Goal: Entertainment & Leisure: Consume media (video, audio)

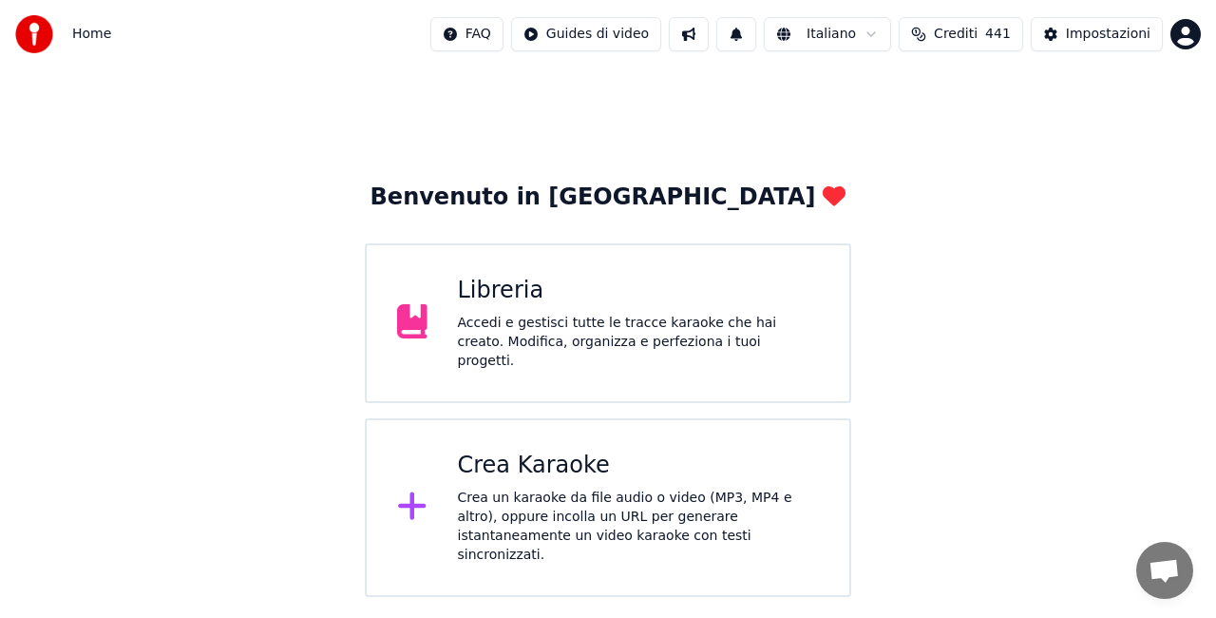
click at [576, 296] on div "Libreria" at bounding box center [639, 291] width 362 height 30
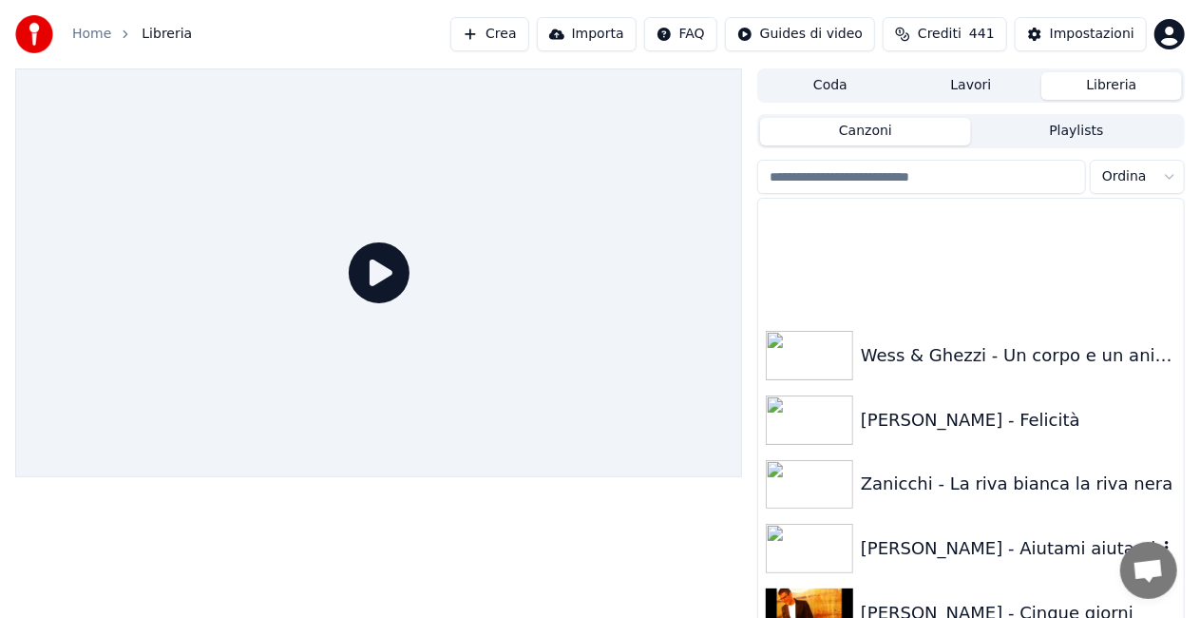
scroll to position [25849, 0]
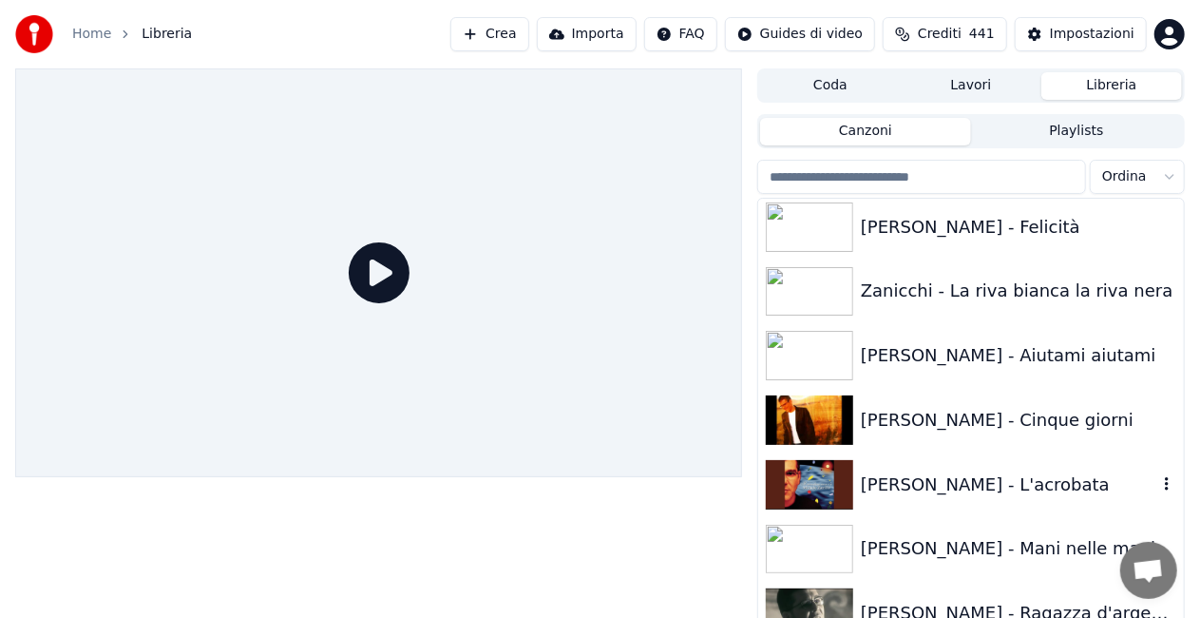
click at [1073, 462] on div "[PERSON_NAME] - L'acrobata" at bounding box center [971, 484] width 426 height 65
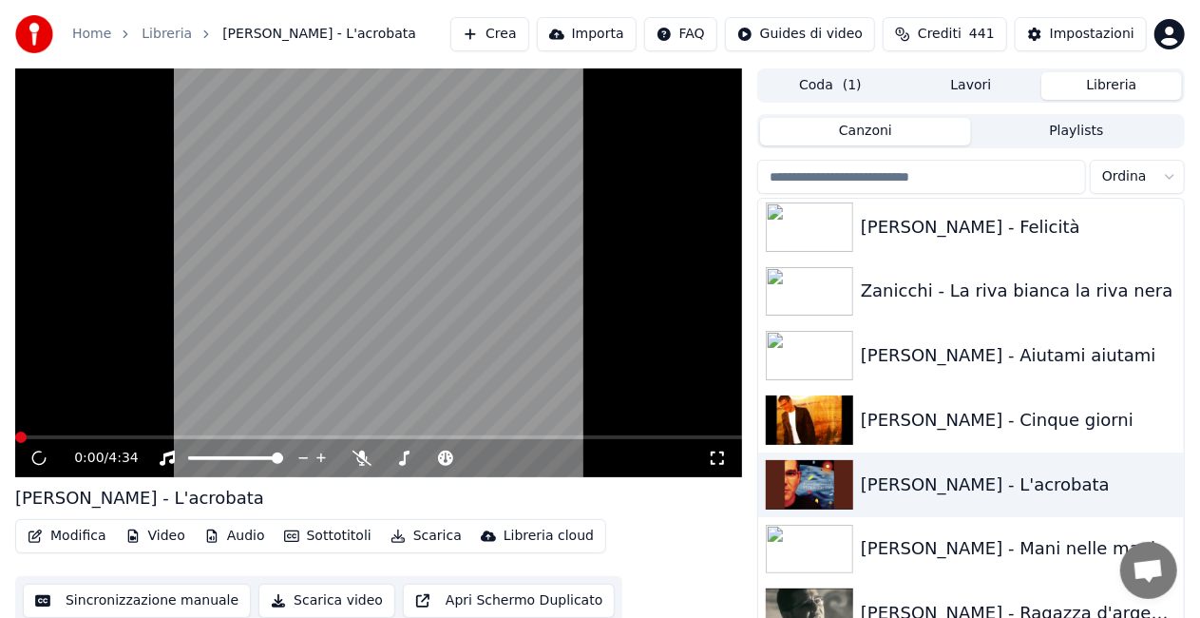
click at [718, 457] on icon at bounding box center [717, 457] width 19 height 15
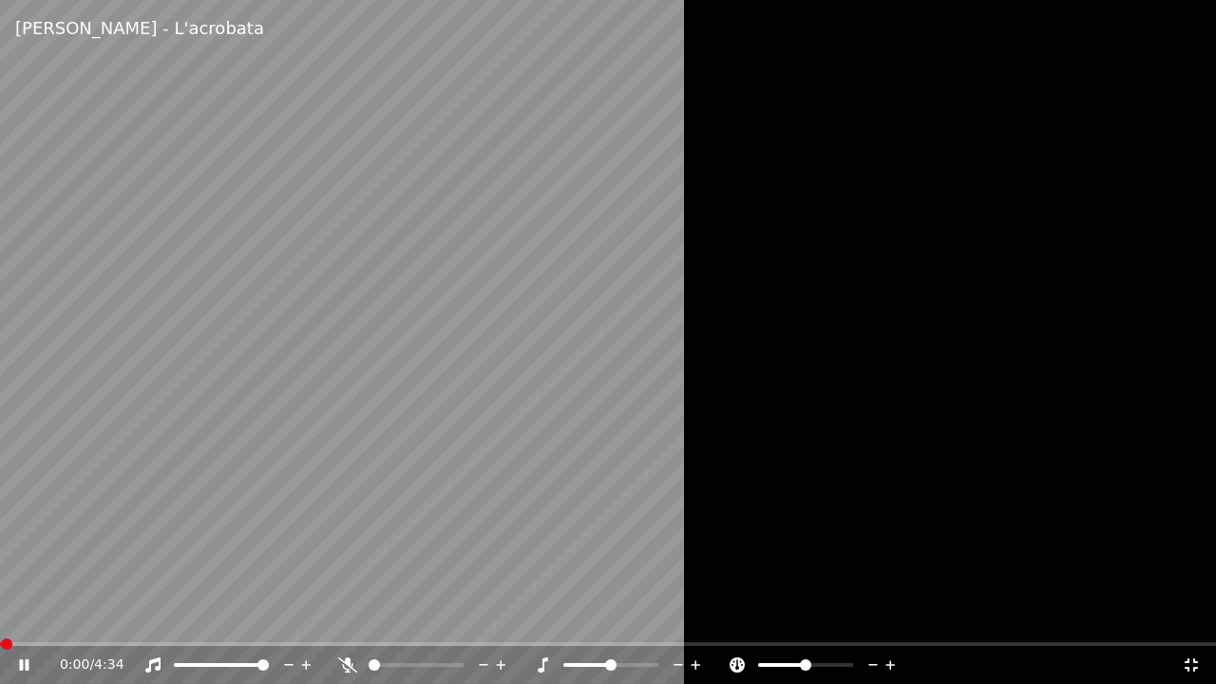
click at [570, 443] on video at bounding box center [608, 342] width 1216 height 684
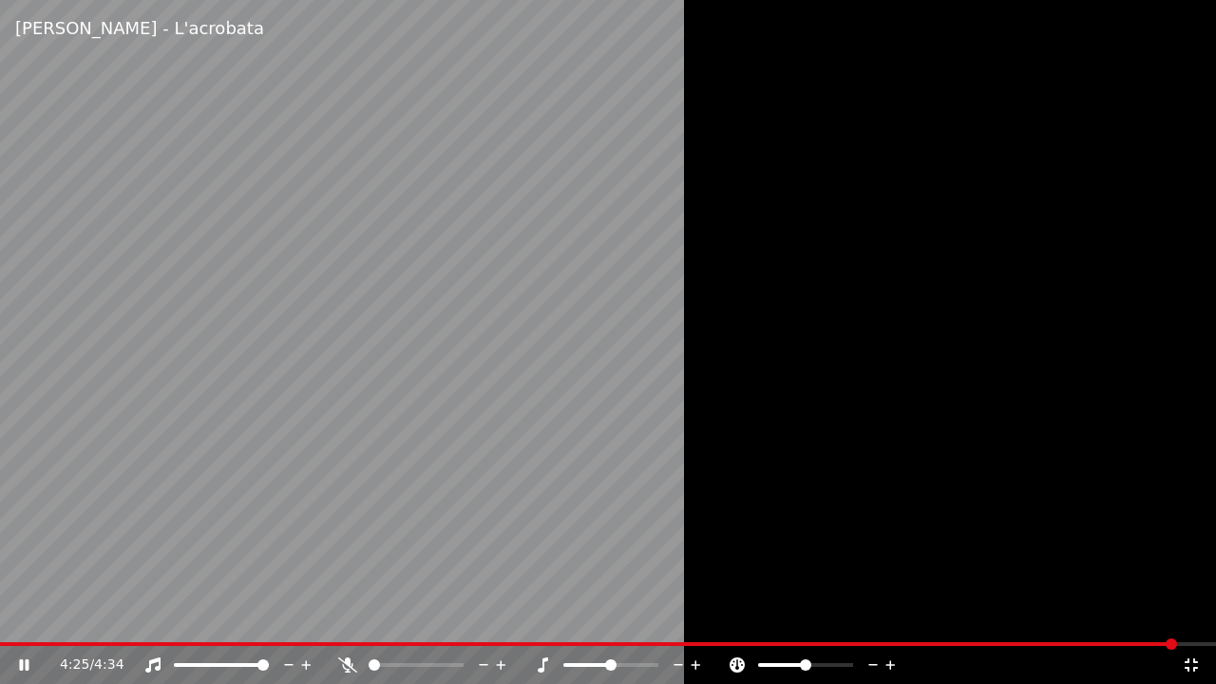
drag, startPoint x: 474, startPoint y: 281, endPoint x: 507, endPoint y: 306, distance: 41.4
click at [475, 280] on video at bounding box center [608, 342] width 1216 height 684
click at [1188, 617] on icon at bounding box center [1191, 664] width 13 height 13
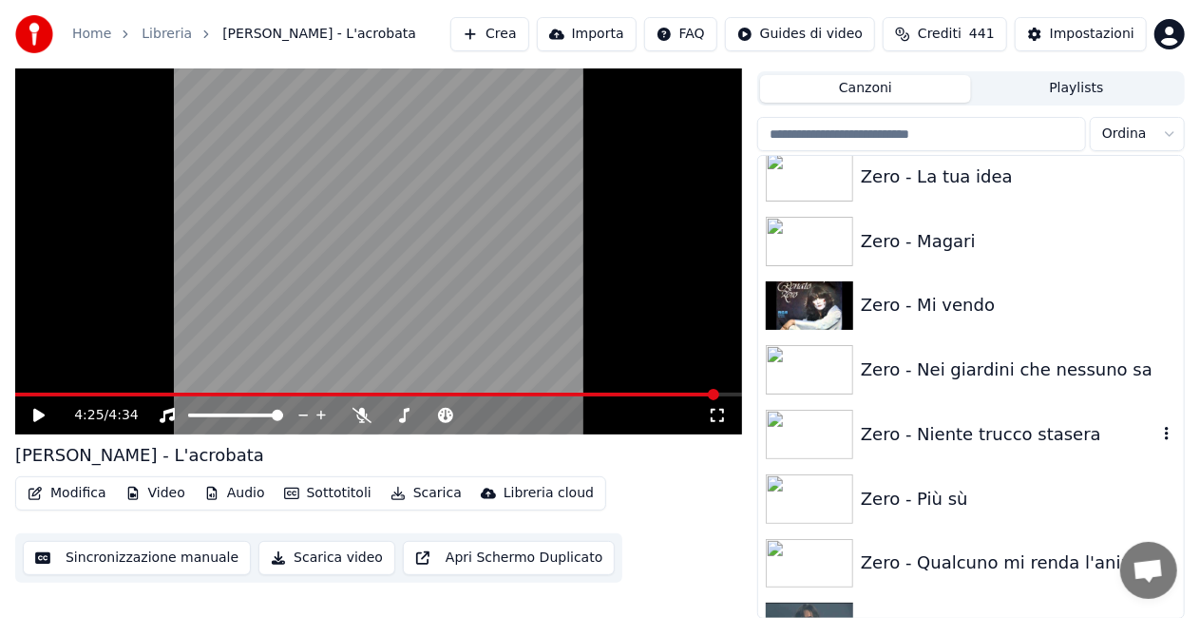
scroll to position [27179, 0]
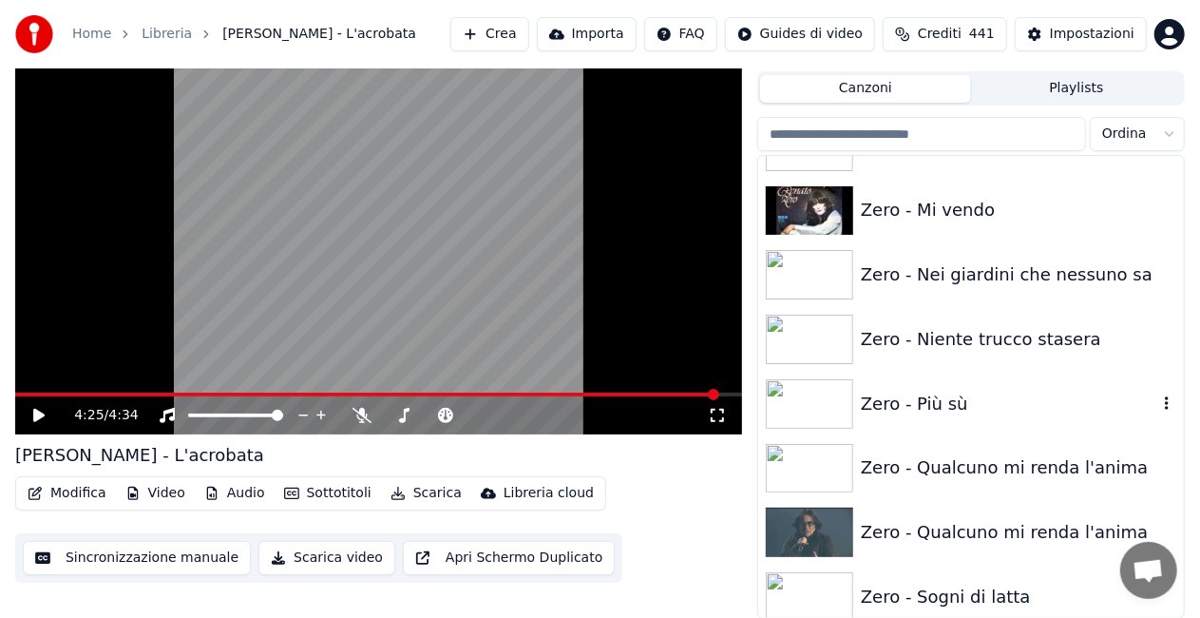
click at [957, 397] on div "Zero - Più sù" at bounding box center [1009, 404] width 296 height 27
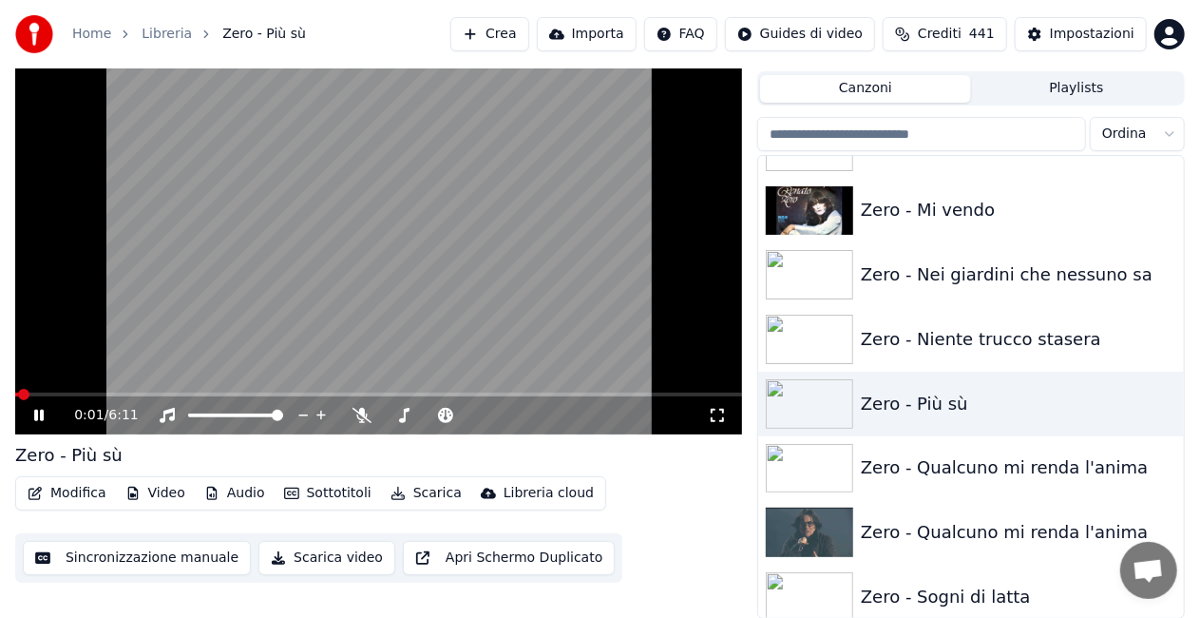
click at [714, 414] on icon at bounding box center [717, 415] width 19 height 15
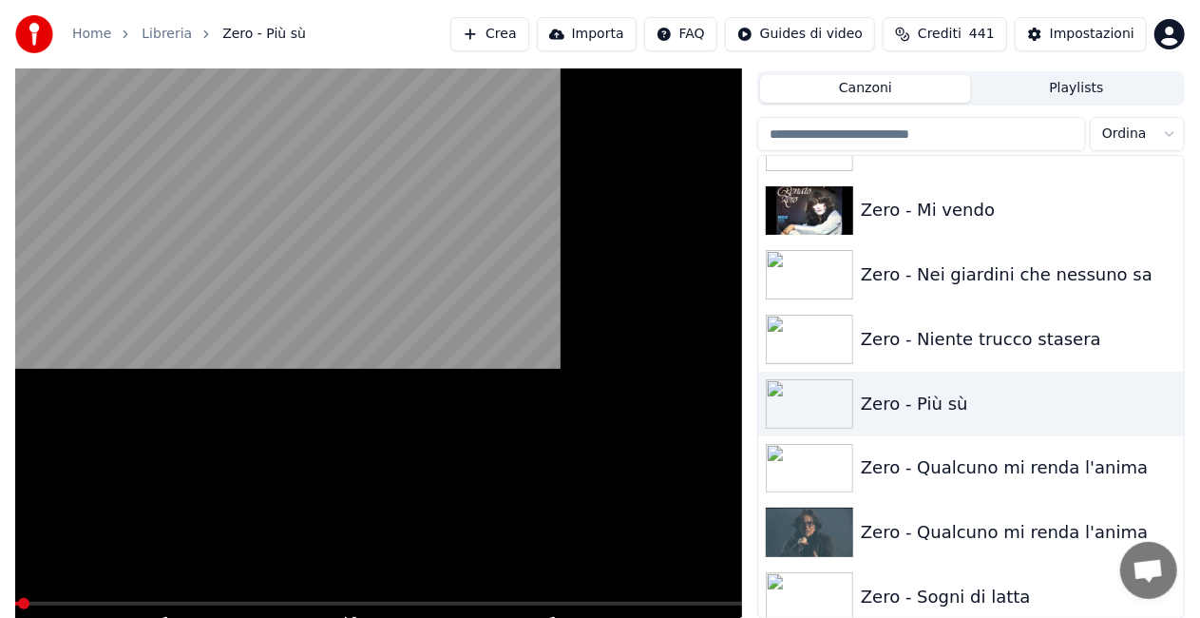
scroll to position [27, 0]
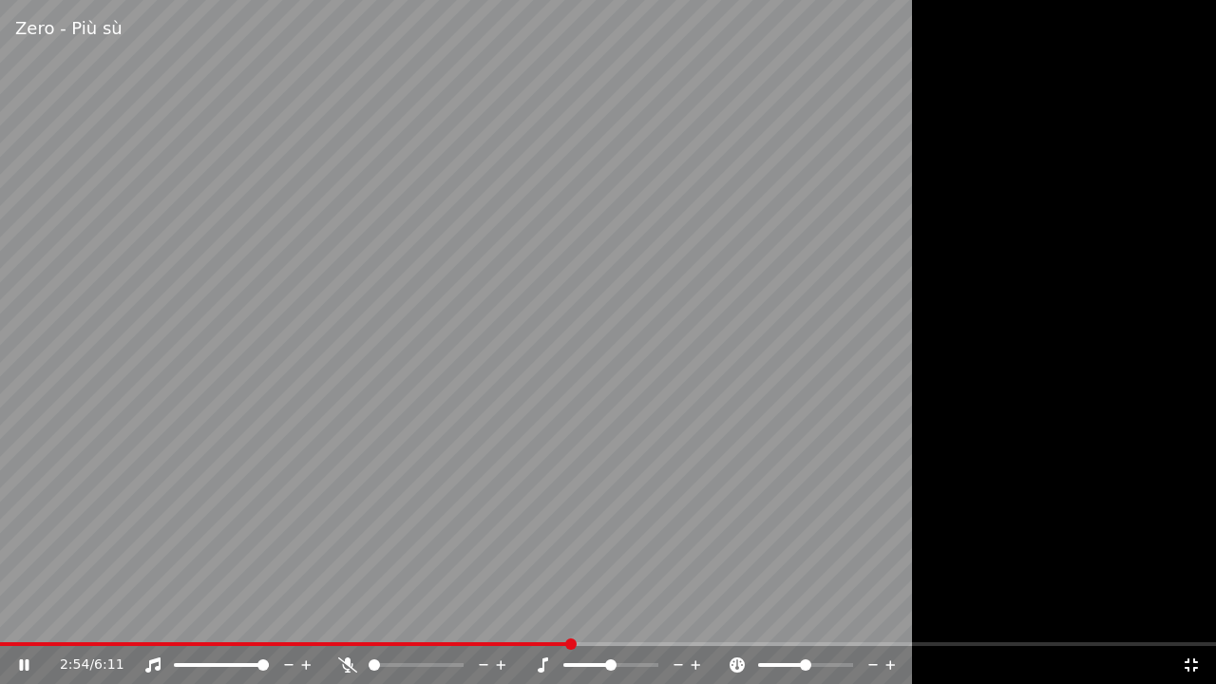
drag, startPoint x: 958, startPoint y: 353, endPoint x: 925, endPoint y: 331, distance: 40.3
click at [954, 347] on div at bounding box center [608, 342] width 1216 height 684
click at [1196, 617] on icon at bounding box center [1191, 665] width 19 height 15
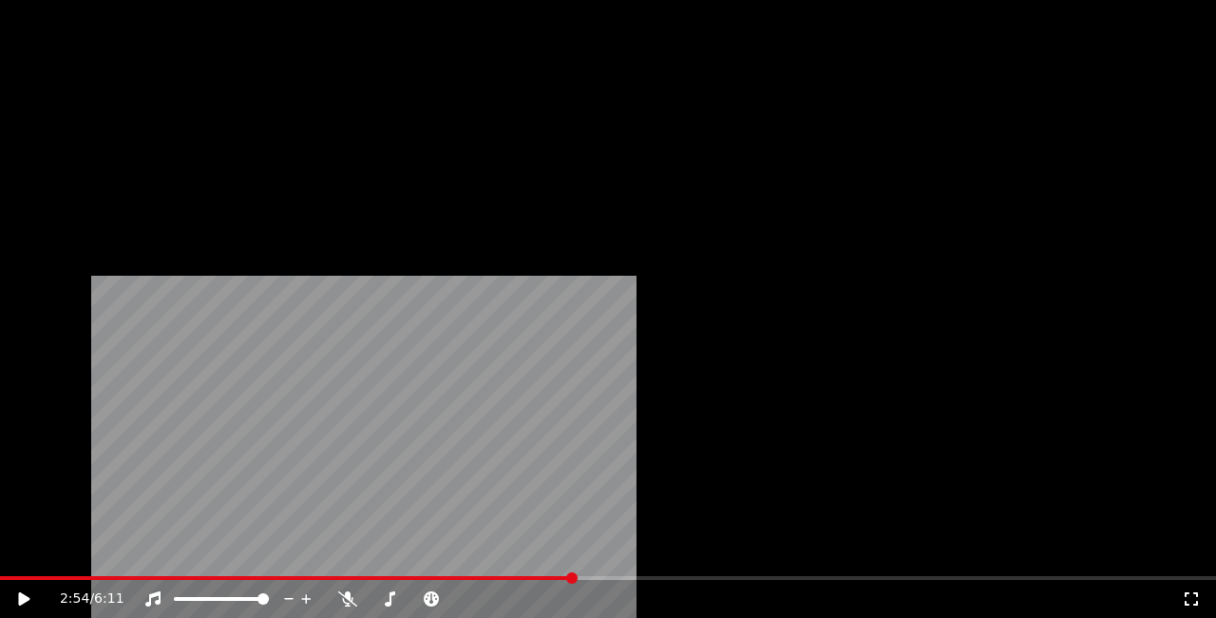
click at [1116, 137] on html "Home Libreria Zero - Più sù Crea Importa FAQ Guides di video Crediti 441 Impost…" at bounding box center [608, 282] width 1216 height 618
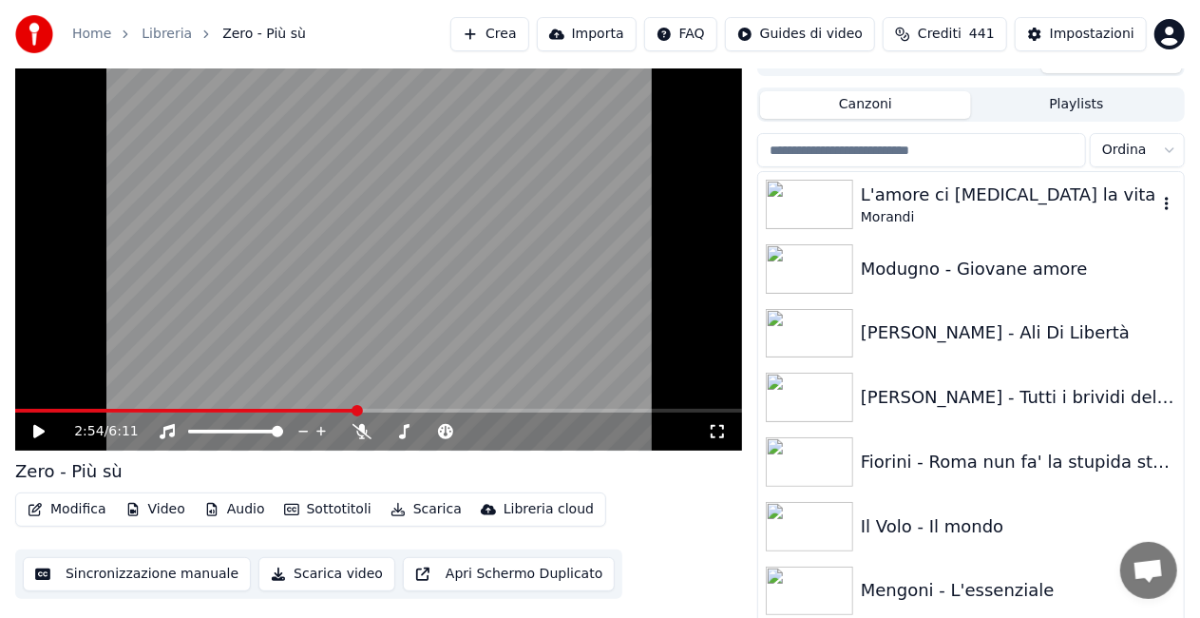
scroll to position [0, 0]
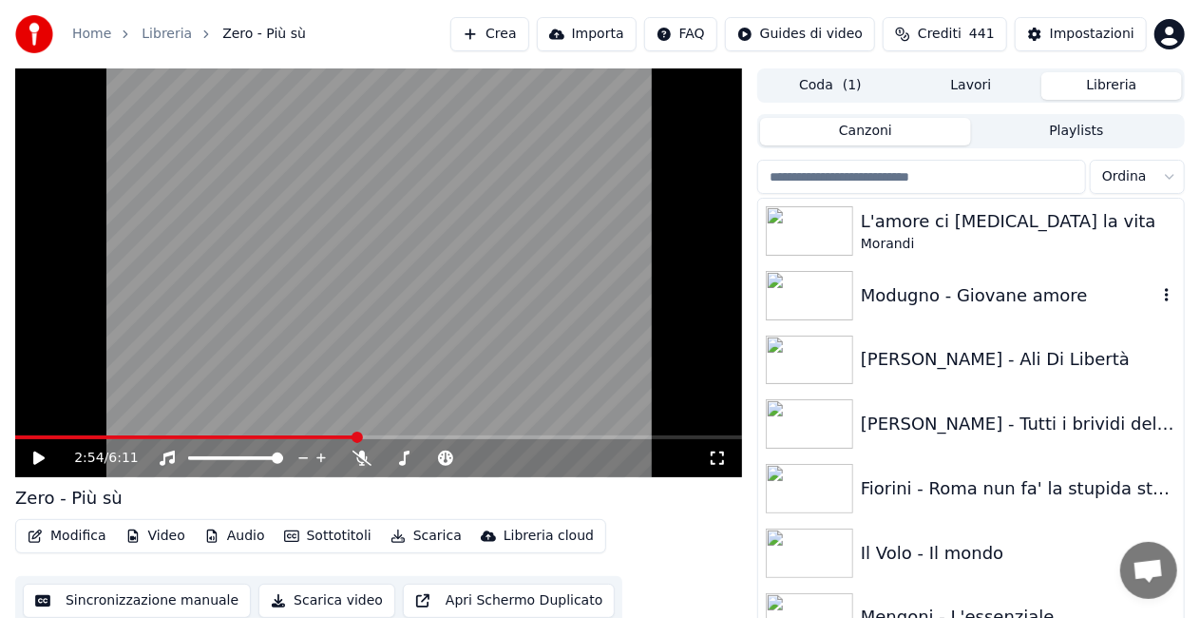
click at [990, 293] on div "Modugno - Giovane amore" at bounding box center [1009, 295] width 296 height 27
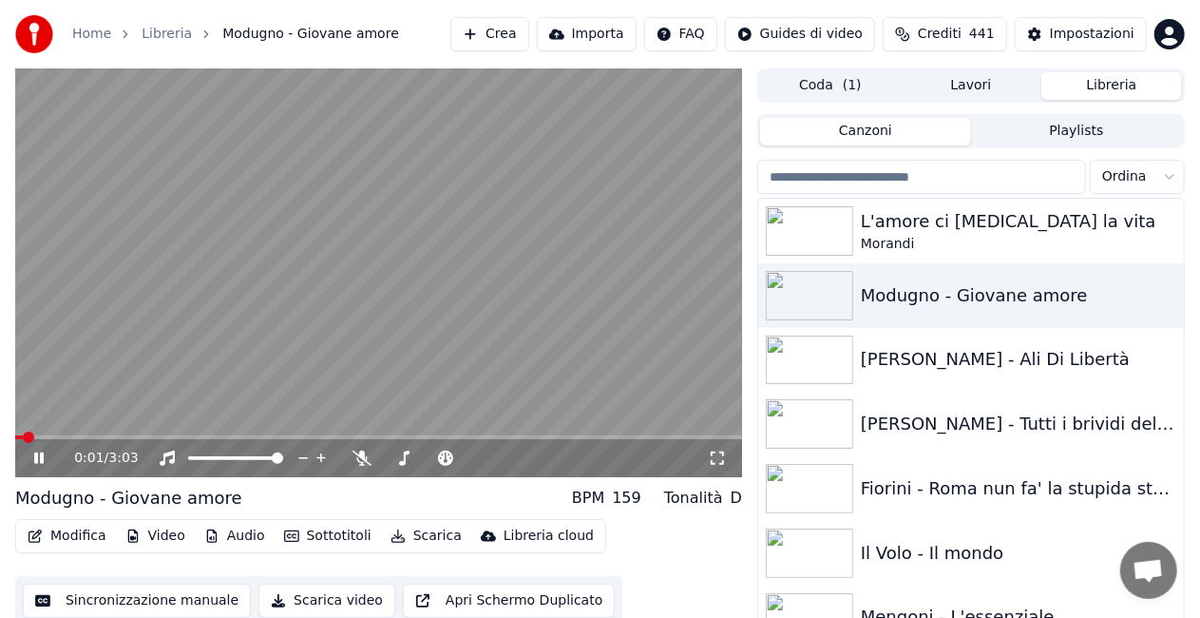
drag, startPoint x: 725, startPoint y: 458, endPoint x: 726, endPoint y: 479, distance: 20.9
click at [724, 458] on icon at bounding box center [717, 457] width 19 height 15
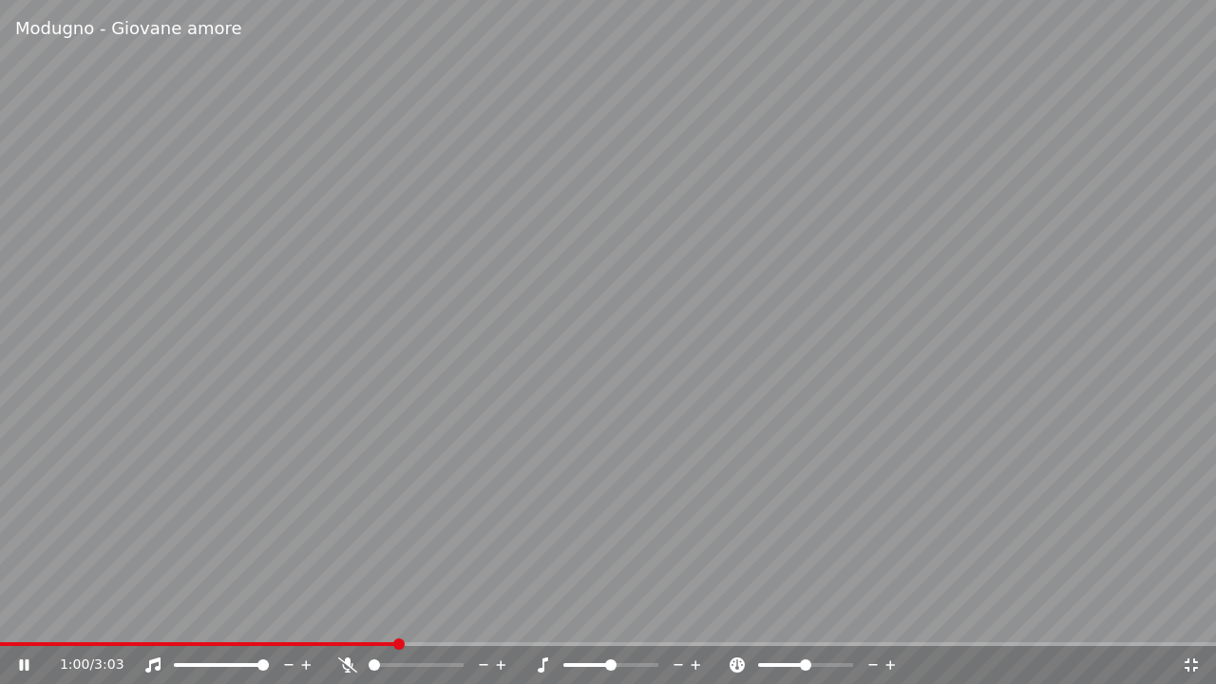
click at [65, 617] on div "1:00 / 3:03" at bounding box center [608, 665] width 1216 height 38
click at [60, 617] on span at bounding box center [30, 644] width 60 height 4
click at [13, 617] on span at bounding box center [18, 644] width 11 height 11
click at [0, 617] on span at bounding box center [0, 644] width 0 height 4
drag, startPoint x: 29, startPoint y: 652, endPoint x: 19, endPoint y: 653, distance: 9.5
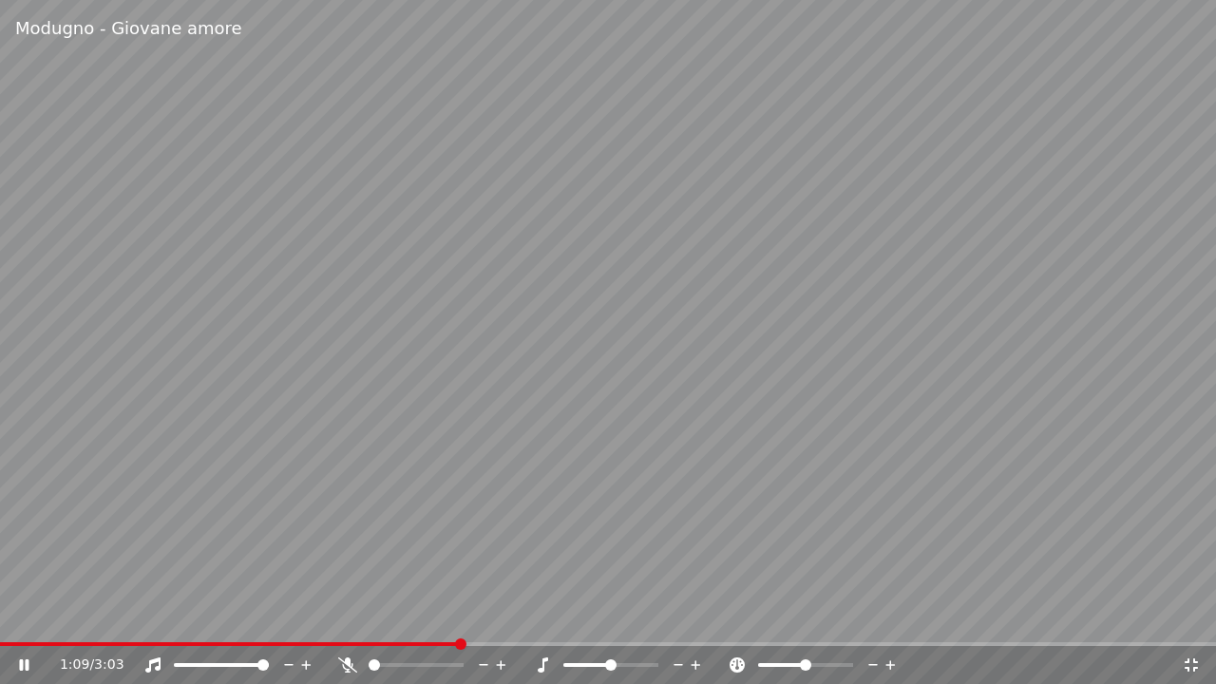
click at [27, 617] on div "1:09 / 3:03" at bounding box center [608, 665] width 1216 height 38
click at [10, 617] on span at bounding box center [6, 644] width 13 height 4
click at [346, 617] on icon at bounding box center [347, 665] width 19 height 15
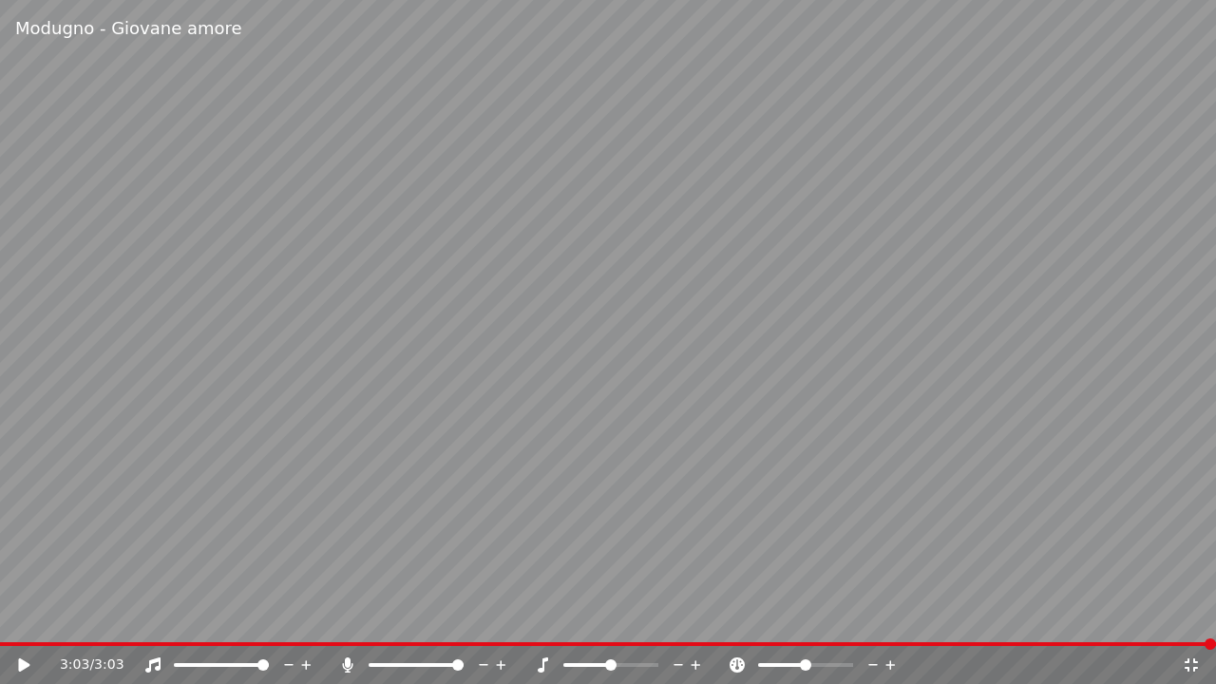
click at [17, 617] on icon at bounding box center [37, 665] width 45 height 15
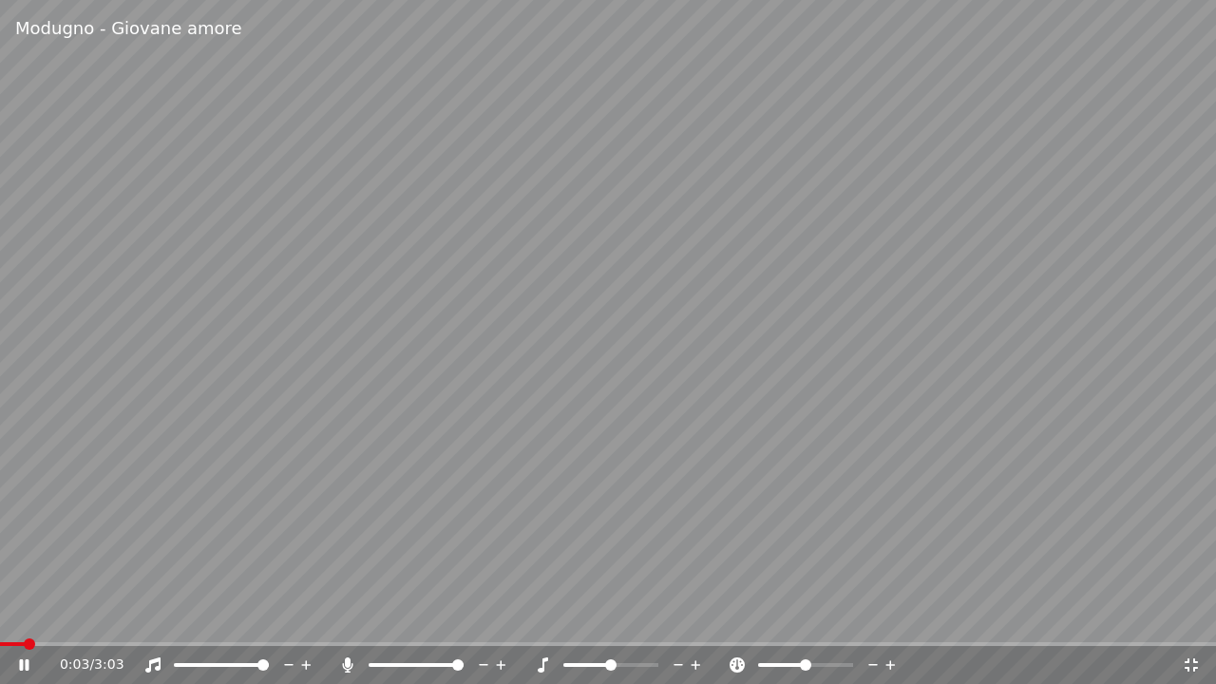
click at [336, 617] on div "0:03 / 3:03" at bounding box center [621, 665] width 1122 height 19
click at [0, 617] on span at bounding box center [5, 644] width 11 height 11
click at [351, 617] on icon at bounding box center [347, 665] width 19 height 15
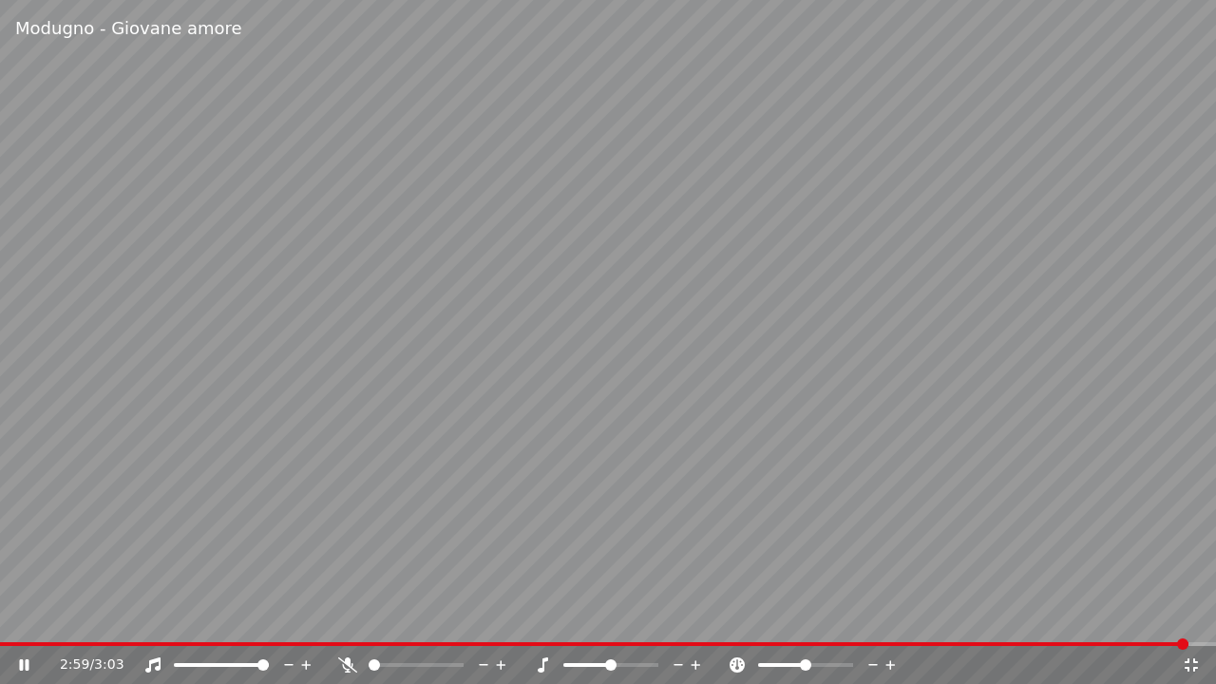
click at [11, 617] on video at bounding box center [608, 342] width 1216 height 684
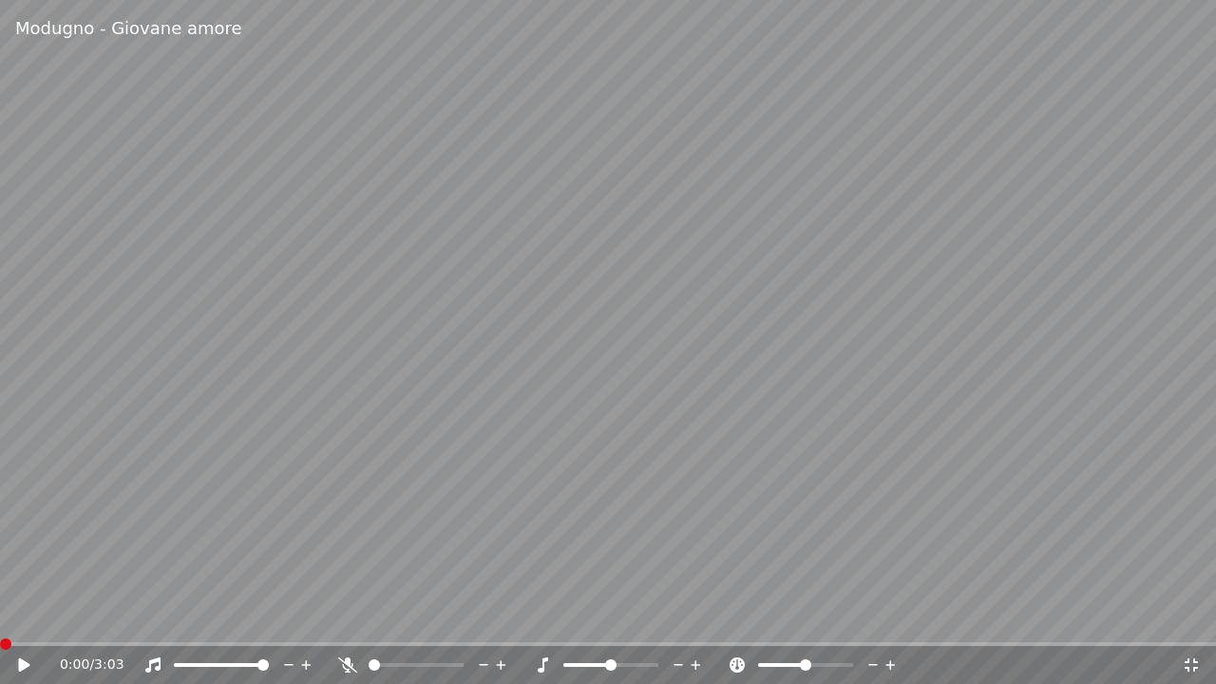
click at [0, 617] on span at bounding box center [0, 644] width 0 height 4
click at [4, 617] on span at bounding box center [3, 644] width 7 height 4
click at [19, 617] on icon at bounding box center [37, 665] width 45 height 15
click at [351, 617] on icon at bounding box center [347, 665] width 19 height 15
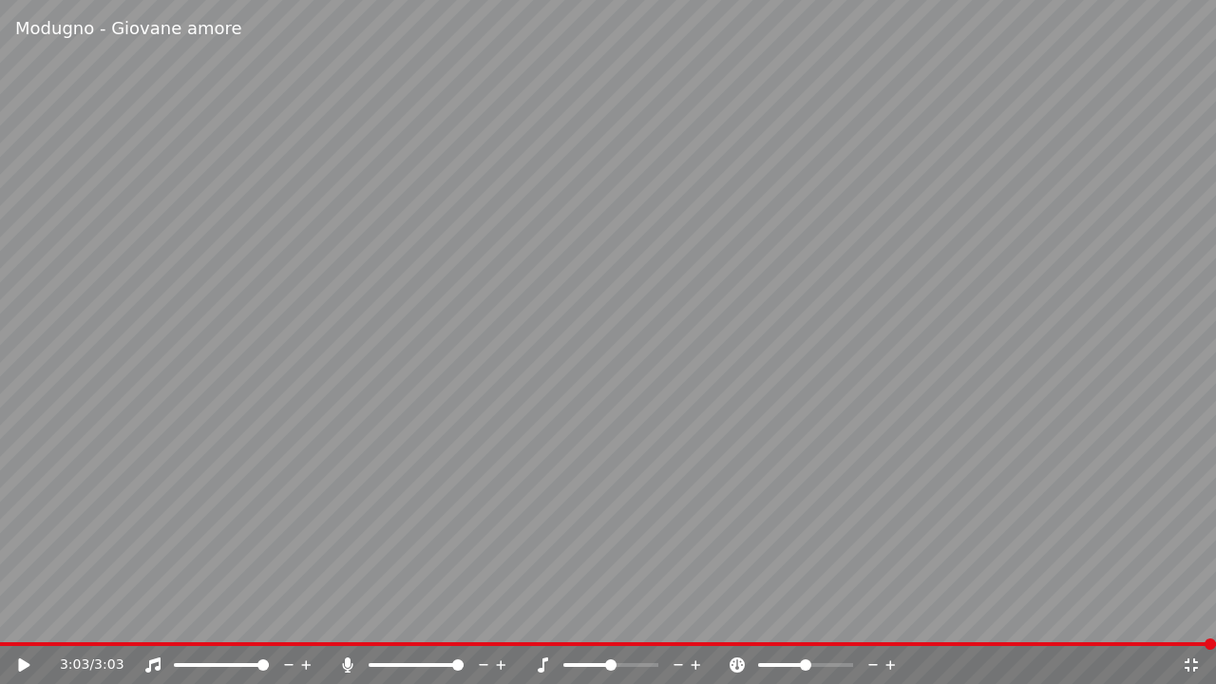
click at [19, 617] on icon at bounding box center [23, 664] width 11 height 13
drag, startPoint x: 352, startPoint y: 660, endPoint x: 338, endPoint y: 633, distance: 30.6
click at [352, 617] on icon at bounding box center [347, 665] width 19 height 15
click at [8, 617] on video at bounding box center [608, 342] width 1216 height 684
click at [9, 617] on div "3:03 / 3:03" at bounding box center [608, 665] width 1216 height 38
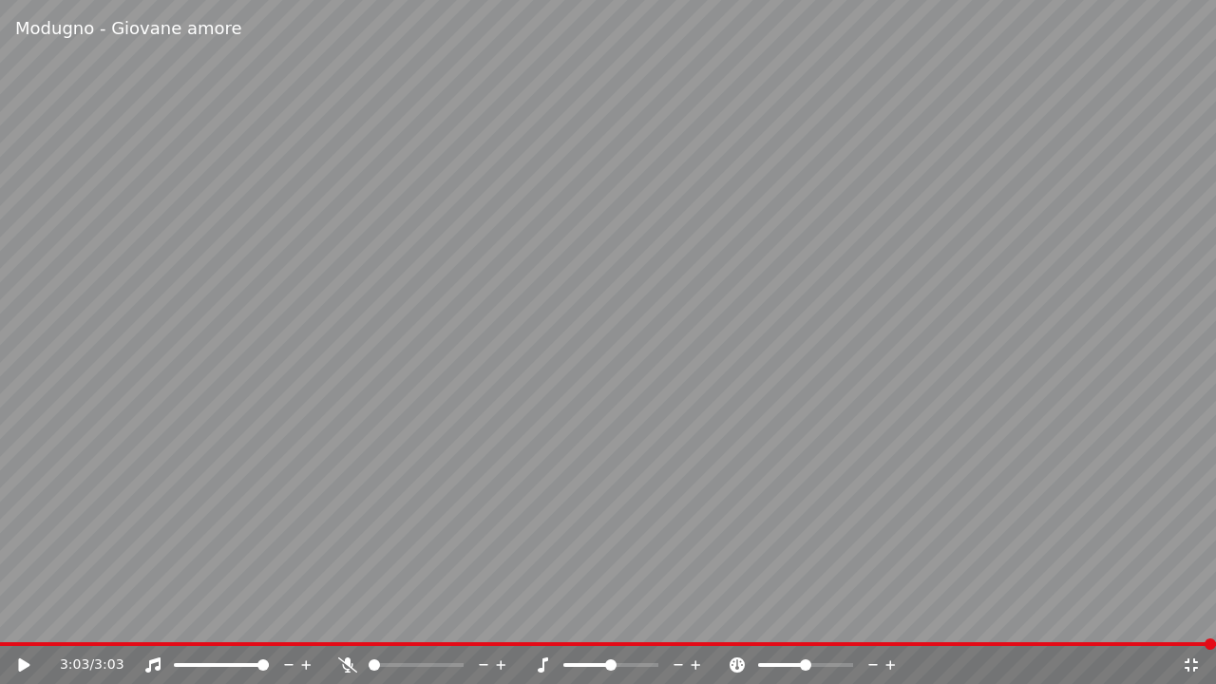
click at [8, 617] on div "3:03 / 3:03" at bounding box center [608, 665] width 1216 height 38
click at [8, 617] on span at bounding box center [608, 644] width 1216 height 4
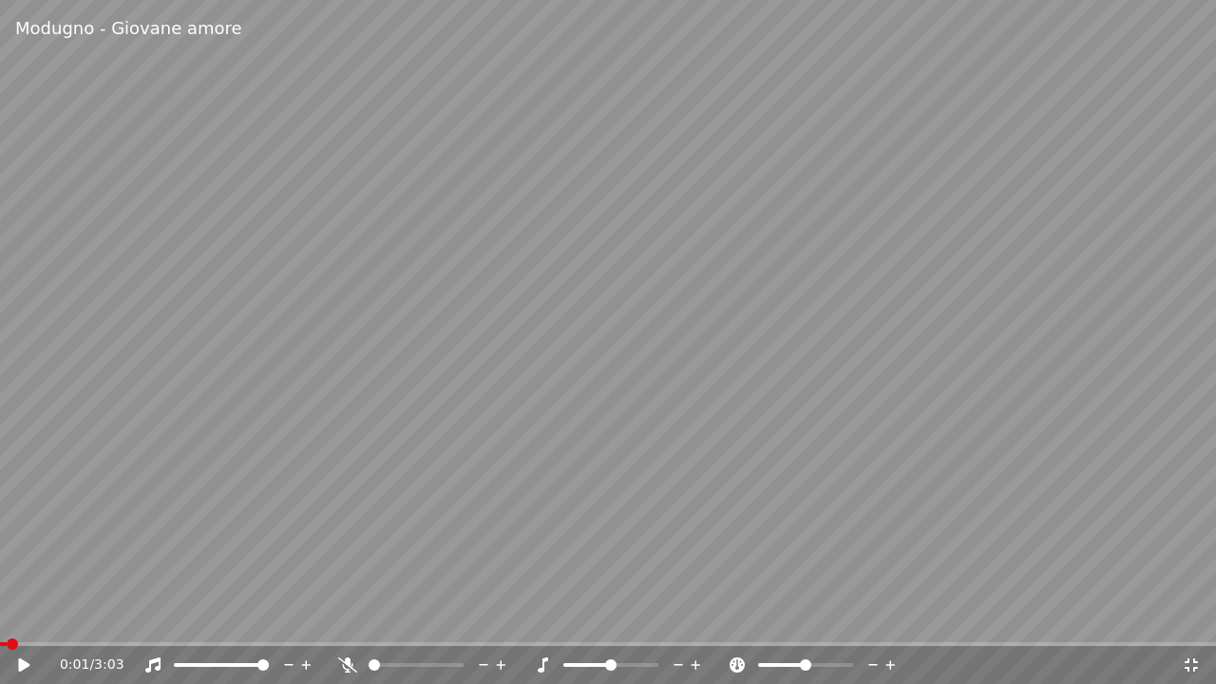
click at [17, 617] on icon at bounding box center [37, 665] width 45 height 15
click at [0, 617] on span at bounding box center [0, 644] width 0 height 4
click at [19, 617] on icon at bounding box center [23, 664] width 11 height 13
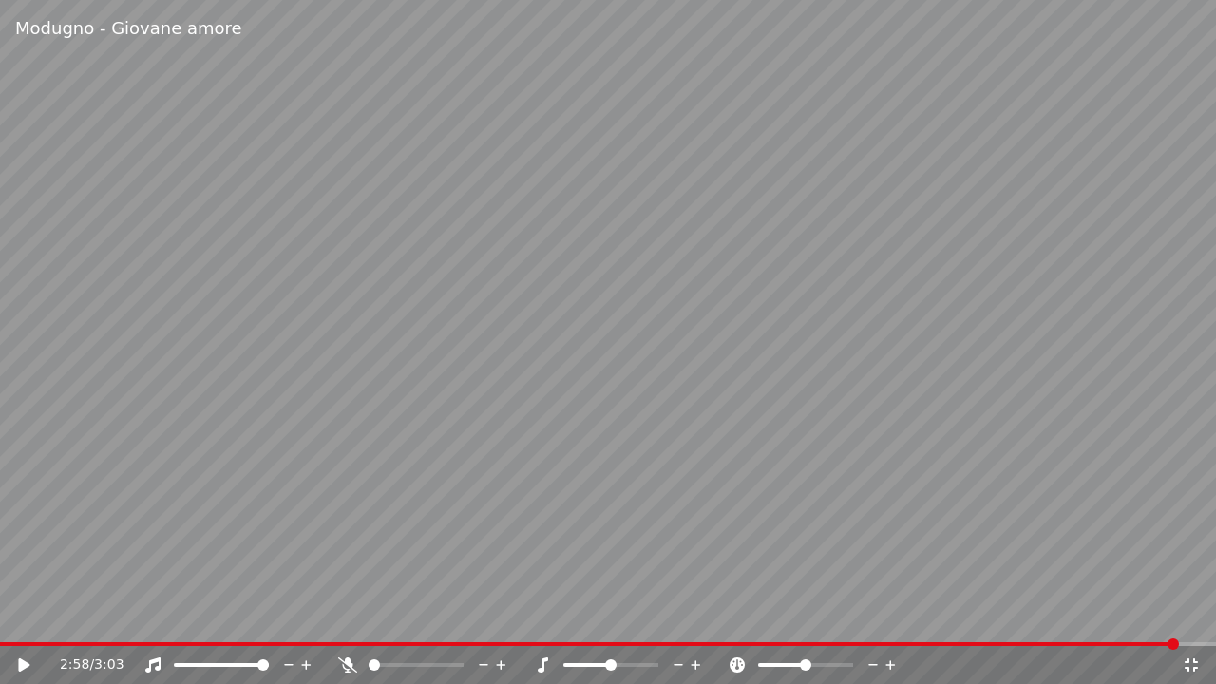
click at [0, 617] on div "2:58 / 3:03" at bounding box center [608, 665] width 1216 height 38
click at [10, 617] on div "2:58 / 3:03" at bounding box center [608, 665] width 1216 height 38
click at [10, 617] on span at bounding box center [589, 644] width 1178 height 4
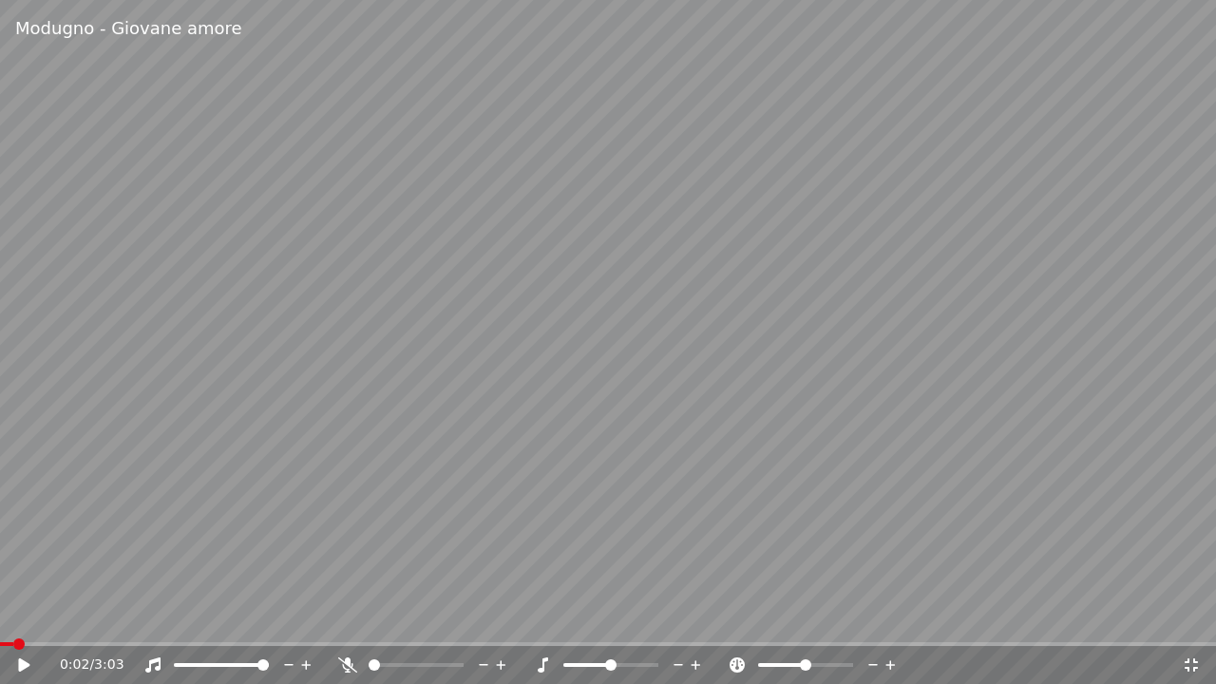
click at [19, 617] on icon at bounding box center [23, 664] width 11 height 13
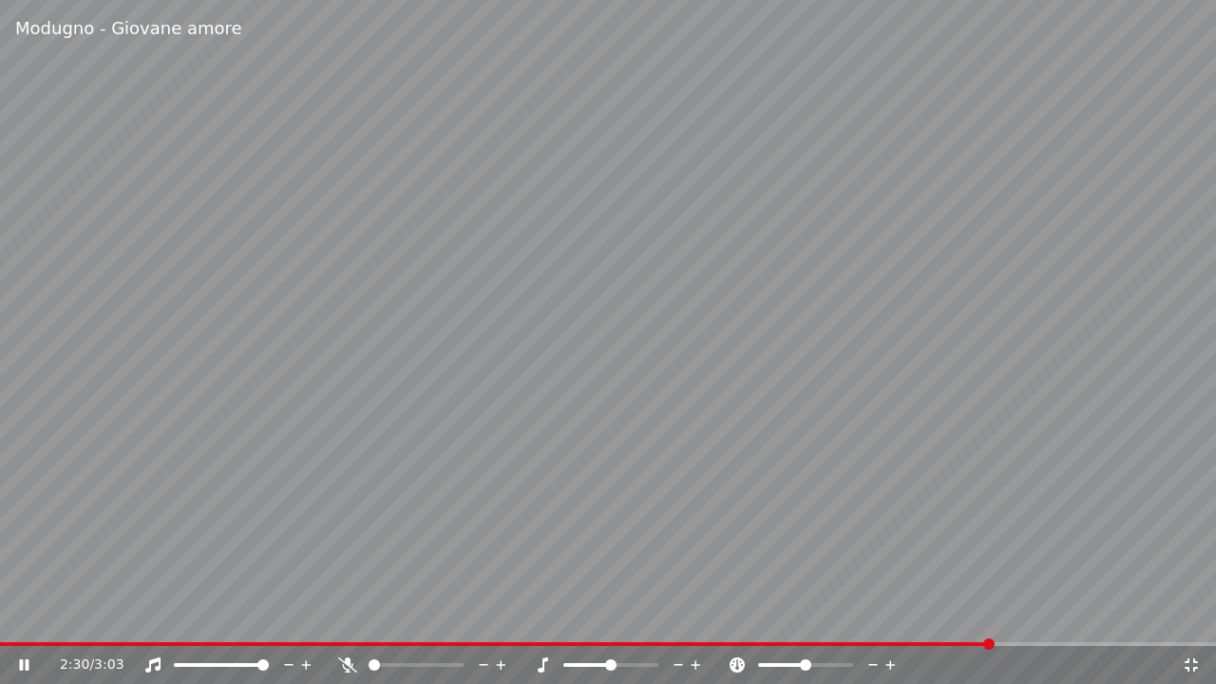
click at [348, 617] on icon at bounding box center [347, 665] width 19 height 15
click at [342, 617] on icon at bounding box center [347, 665] width 19 height 15
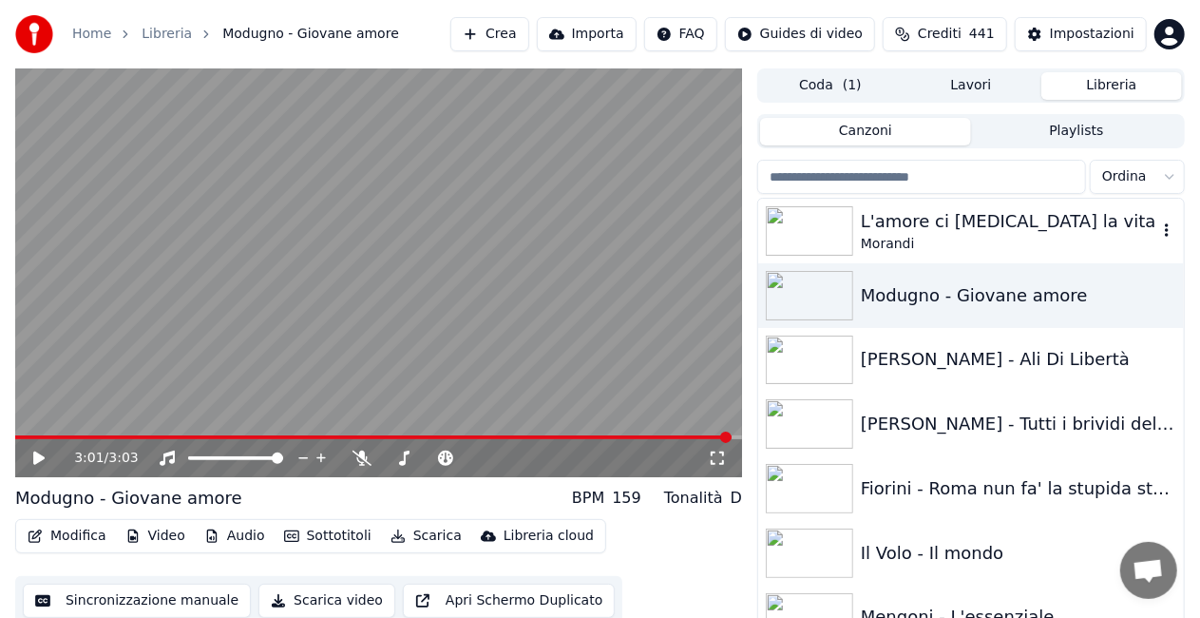
click at [948, 239] on div "Morandi" at bounding box center [1009, 244] width 296 height 19
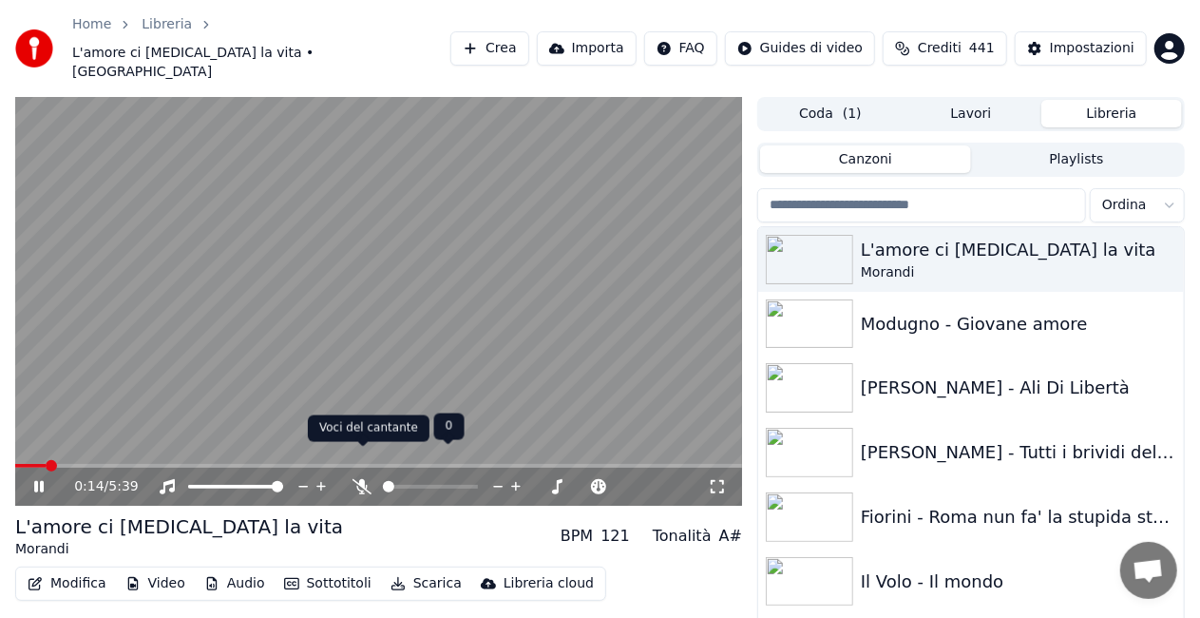
click at [359, 479] on icon at bounding box center [362, 486] width 19 height 15
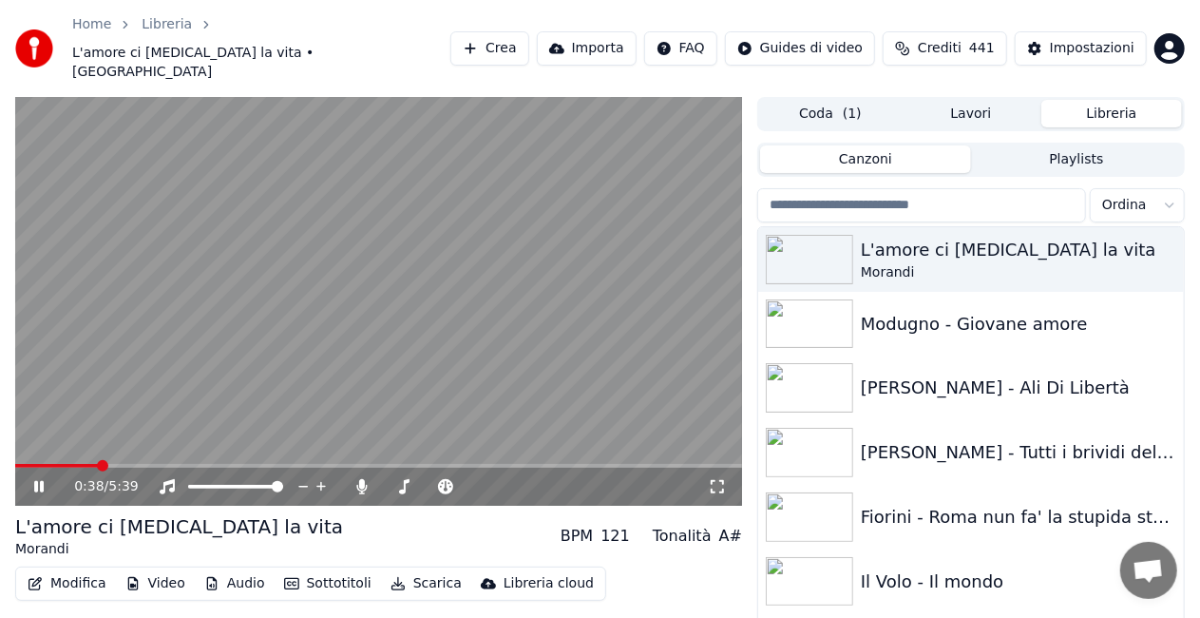
click at [719, 479] on icon at bounding box center [717, 486] width 19 height 15
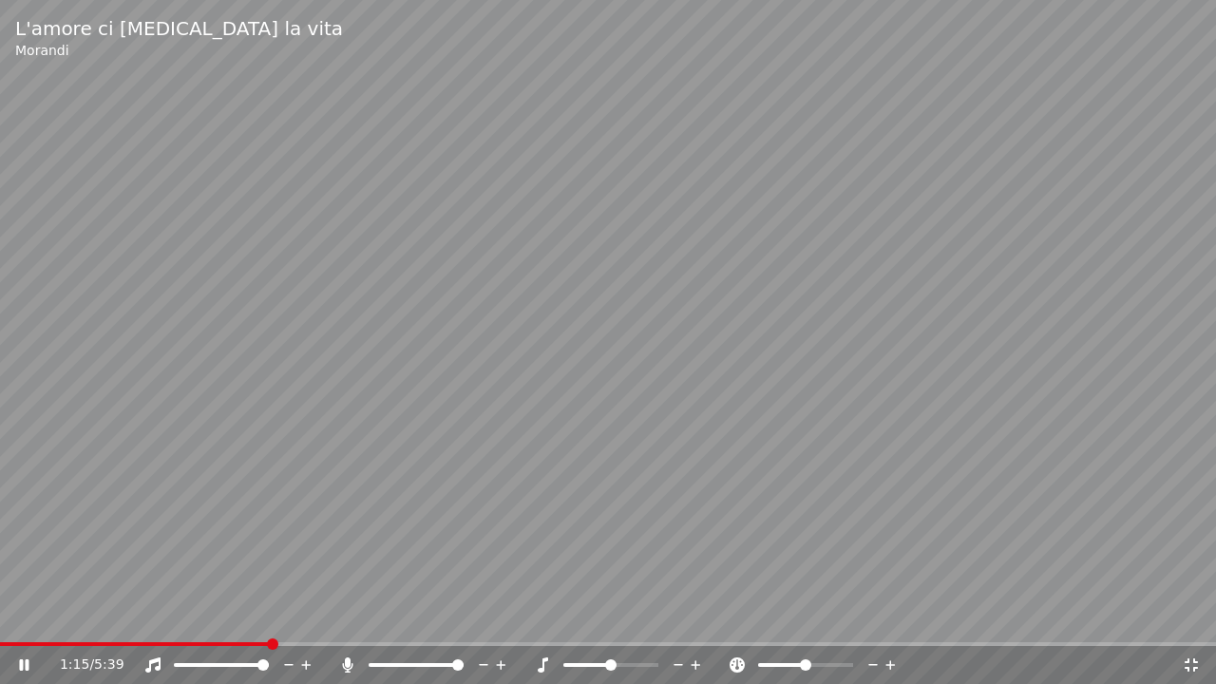
drag, startPoint x: 739, startPoint y: 257, endPoint x: 798, endPoint y: 156, distance: 116.7
click at [791, 168] on video at bounding box center [608, 342] width 1216 height 684
click at [2, 617] on span at bounding box center [2, 644] width 4 height 4
click at [19, 617] on icon at bounding box center [23, 664] width 11 height 13
click at [352, 617] on icon at bounding box center [347, 665] width 19 height 15
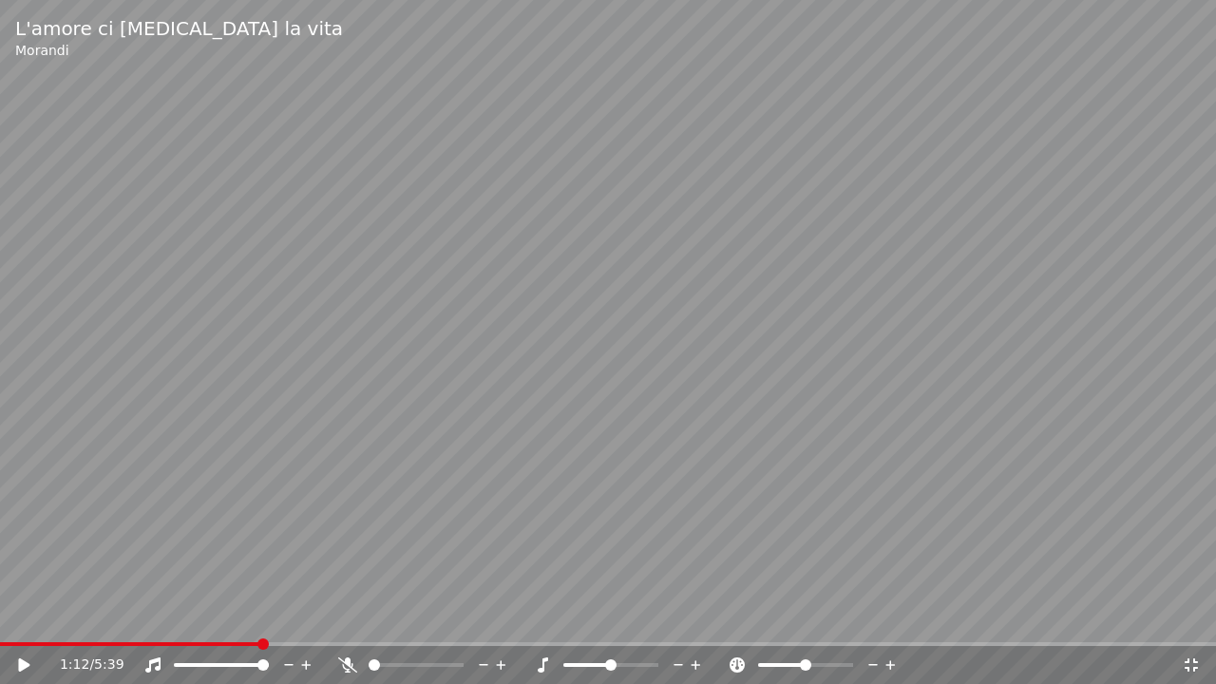
click at [5, 617] on video at bounding box center [608, 342] width 1216 height 684
click at [4, 617] on span at bounding box center [2, 644] width 4 height 4
click at [672, 74] on div "L'amore ci [MEDICAL_DATA] la vita [PERSON_NAME]" at bounding box center [608, 38] width 1216 height 76
click at [14, 617] on span at bounding box center [130, 644] width 260 height 4
click at [39, 617] on span at bounding box center [608, 644] width 1216 height 4
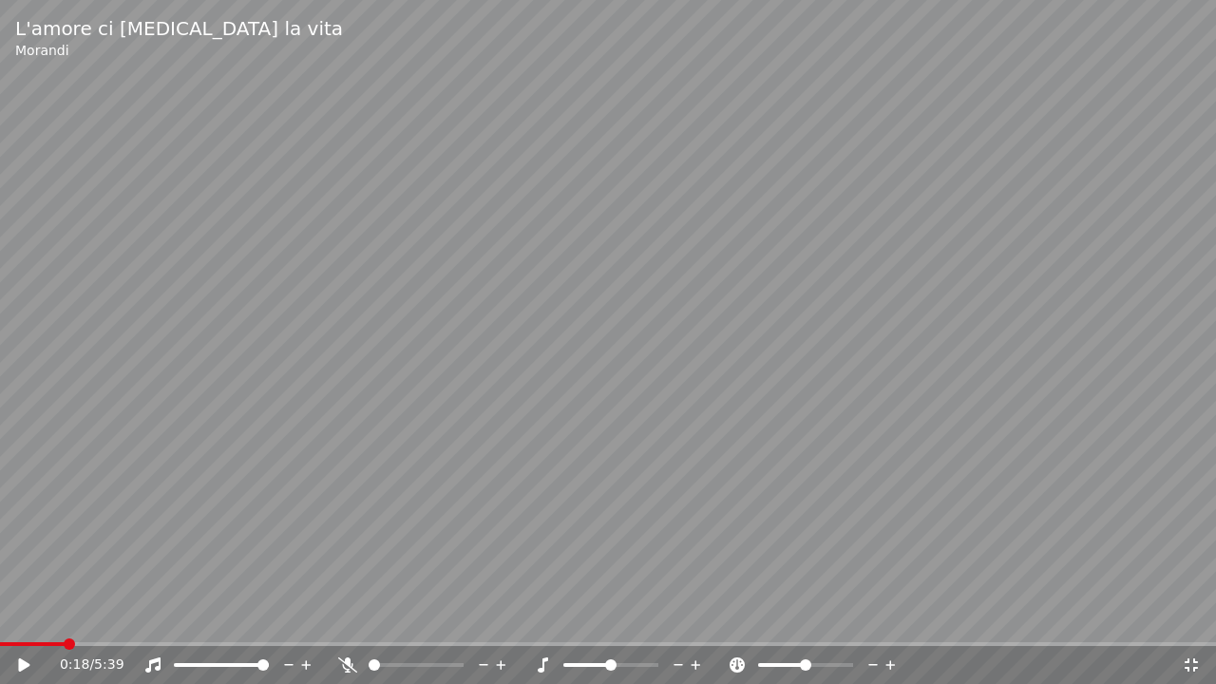
click at [67, 617] on span at bounding box center [608, 644] width 1216 height 4
click at [97, 617] on div "0:19 / 5:39" at bounding box center [608, 663] width 1216 height 42
click at [98, 617] on video at bounding box center [608, 342] width 1216 height 684
click at [124, 617] on span at bounding box center [608, 644] width 1216 height 4
click at [350, 617] on icon at bounding box center [347, 665] width 19 height 15
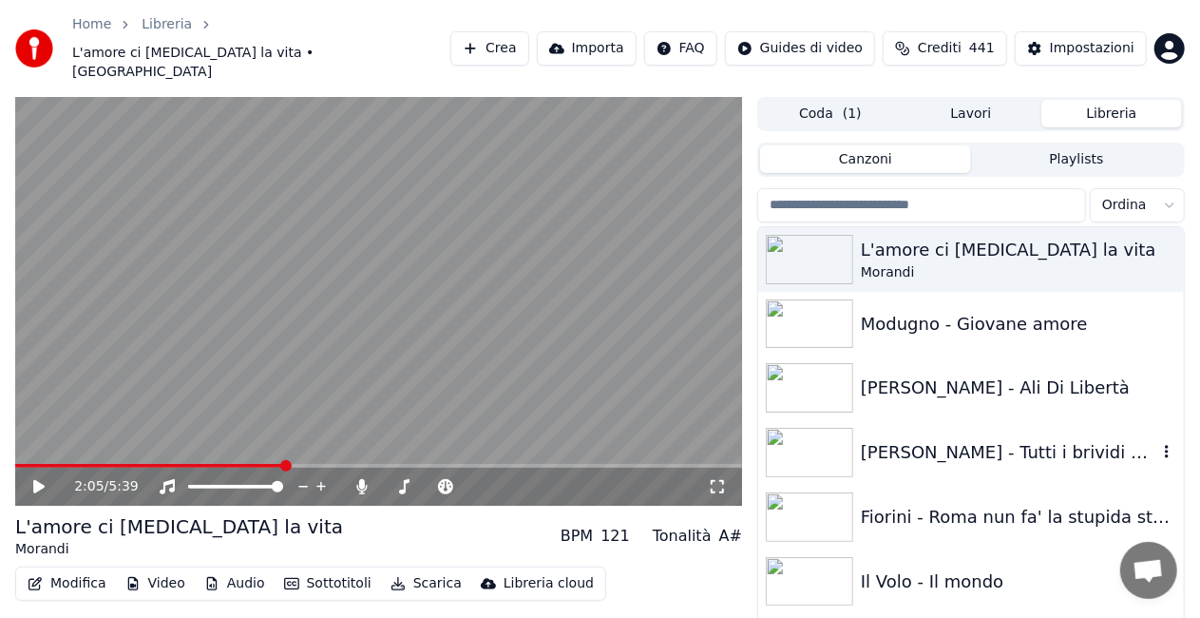
click at [947, 439] on div "[PERSON_NAME] - Tutti i brividi del mondo" at bounding box center [1009, 452] width 296 height 27
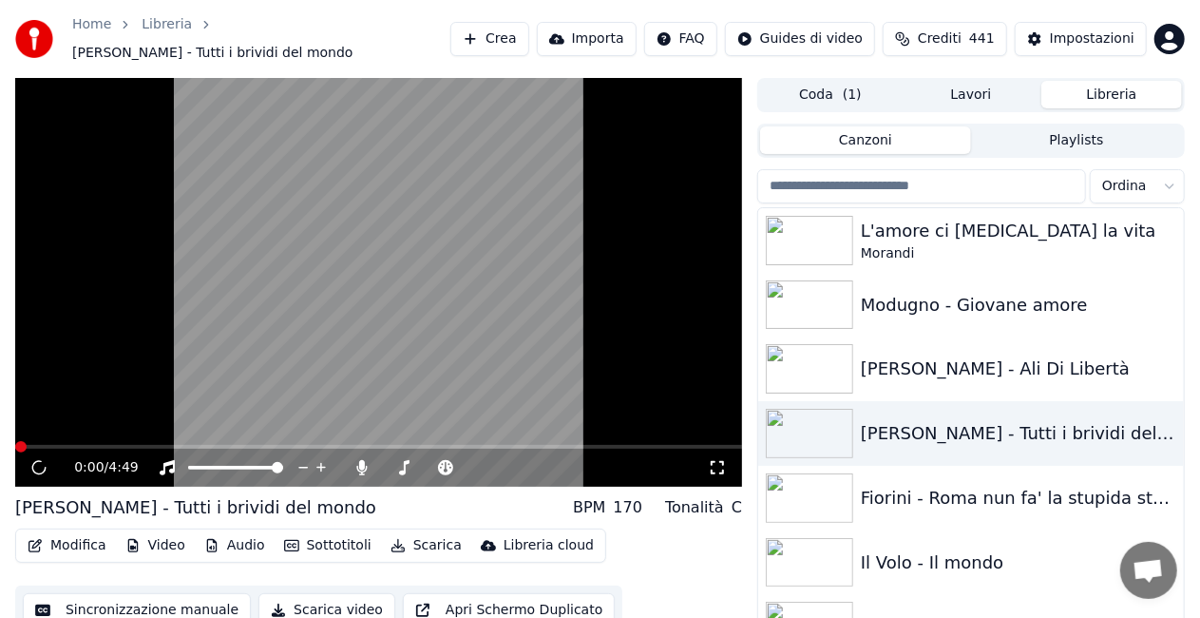
click at [726, 462] on icon at bounding box center [717, 467] width 19 height 15
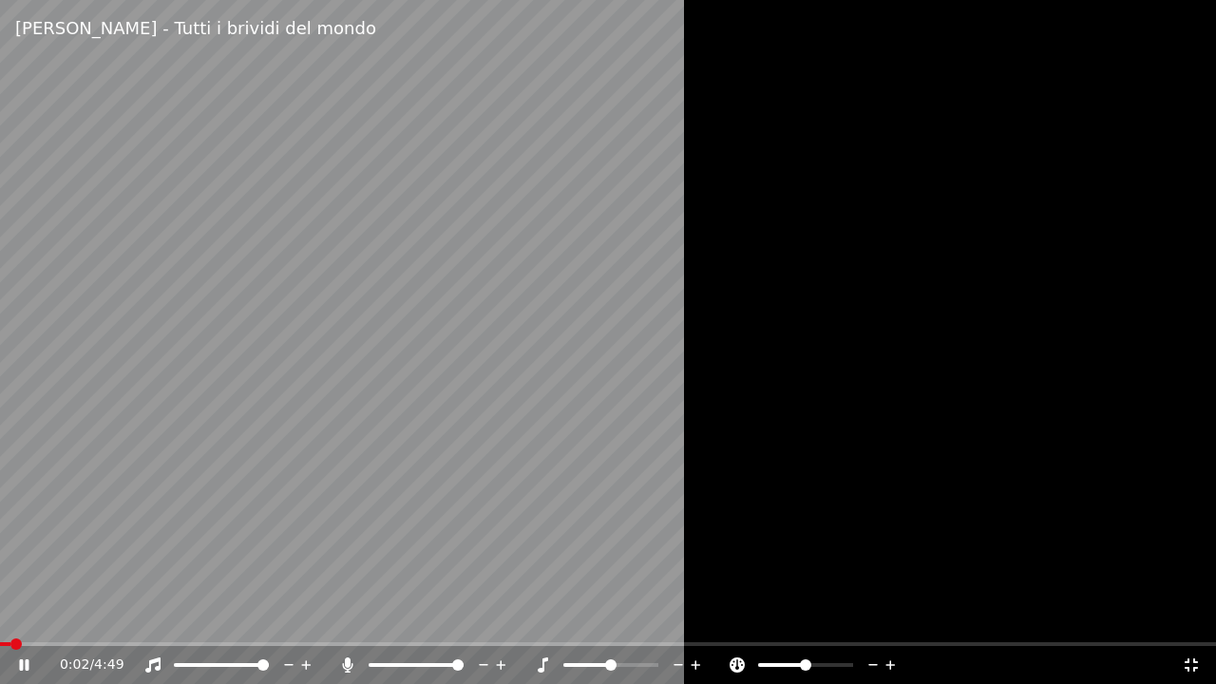
click at [351, 617] on icon at bounding box center [347, 665] width 19 height 15
click at [10, 617] on div "0:25 / 4:49" at bounding box center [608, 665] width 1216 height 38
click at [3, 617] on span at bounding box center [2, 644] width 4 height 4
click at [12, 617] on div "0:01 / 4:49" at bounding box center [608, 665] width 1216 height 38
drag, startPoint x: 24, startPoint y: 661, endPoint x: 34, endPoint y: 663, distance: 10.6
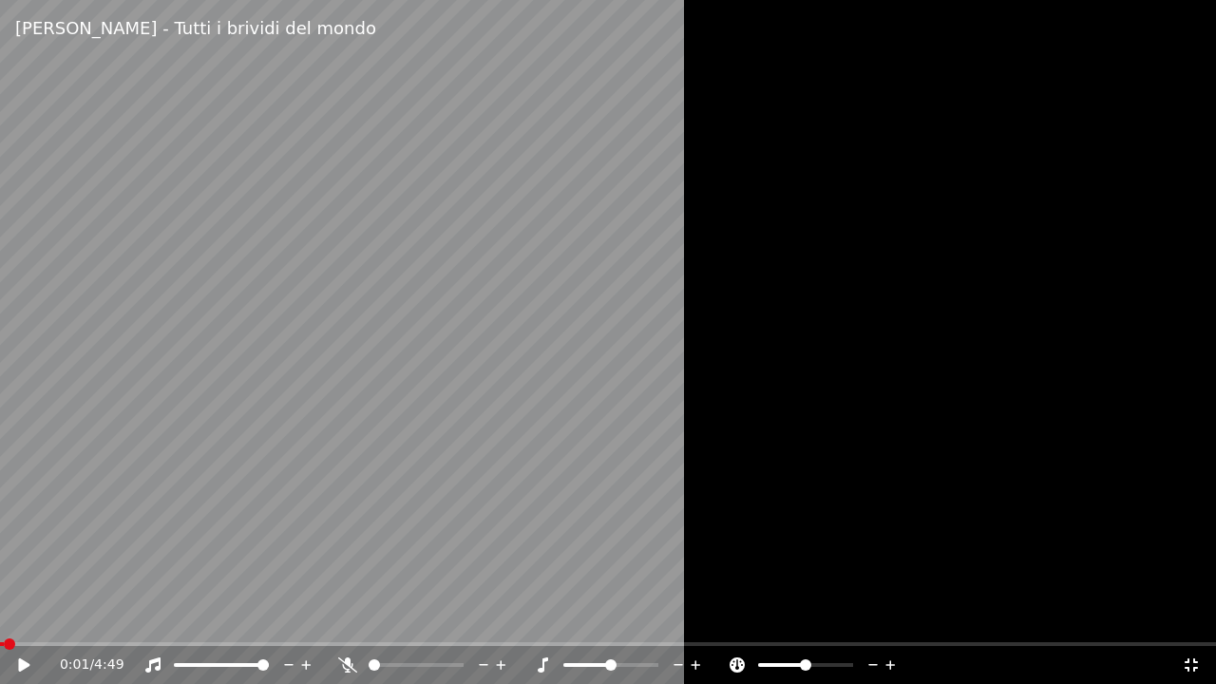
click at [25, 617] on icon at bounding box center [23, 664] width 11 height 13
click at [346, 617] on icon at bounding box center [347, 665] width 19 height 15
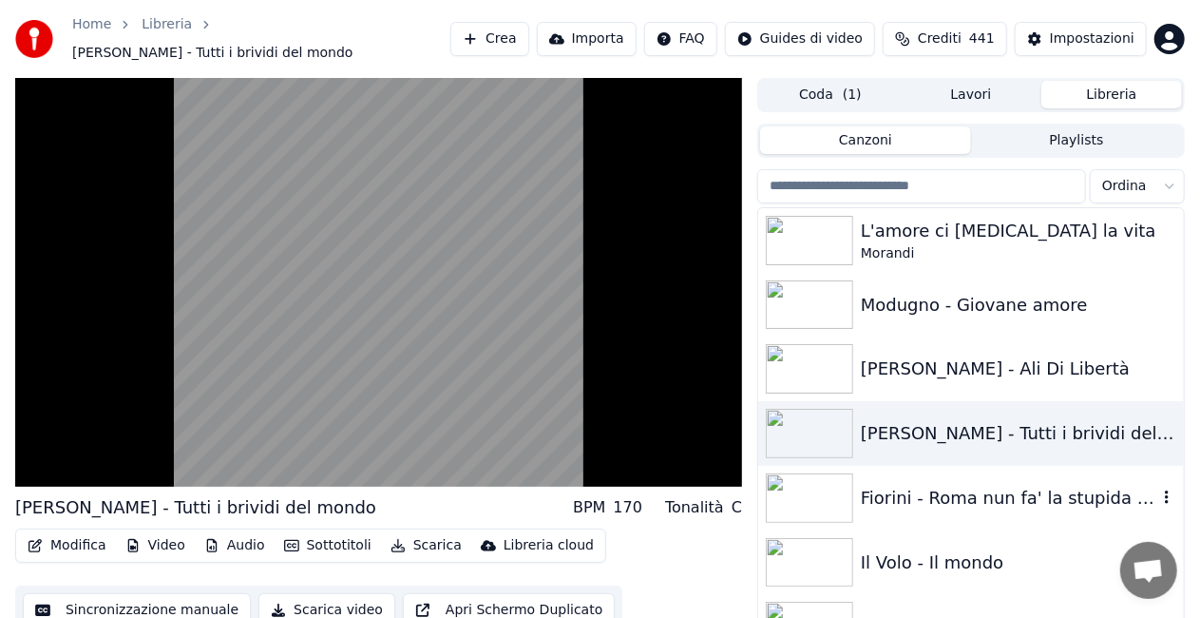
click at [1052, 485] on div "Fiorini - Roma nun fa' la stupida stasera" at bounding box center [1009, 498] width 296 height 27
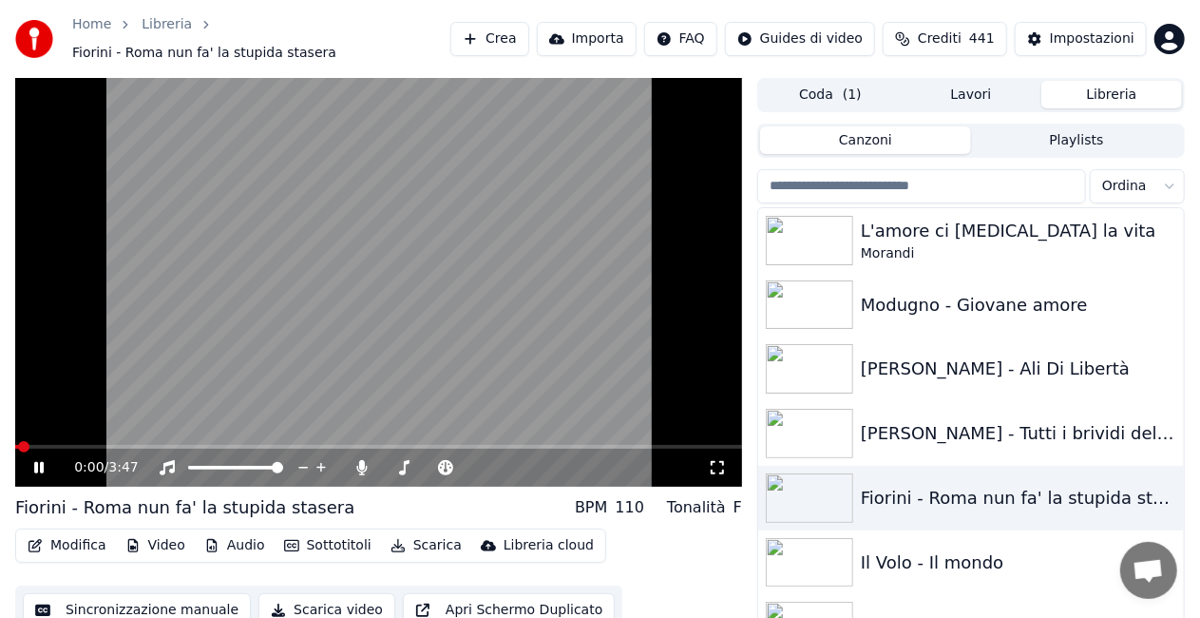
click at [715, 460] on icon at bounding box center [717, 467] width 19 height 15
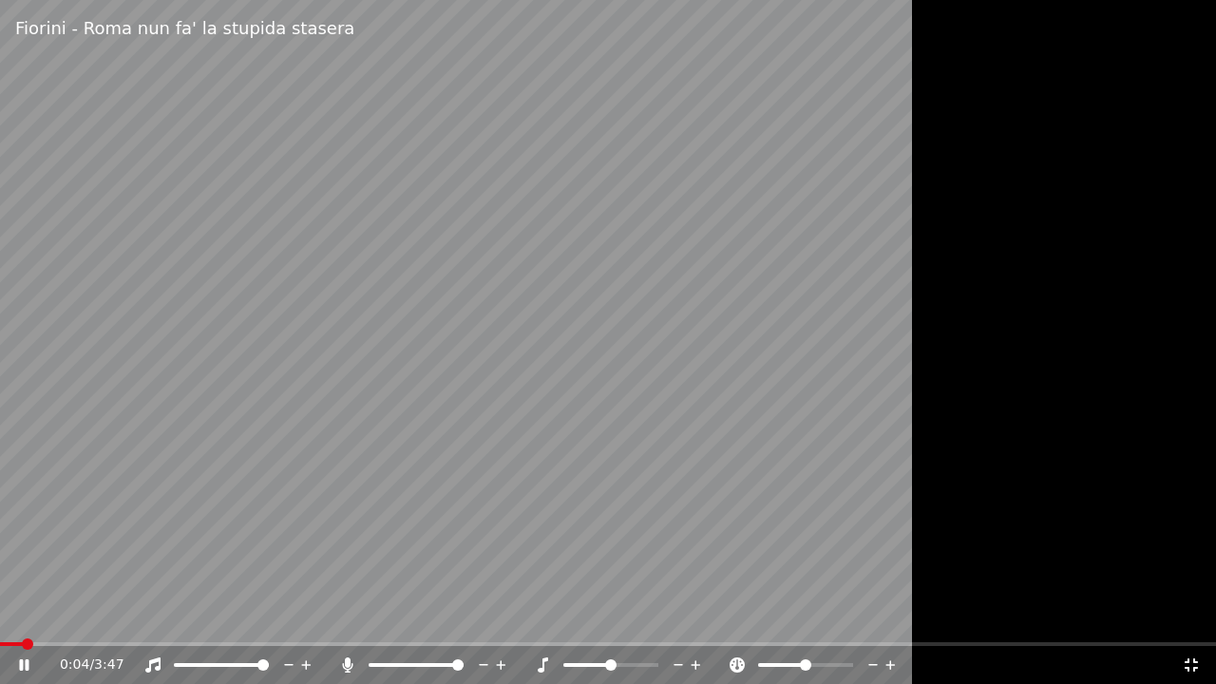
click at [464, 617] on span at bounding box center [457, 664] width 11 height 11
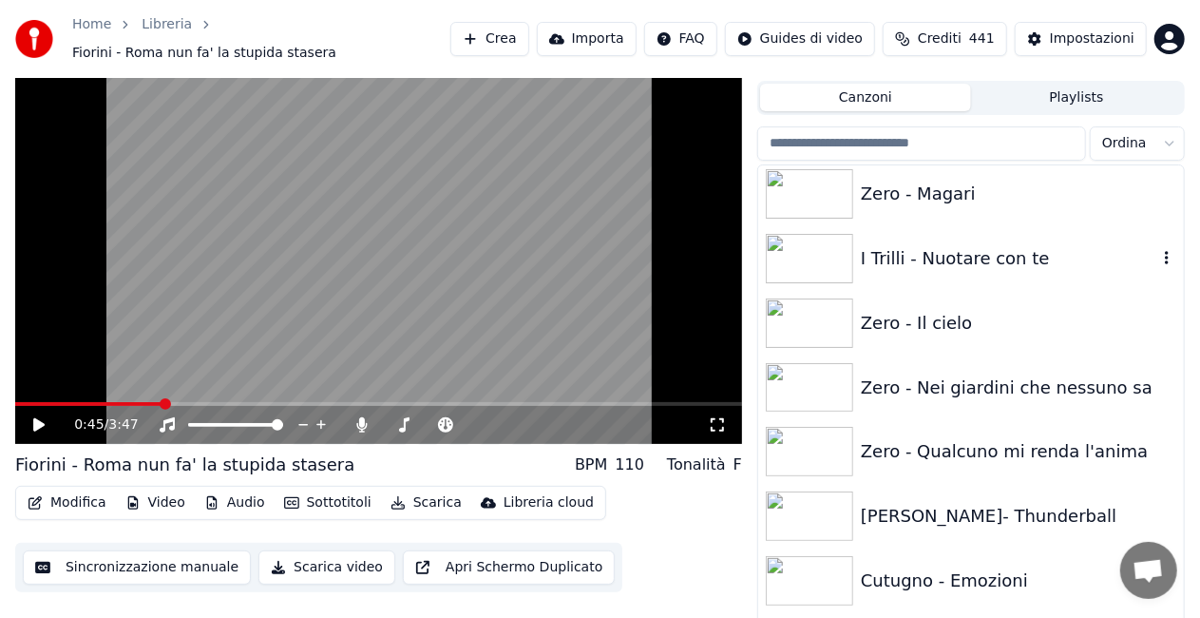
scroll to position [760, 0]
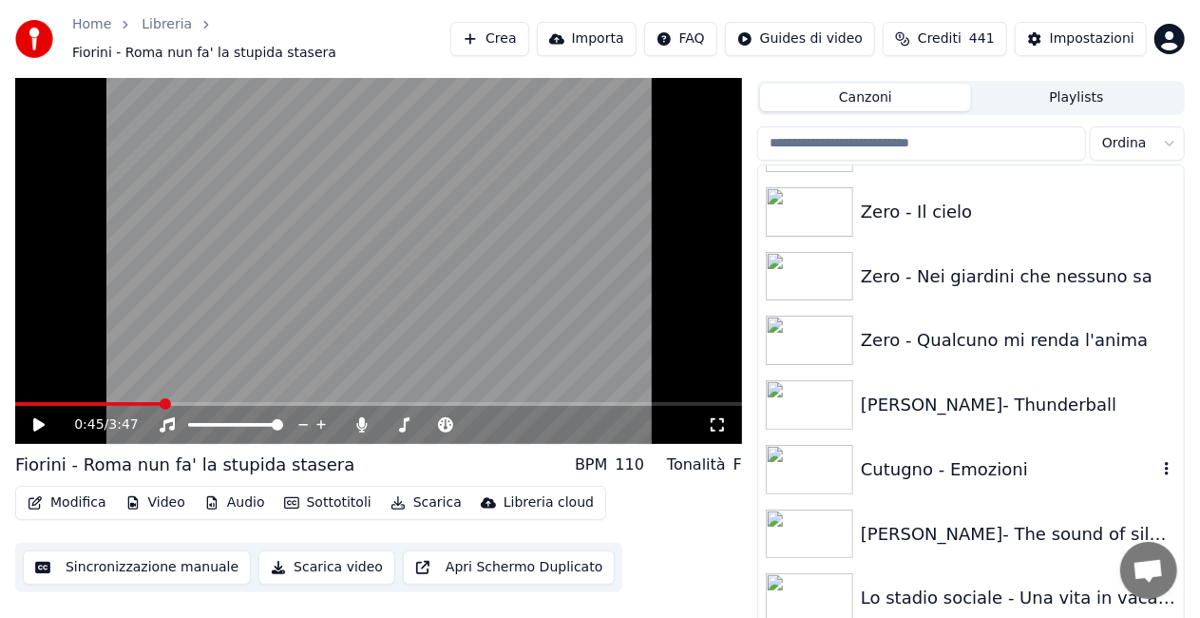
click at [941, 457] on div "Cutugno - Emozioni" at bounding box center [1009, 469] width 296 height 27
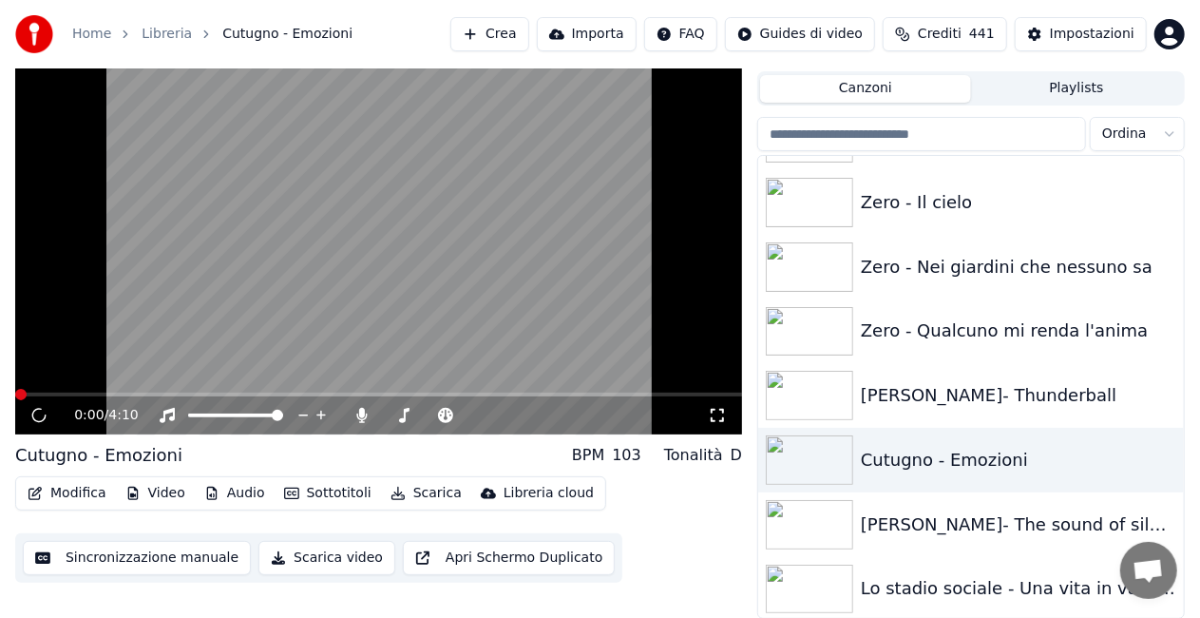
click at [720, 412] on icon at bounding box center [717, 415] width 19 height 15
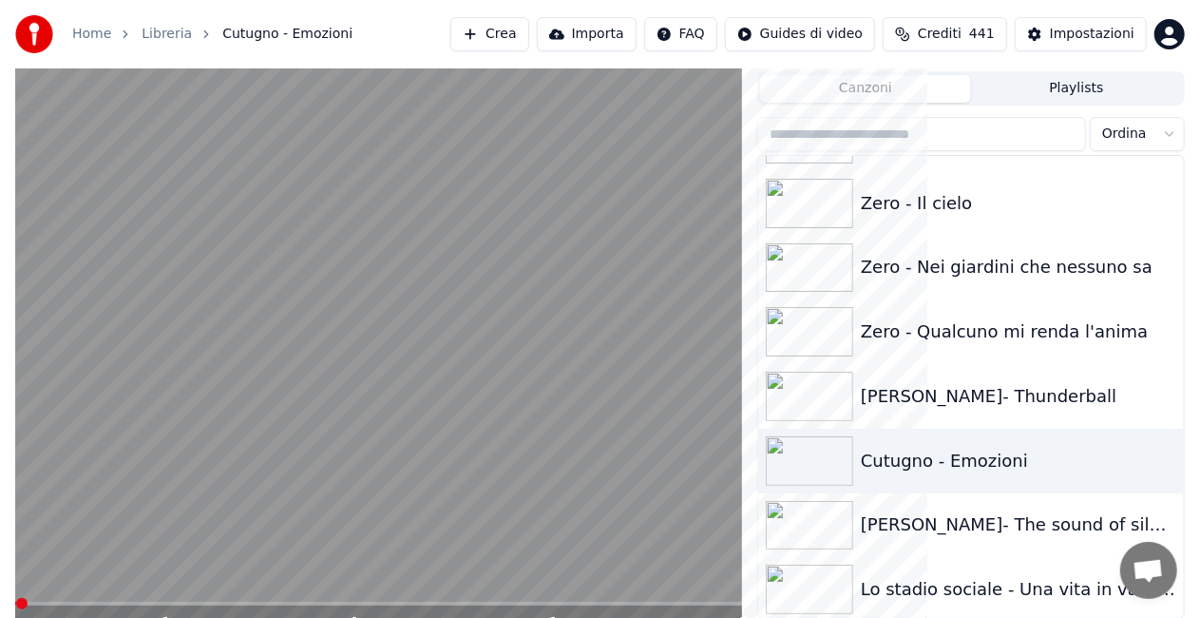
scroll to position [27, 0]
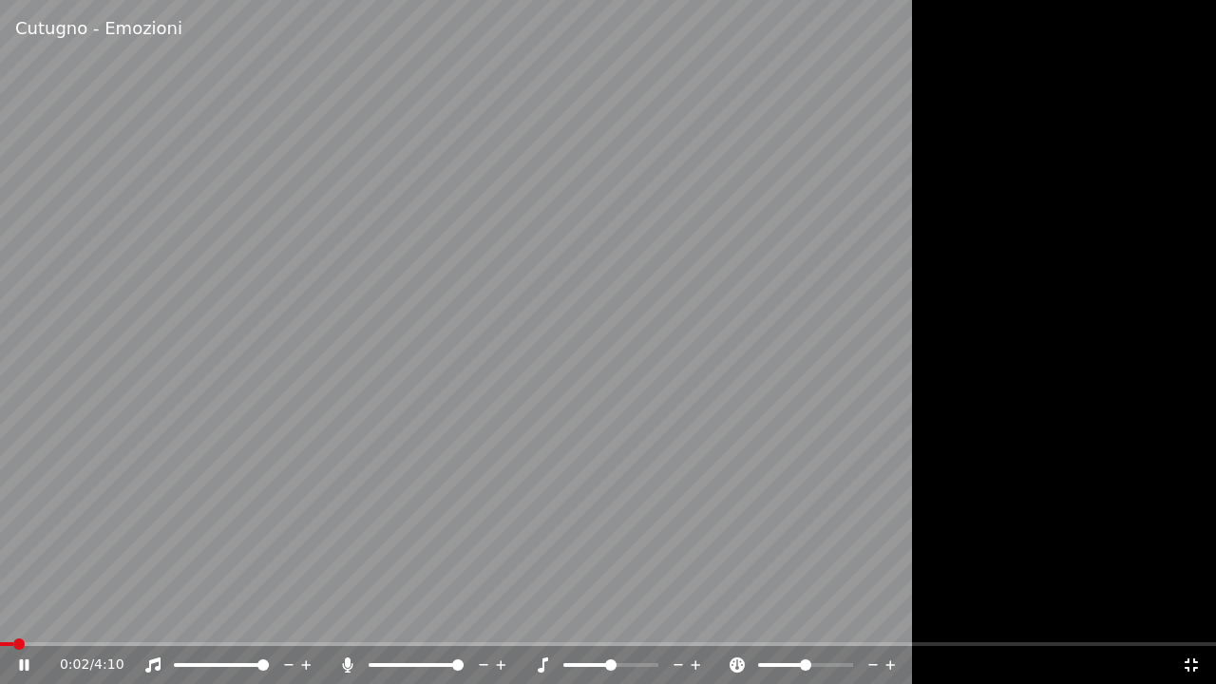
click at [353, 617] on icon at bounding box center [347, 665] width 19 height 15
click at [1215, 8] on div "Cutugno - Emozioni" at bounding box center [608, 28] width 1216 height 57
click at [345, 617] on icon at bounding box center [347, 665] width 19 height 15
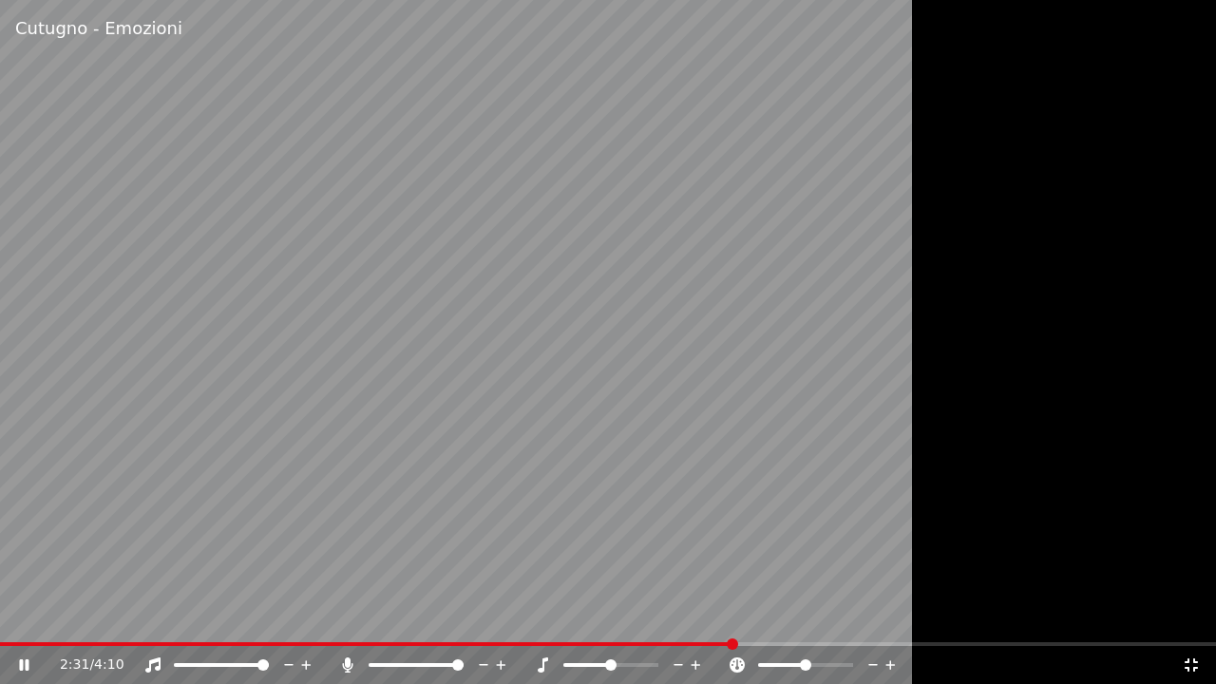
click at [343, 617] on div at bounding box center [424, 665] width 172 height 19
click at [344, 617] on icon at bounding box center [347, 665] width 10 height 15
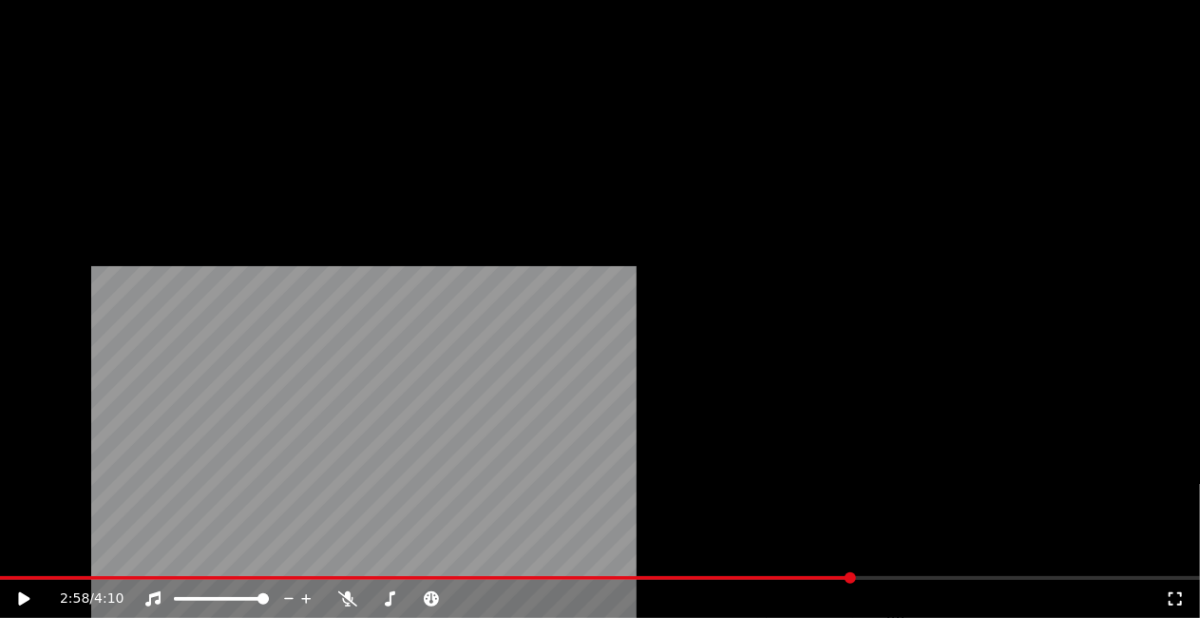
scroll to position [285, 0]
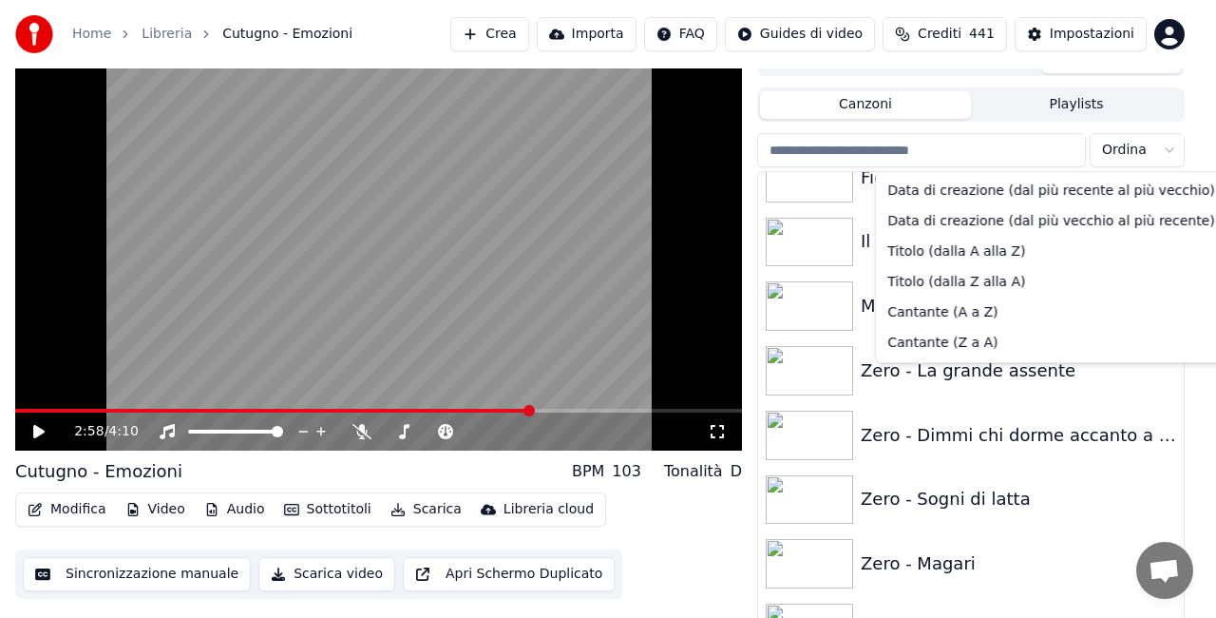
click at [1126, 143] on html "Home Libreria Cutugno - Emozioni Crea Importa FAQ Guides di video Crediti 441 I…" at bounding box center [608, 282] width 1216 height 618
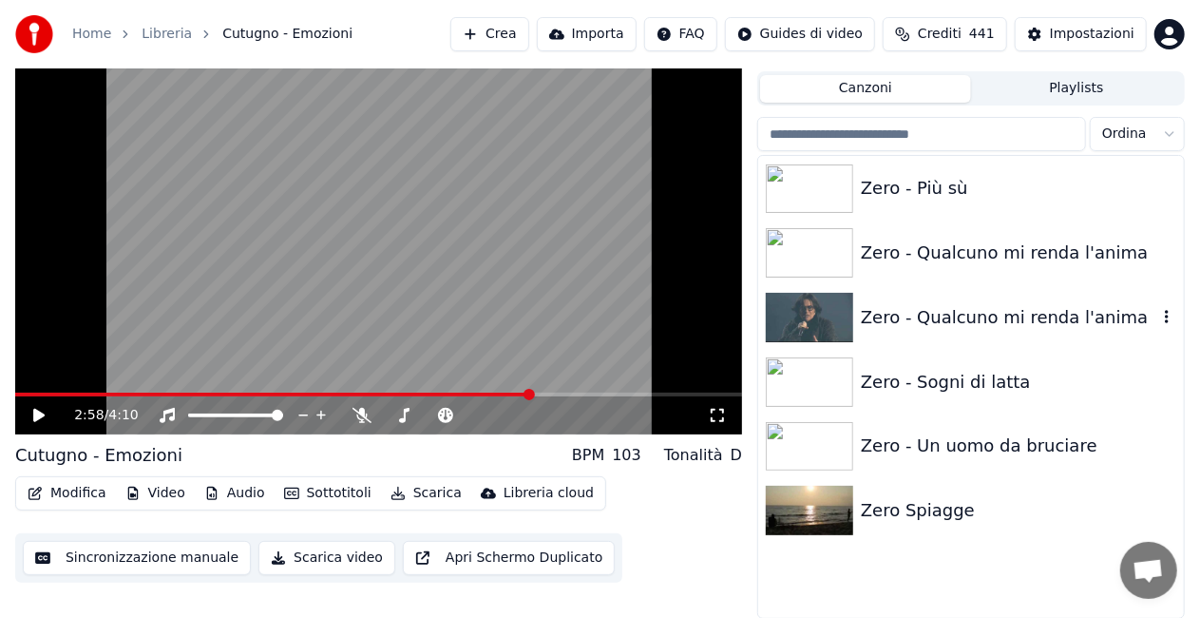
scroll to position [27103, 0]
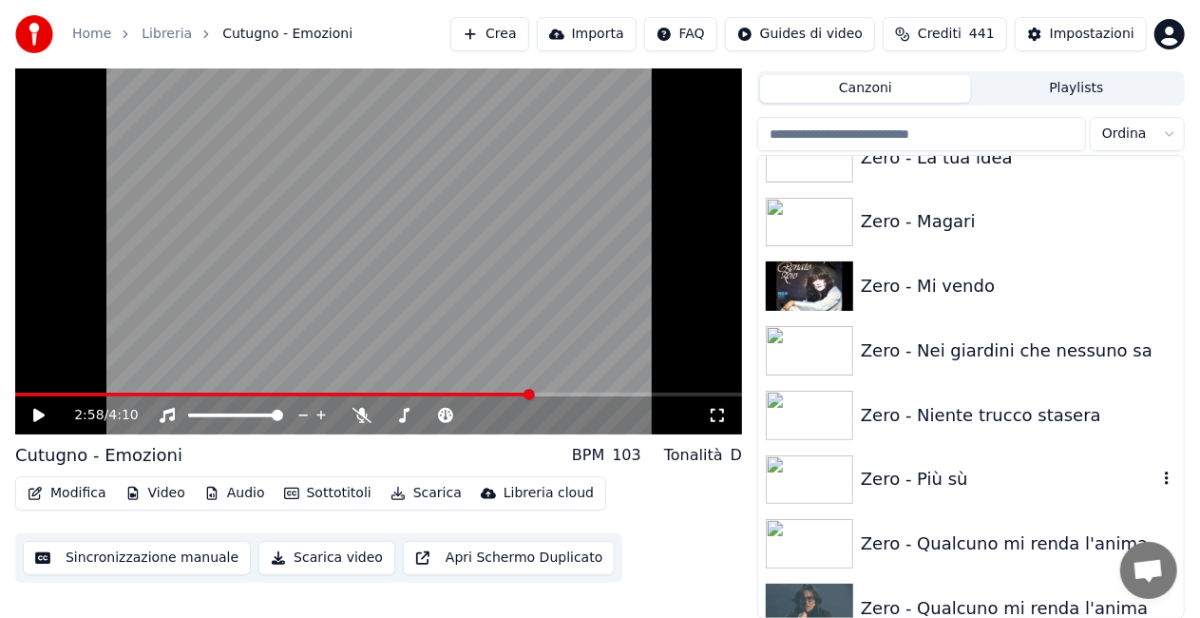
click at [974, 488] on div "Zero - Più sù" at bounding box center [1009, 479] width 296 height 27
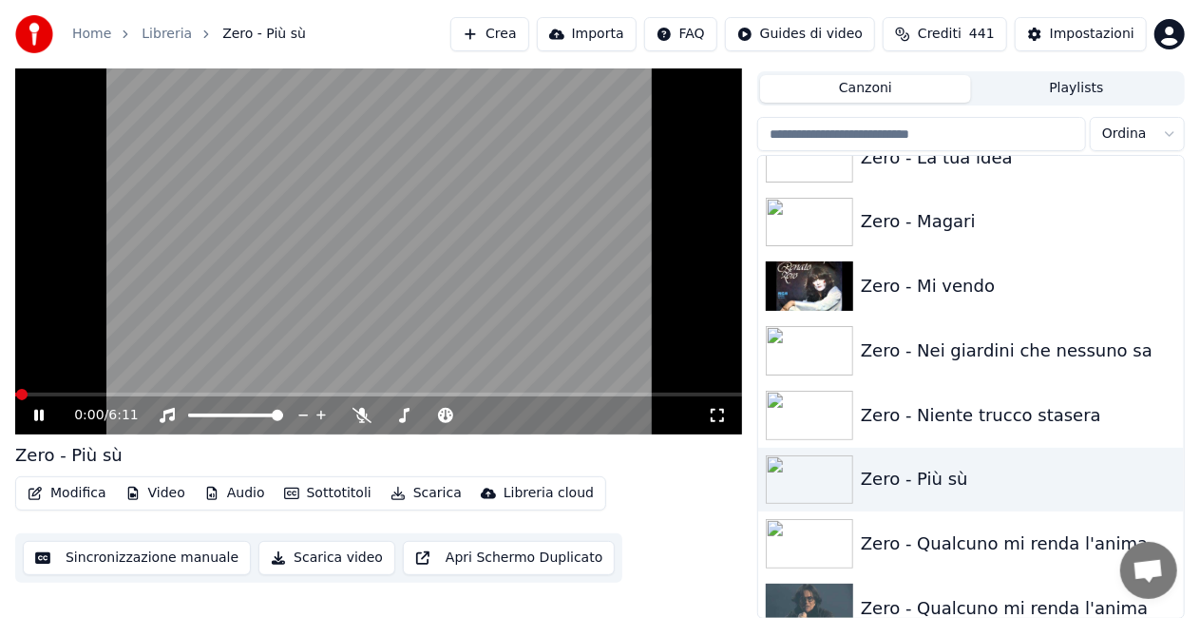
click at [720, 418] on icon at bounding box center [717, 415] width 19 height 15
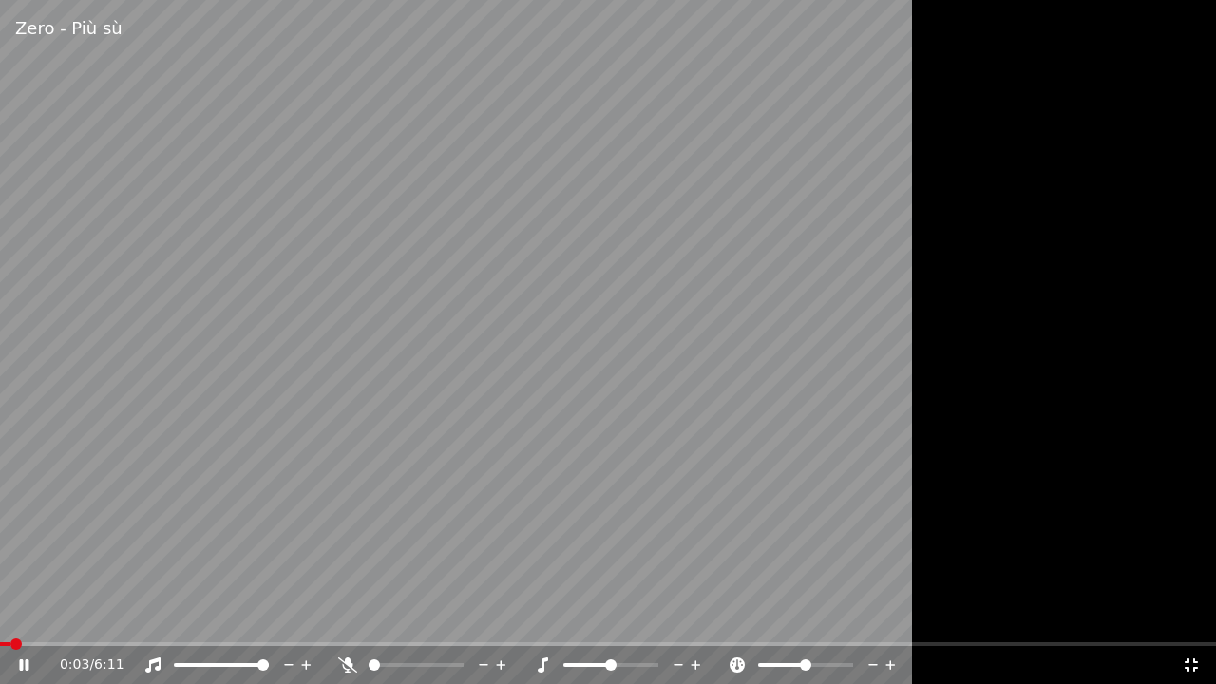
click at [1196, 617] on icon at bounding box center [1191, 665] width 19 height 15
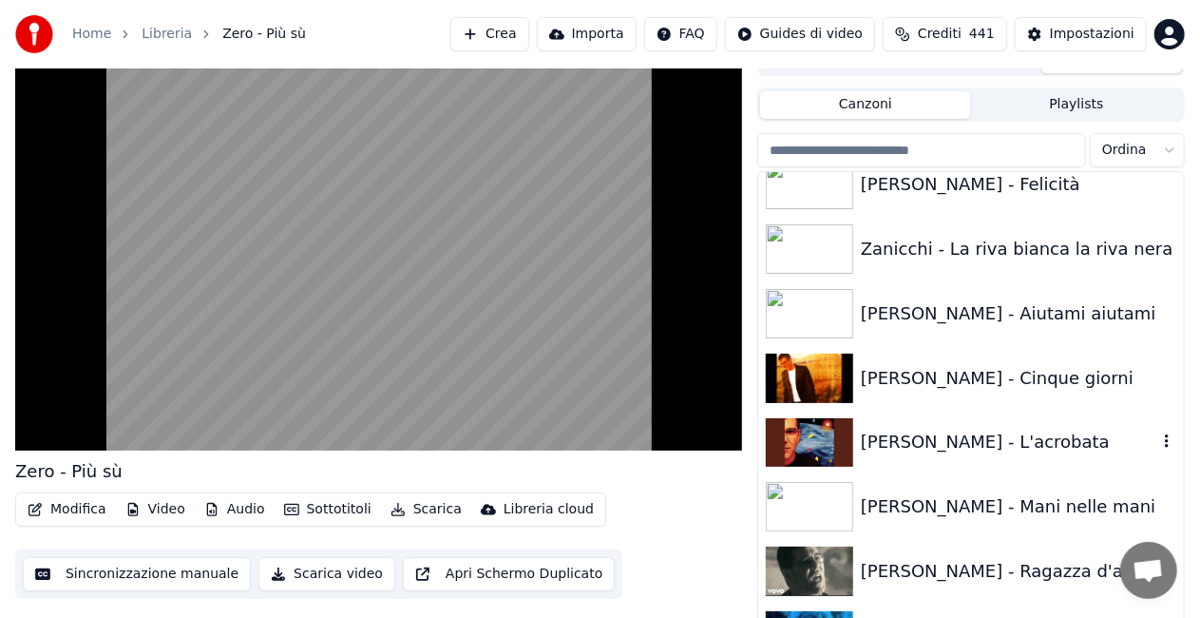
scroll to position [25805, 0]
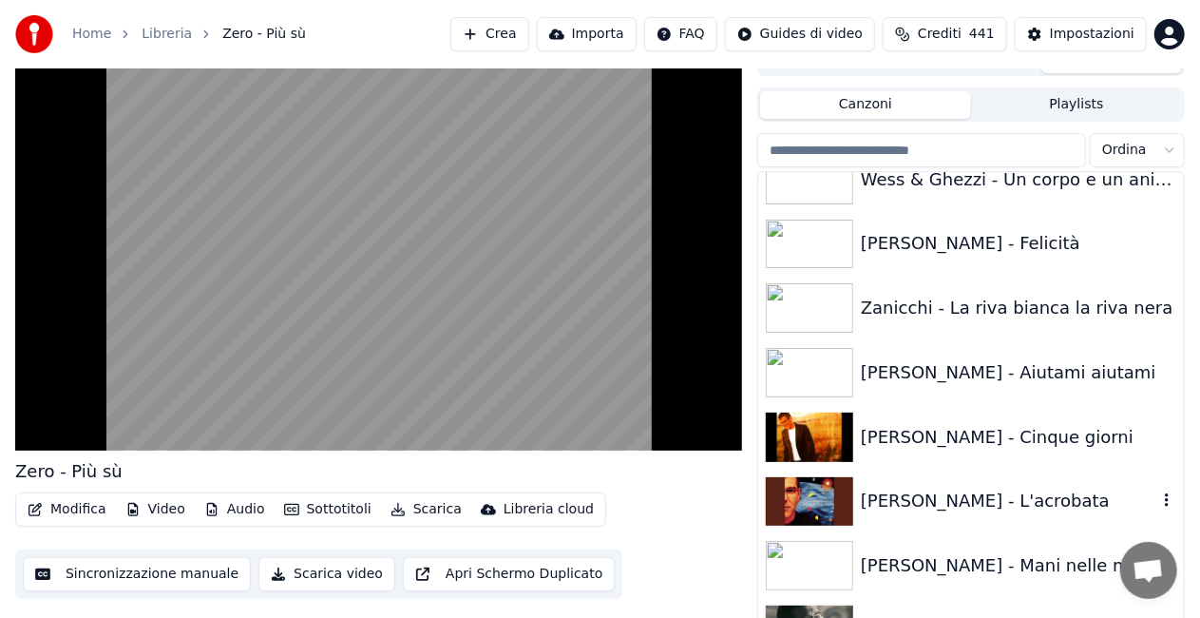
click at [991, 482] on div "[PERSON_NAME] - L'acrobata" at bounding box center [971, 501] width 426 height 65
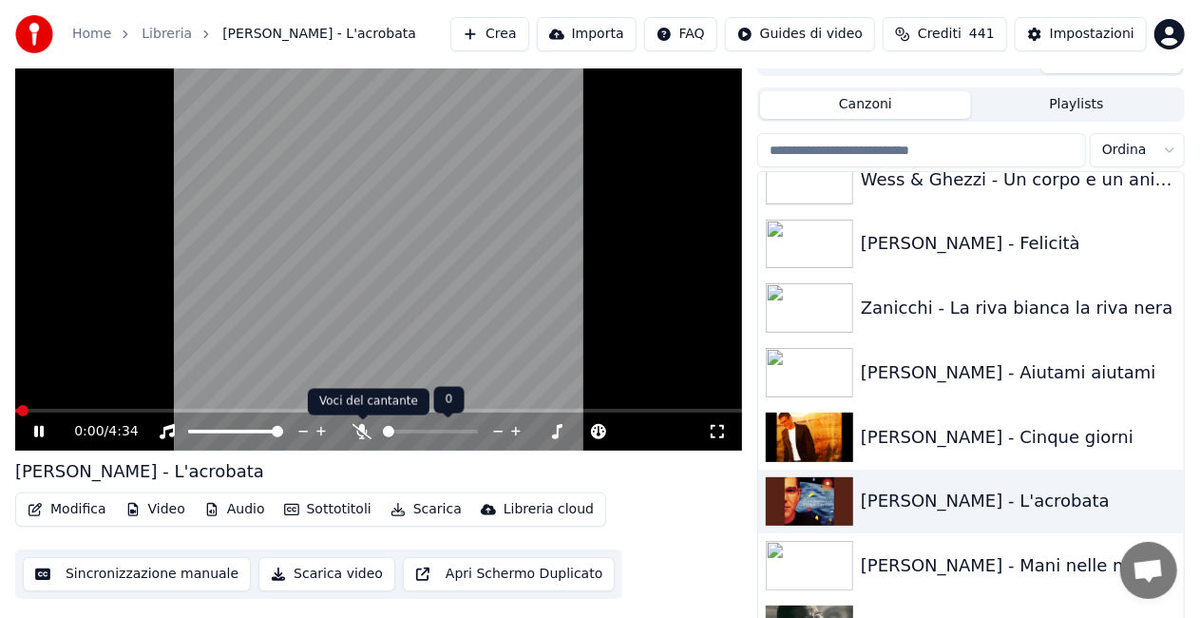
click at [363, 431] on icon at bounding box center [362, 431] width 19 height 15
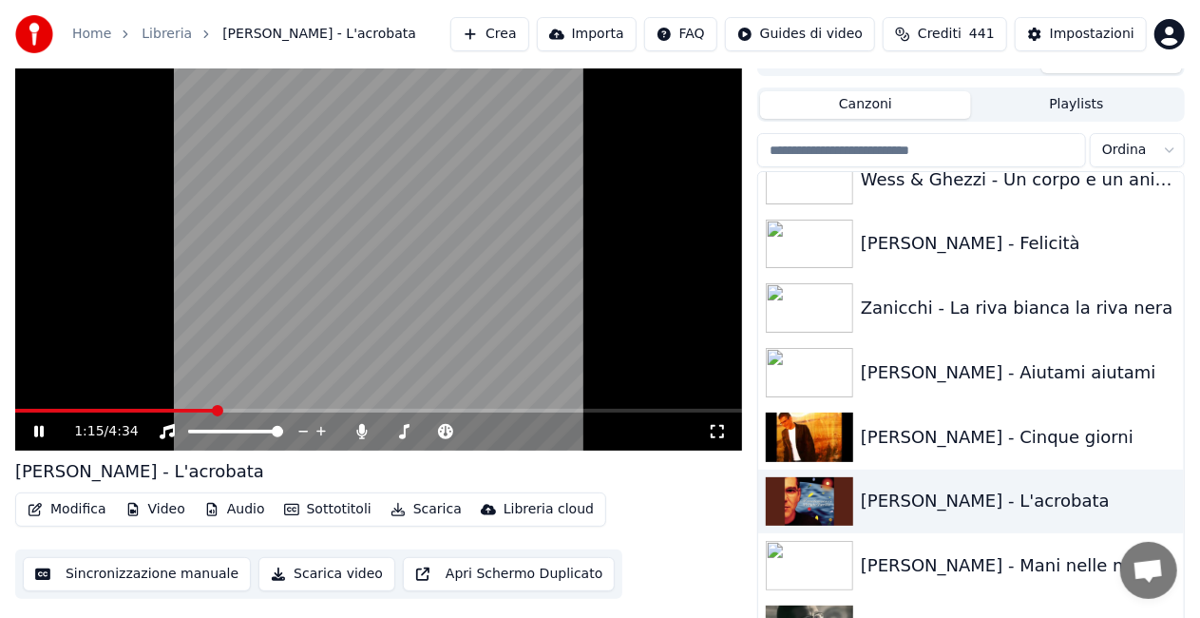
click at [719, 431] on icon at bounding box center [717, 431] width 19 height 15
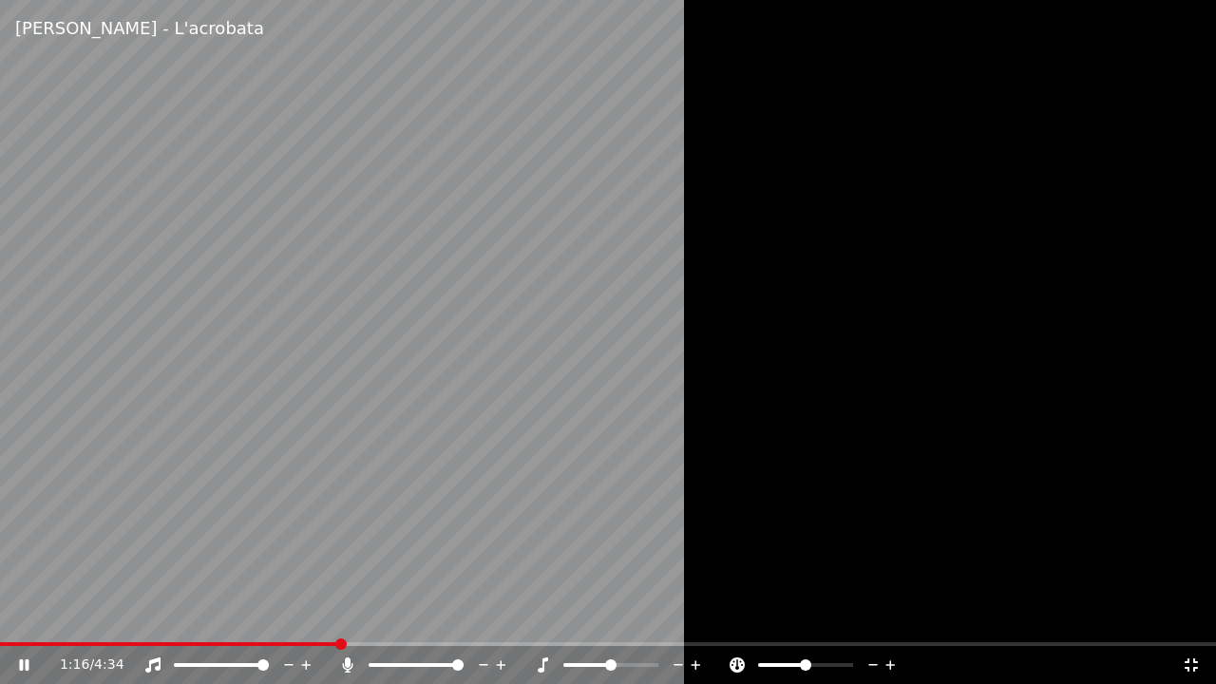
click at [53, 617] on div "1:16 / 4:34" at bounding box center [608, 665] width 1216 height 38
click at [23, 617] on video at bounding box center [608, 342] width 1216 height 684
click at [20, 617] on span at bounding box center [173, 644] width 347 height 4
click at [15, 617] on icon at bounding box center [37, 665] width 45 height 15
click at [10, 617] on div "0:38 / 4:34" at bounding box center [608, 665] width 1216 height 38
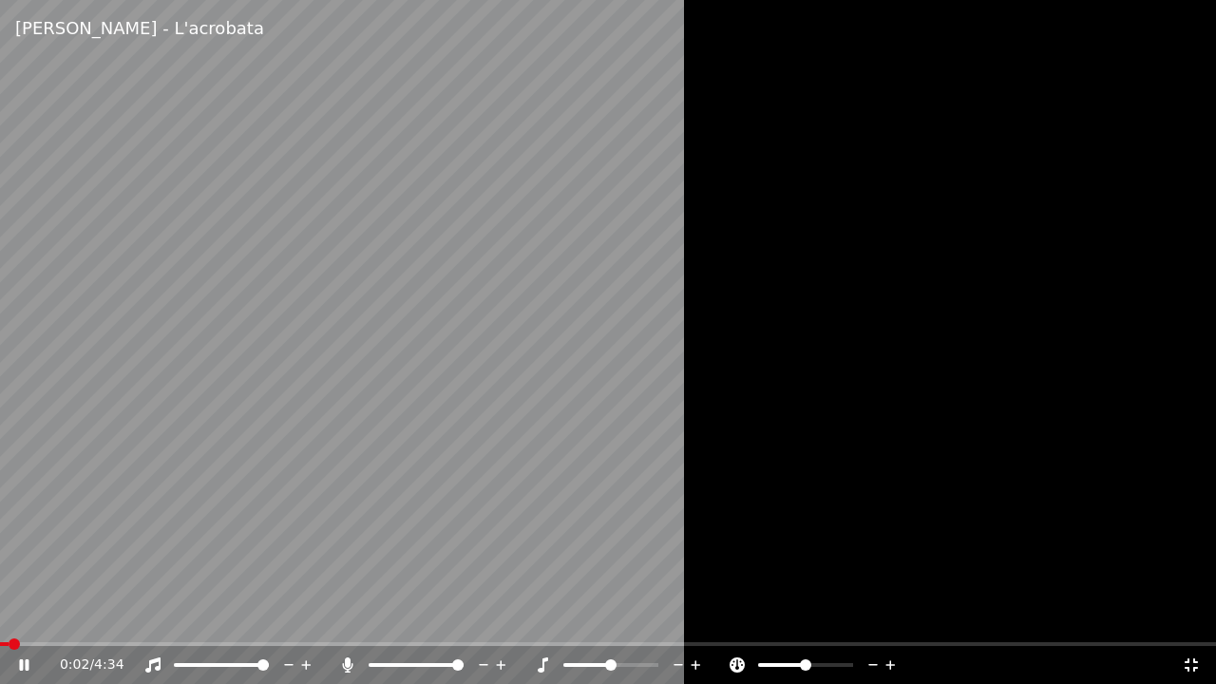
click at [9, 617] on span at bounding box center [4, 644] width 9 height 4
click at [342, 617] on icon at bounding box center [347, 665] width 19 height 15
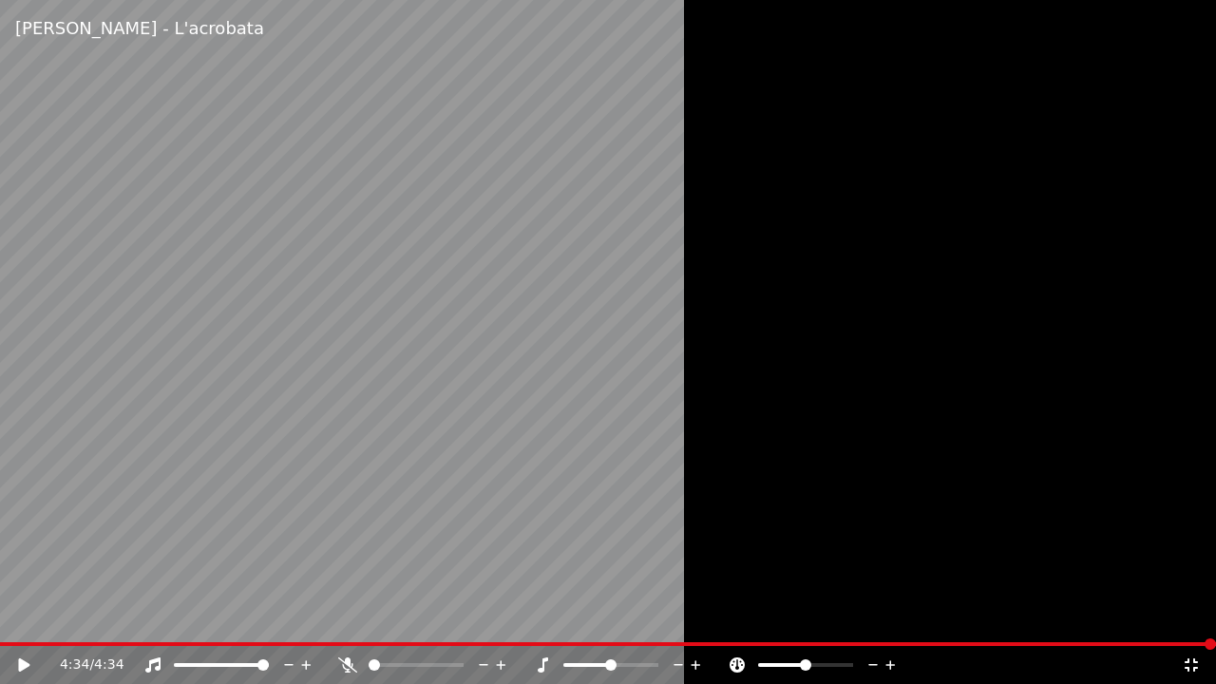
drag, startPoint x: 1195, startPoint y: 656, endPoint x: 1196, endPoint y: 665, distance: 9.5
click at [1196, 617] on div "4:34 / 4:34" at bounding box center [608, 665] width 1201 height 19
click at [1195, 617] on icon at bounding box center [1191, 665] width 19 height 15
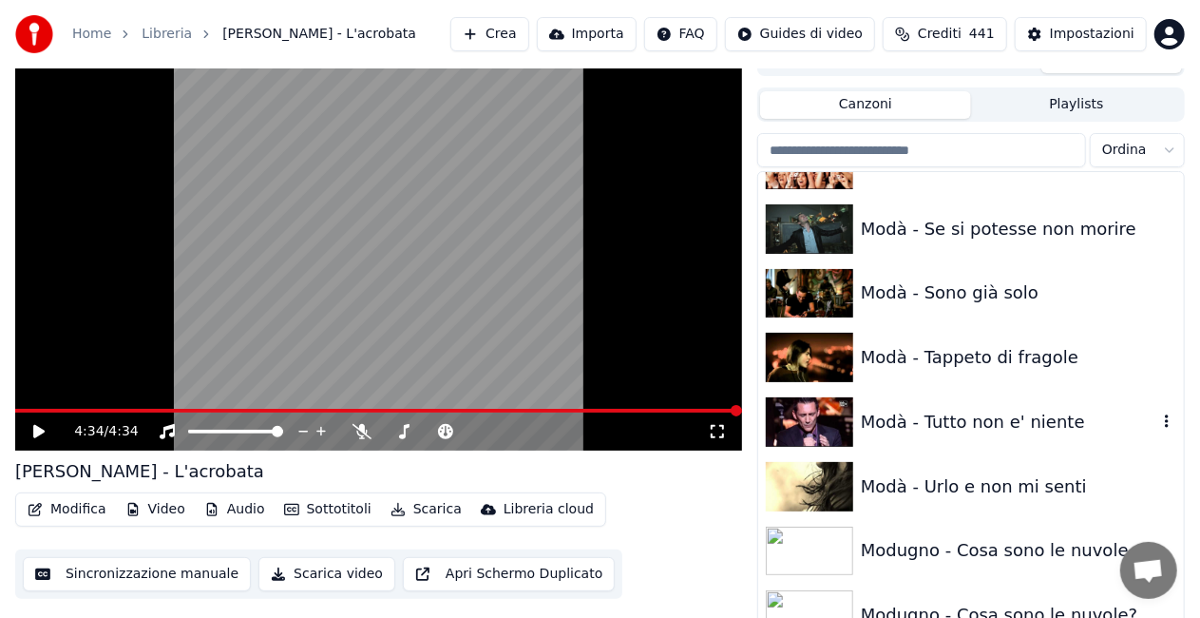
scroll to position [16185, 0]
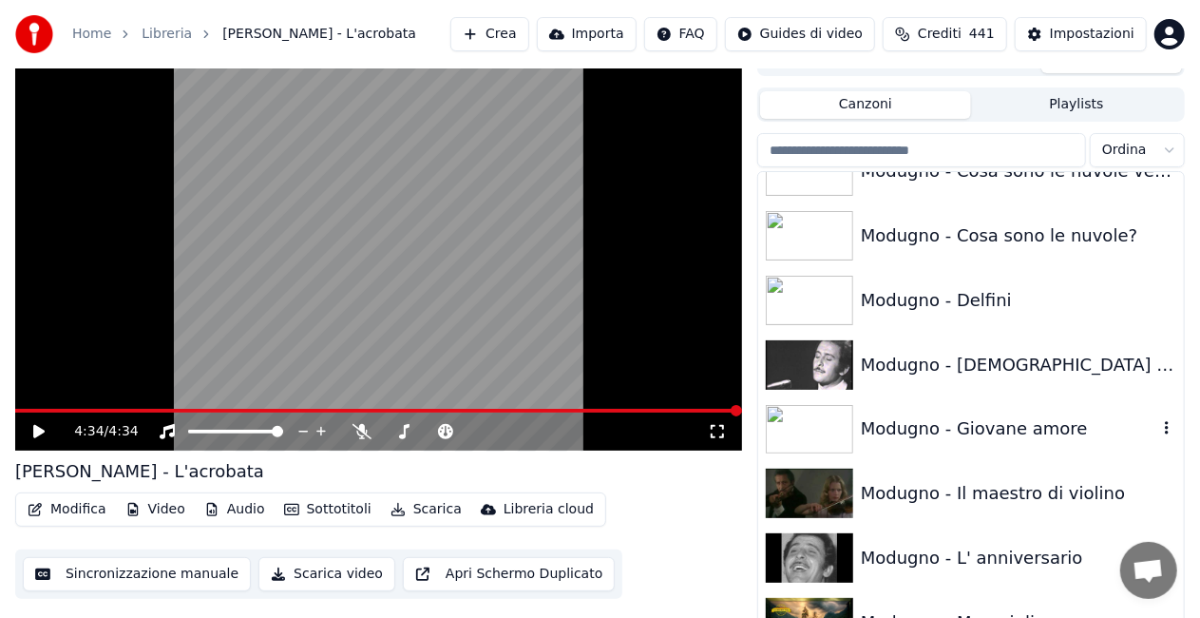
click at [1114, 430] on div "Modugno - Giovane amore" at bounding box center [1009, 428] width 296 height 27
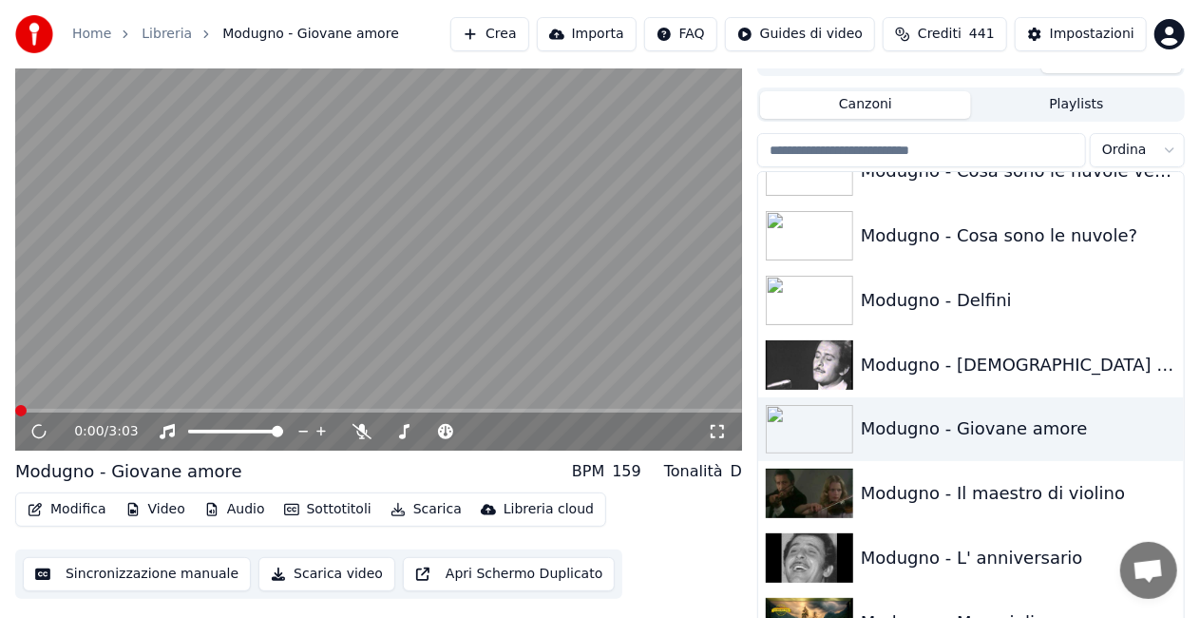
click at [707, 435] on div "0:00 / 3:03" at bounding box center [391, 431] width 634 height 19
click at [714, 433] on icon at bounding box center [717, 431] width 19 height 15
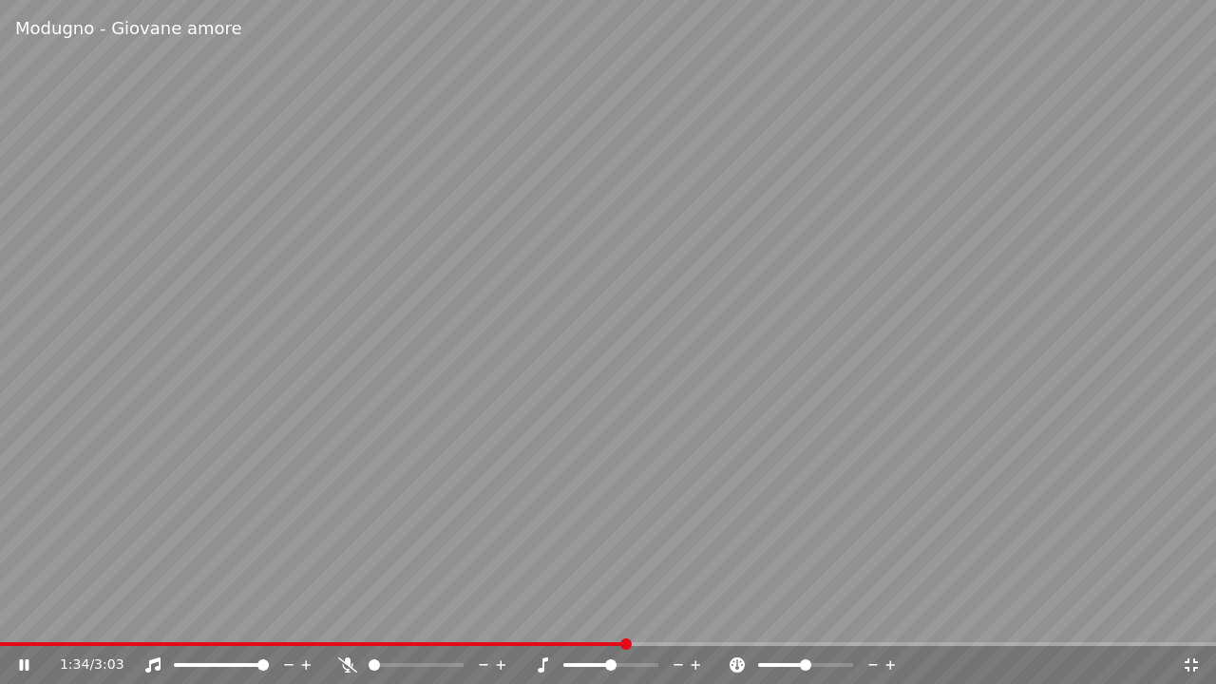
click at [19, 617] on video at bounding box center [608, 342] width 1216 height 684
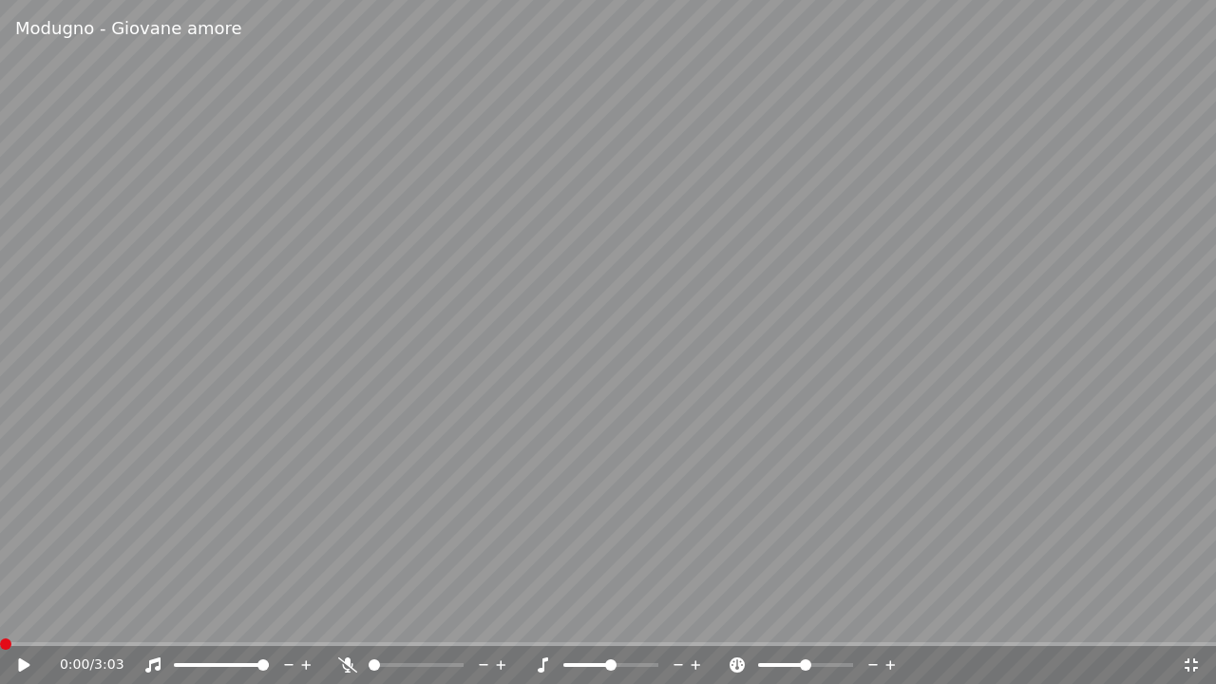
click at [0, 617] on span at bounding box center [0, 644] width 0 height 4
click at [20, 617] on icon at bounding box center [23, 664] width 11 height 13
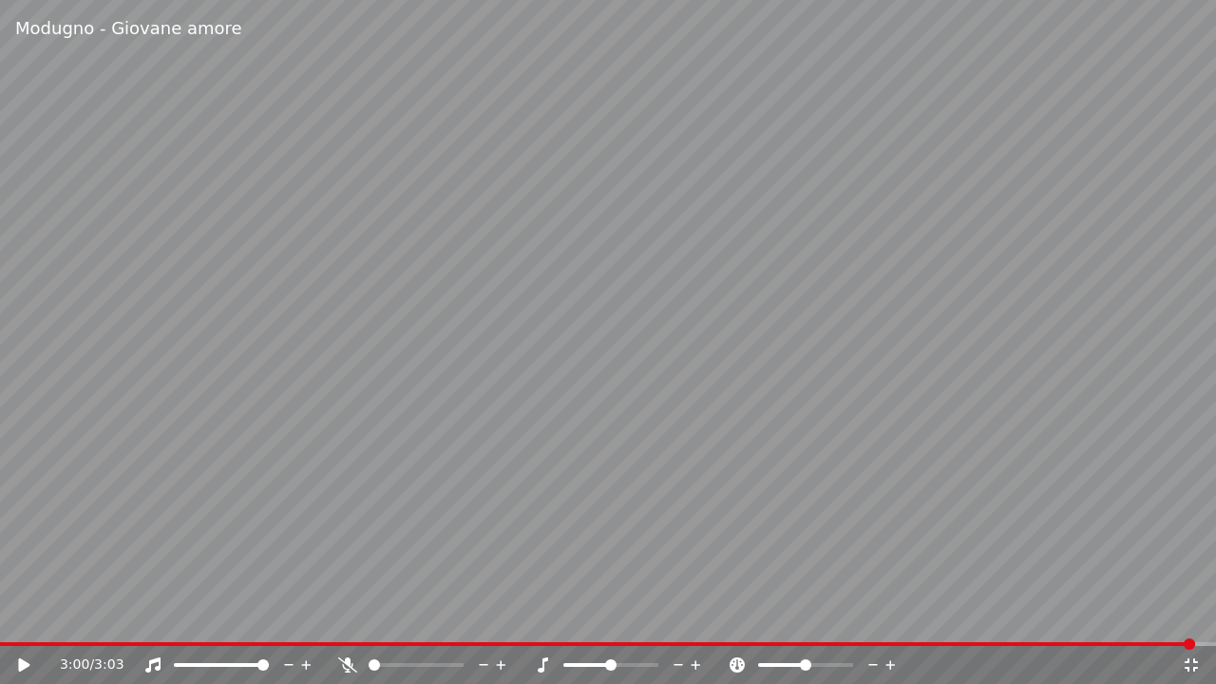
click at [10, 617] on span at bounding box center [597, 644] width 1195 height 4
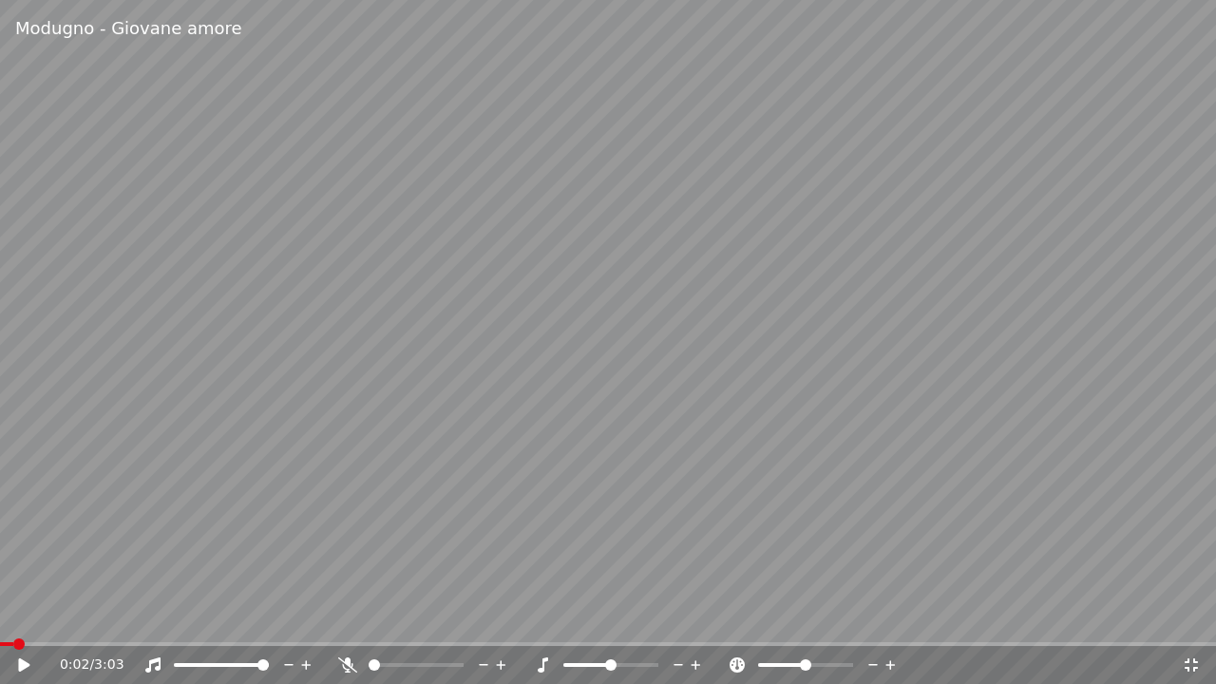
click at [29, 617] on icon at bounding box center [37, 665] width 45 height 15
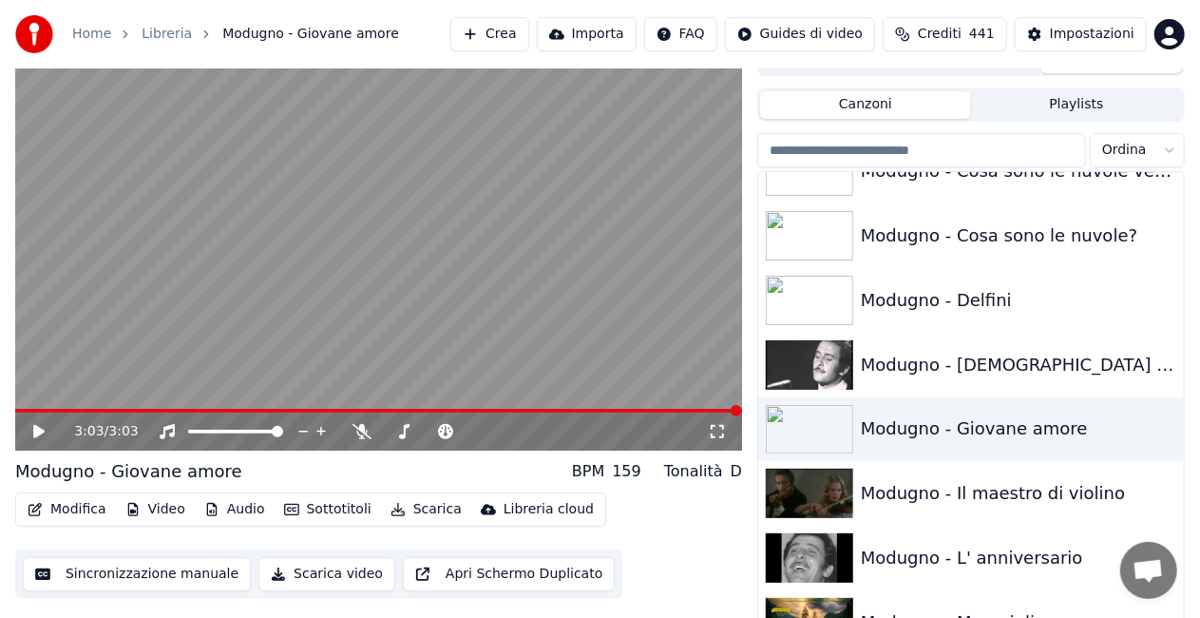
click at [27, 409] on span at bounding box center [378, 411] width 727 height 4
click at [725, 429] on icon at bounding box center [717, 431] width 19 height 15
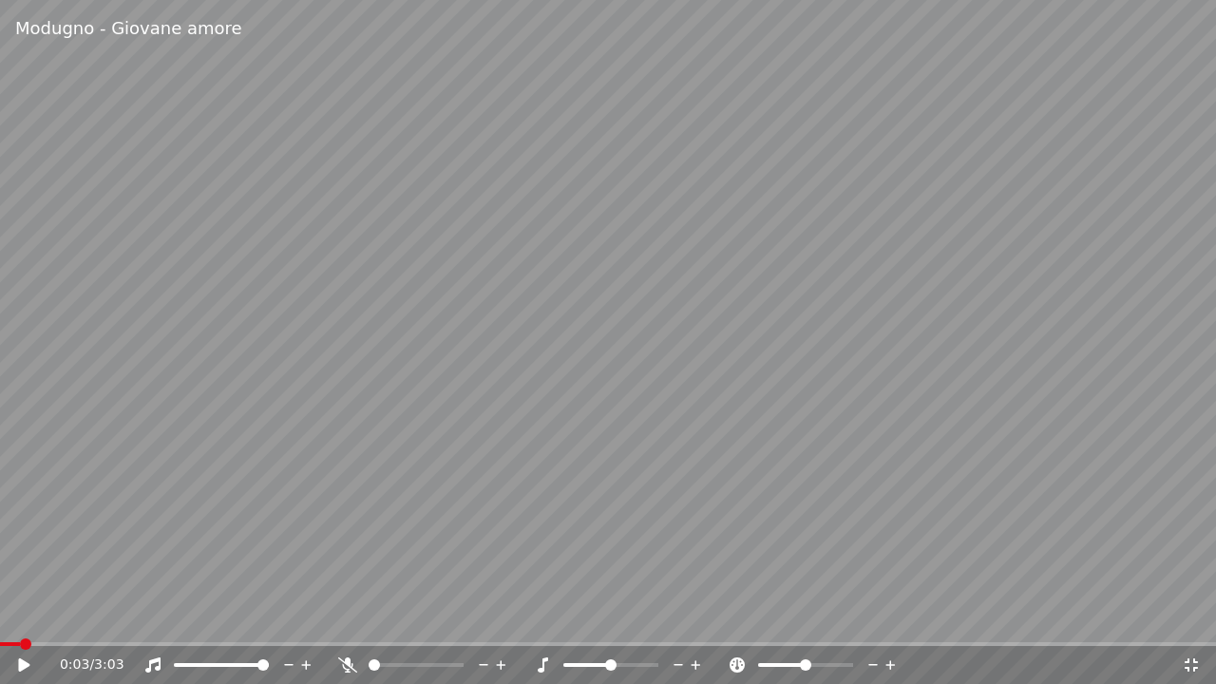
drag, startPoint x: 678, startPoint y: 420, endPoint x: 750, endPoint y: 435, distance: 72.9
click at [683, 426] on video at bounding box center [608, 342] width 1216 height 684
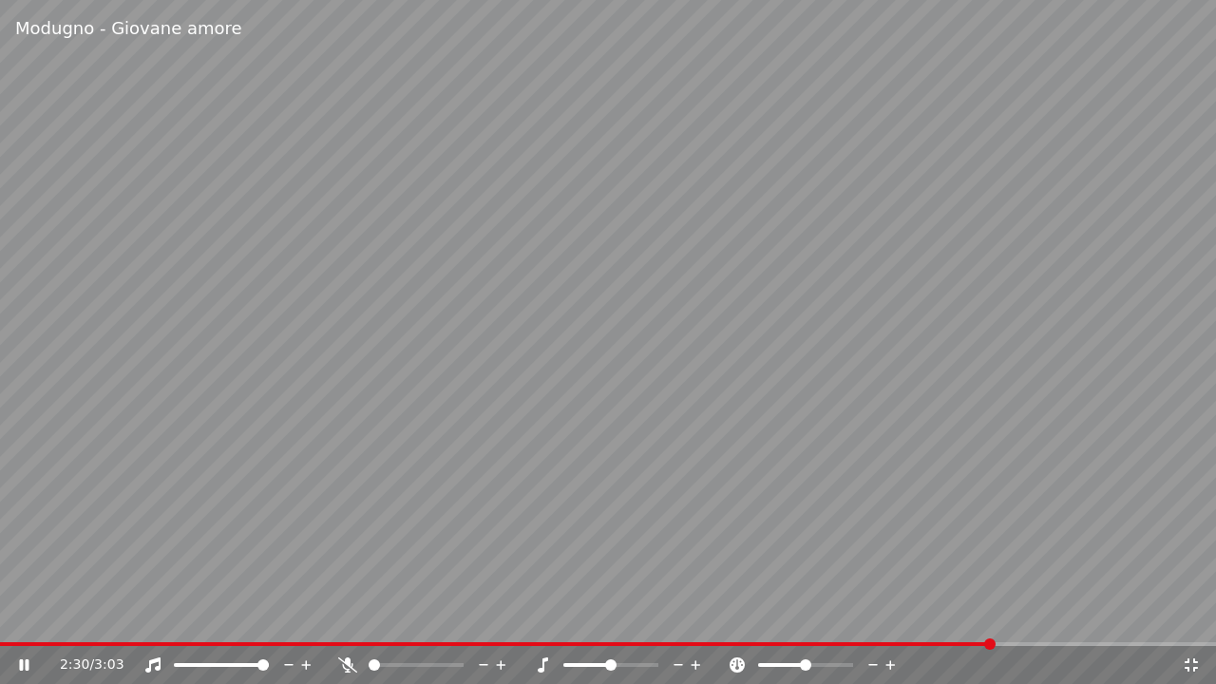
click at [361, 617] on div at bounding box center [433, 665] width 153 height 19
click at [346, 617] on icon at bounding box center [347, 665] width 19 height 15
click at [350, 617] on icon at bounding box center [347, 665] width 10 height 15
click at [22, 617] on span at bounding box center [608, 644] width 1216 height 4
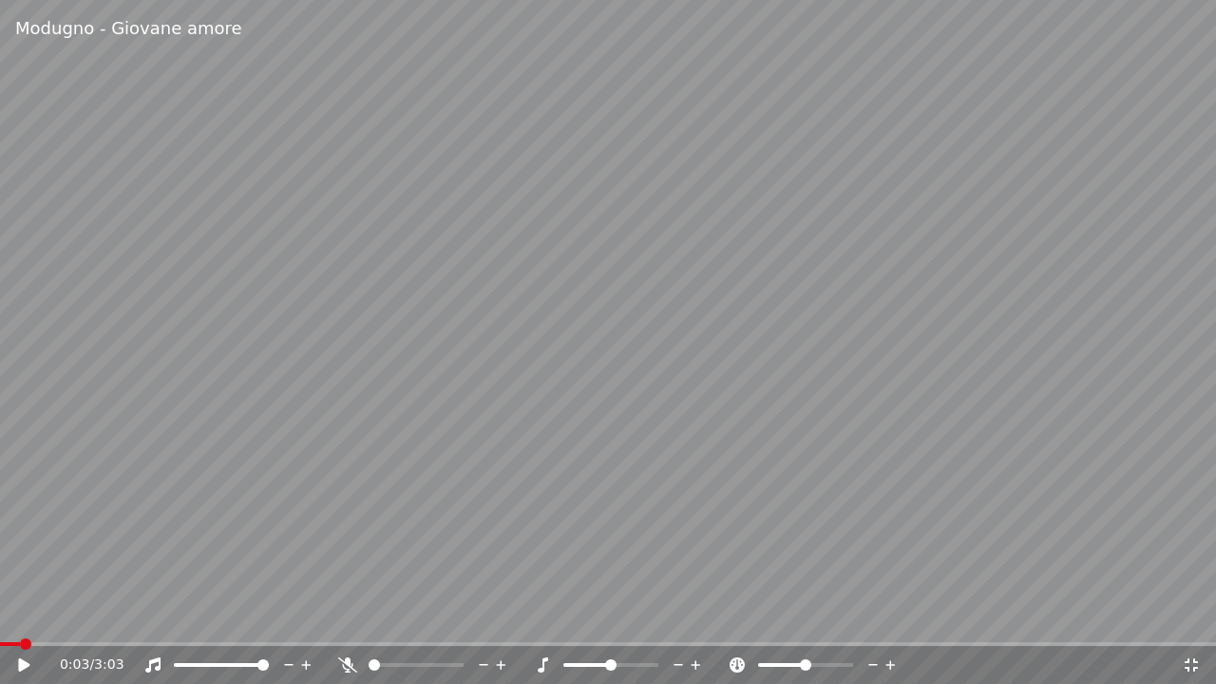
click at [21, 617] on icon at bounding box center [23, 664] width 11 height 13
click at [346, 617] on icon at bounding box center [347, 665] width 19 height 15
click at [347, 617] on icon at bounding box center [347, 665] width 10 height 15
click at [352, 617] on icon at bounding box center [347, 665] width 19 height 15
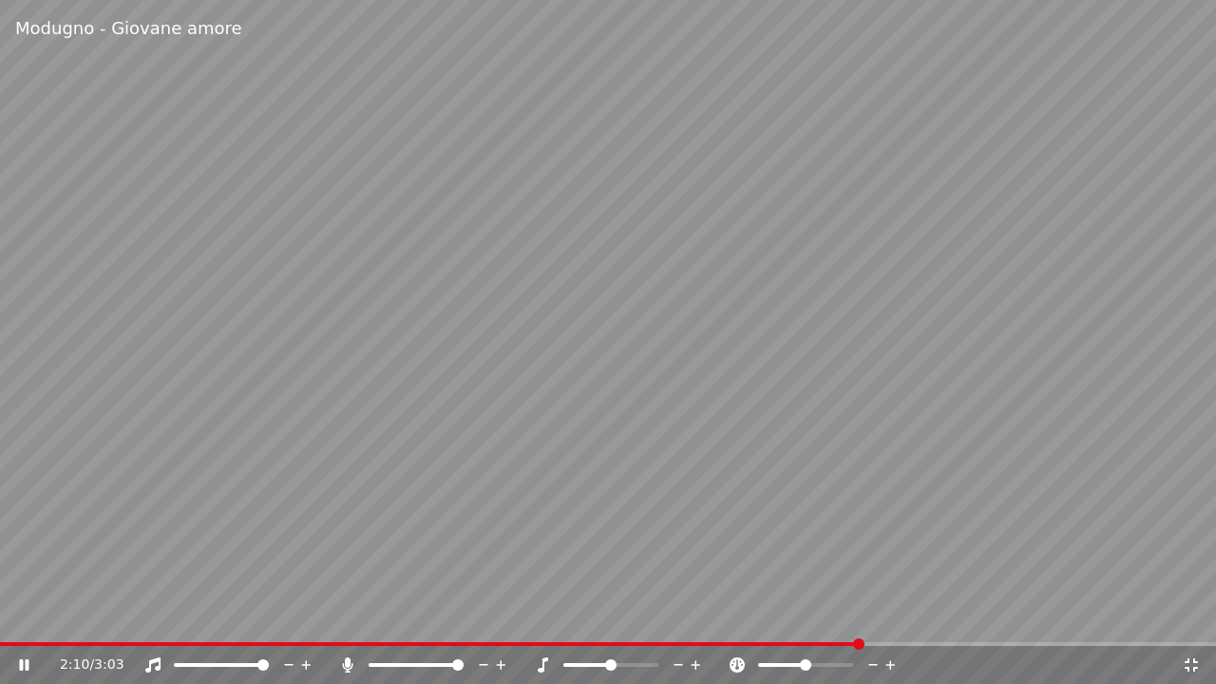
click at [344, 617] on icon at bounding box center [347, 665] width 19 height 15
click at [348, 617] on icon at bounding box center [347, 665] width 19 height 15
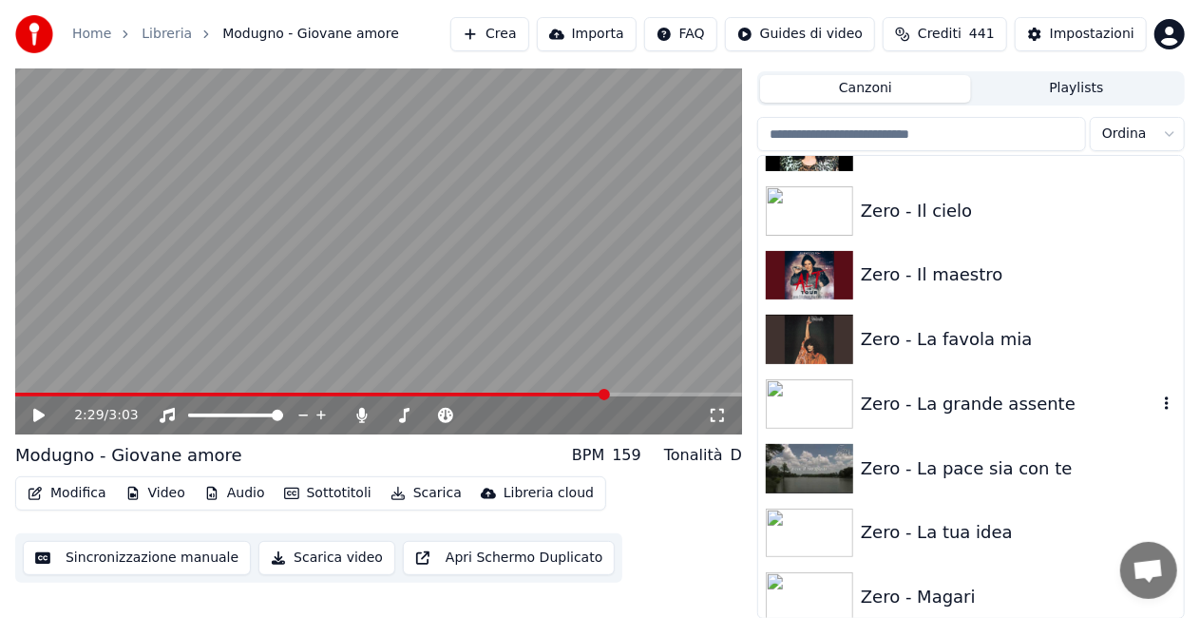
scroll to position [26722, 0]
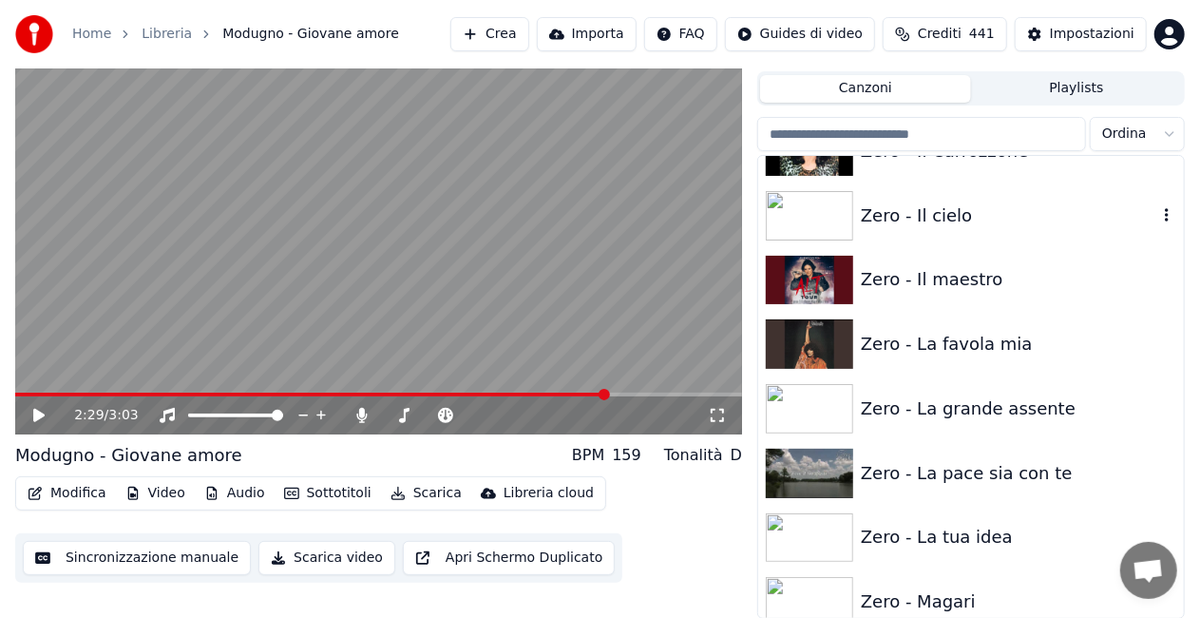
click at [950, 221] on div "Zero - Il cielo" at bounding box center [1009, 215] width 296 height 27
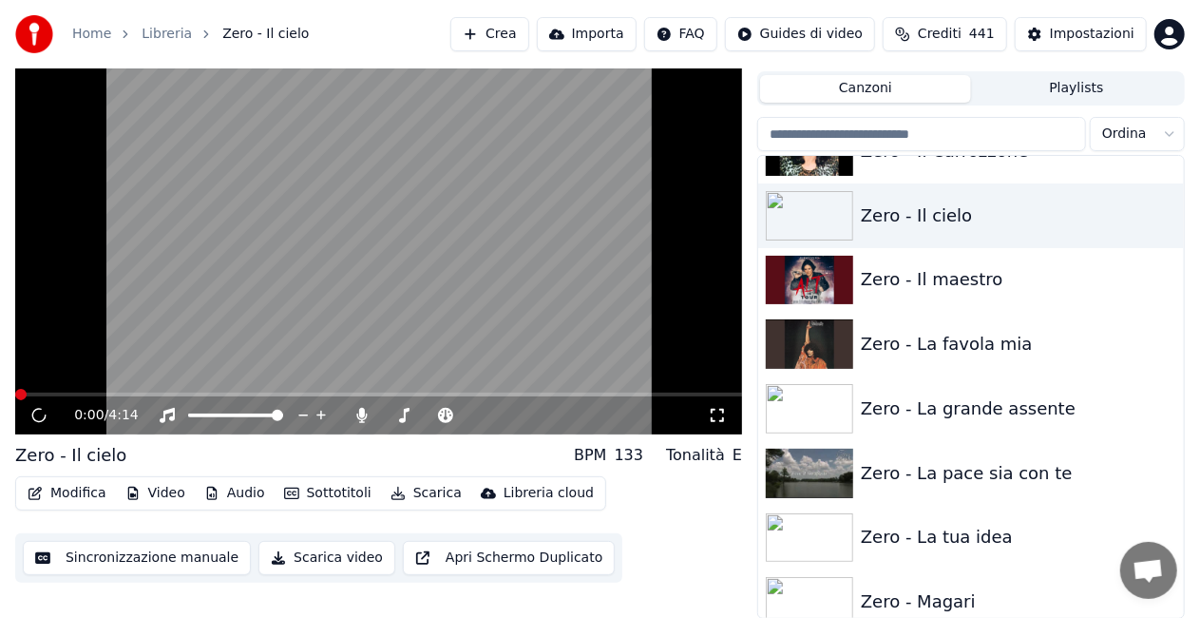
click at [716, 414] on icon at bounding box center [717, 415] width 19 height 15
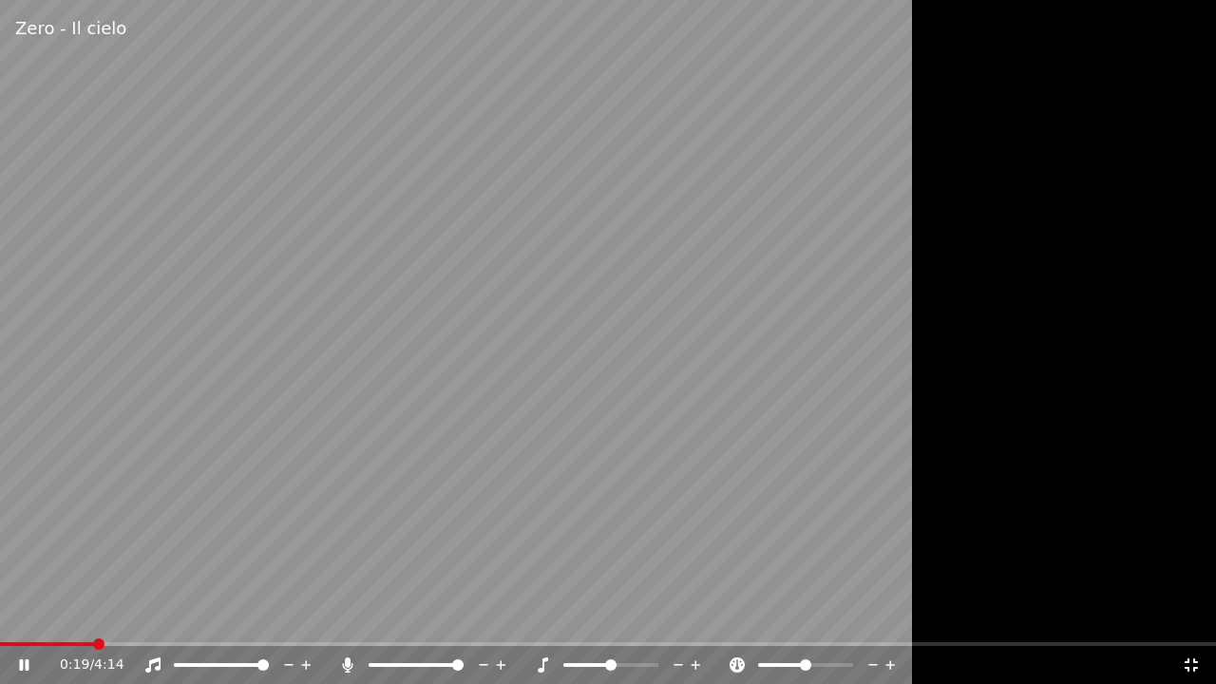
click at [351, 617] on icon at bounding box center [347, 665] width 19 height 15
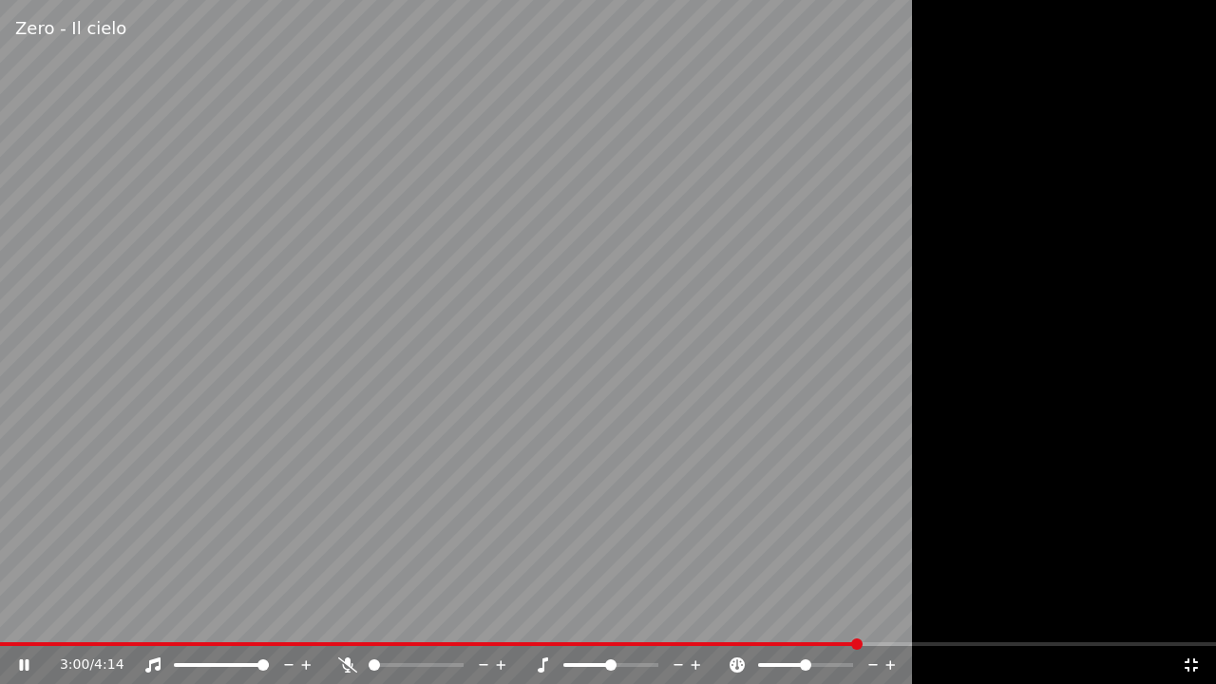
click at [1191, 617] on icon at bounding box center [1191, 665] width 19 height 15
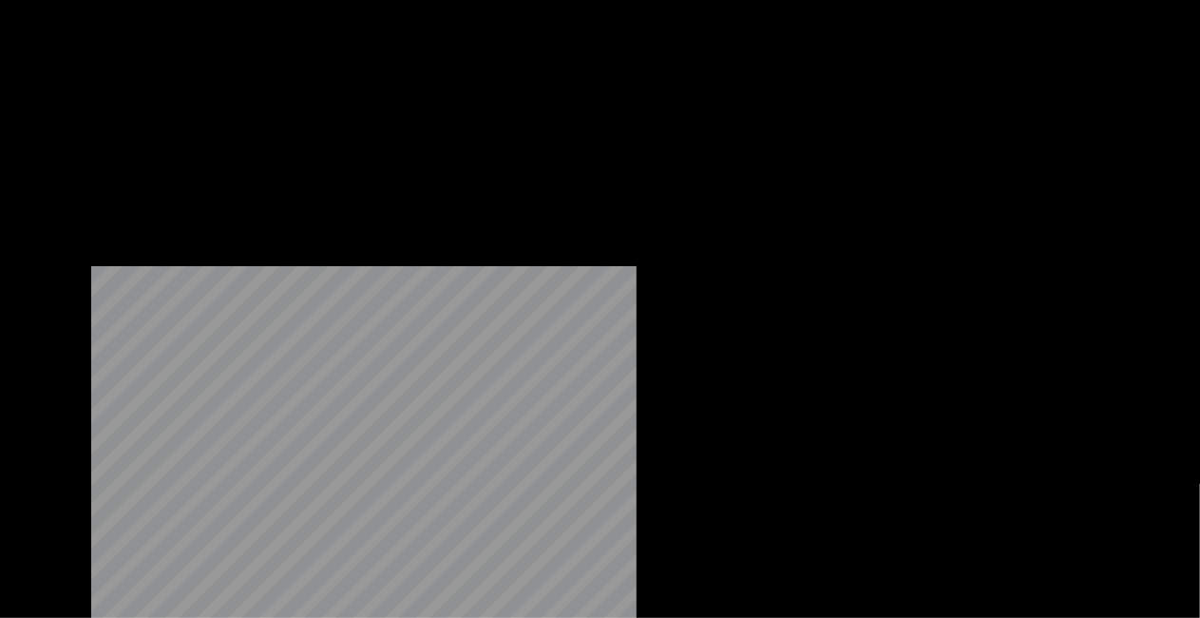
scroll to position [25011, 0]
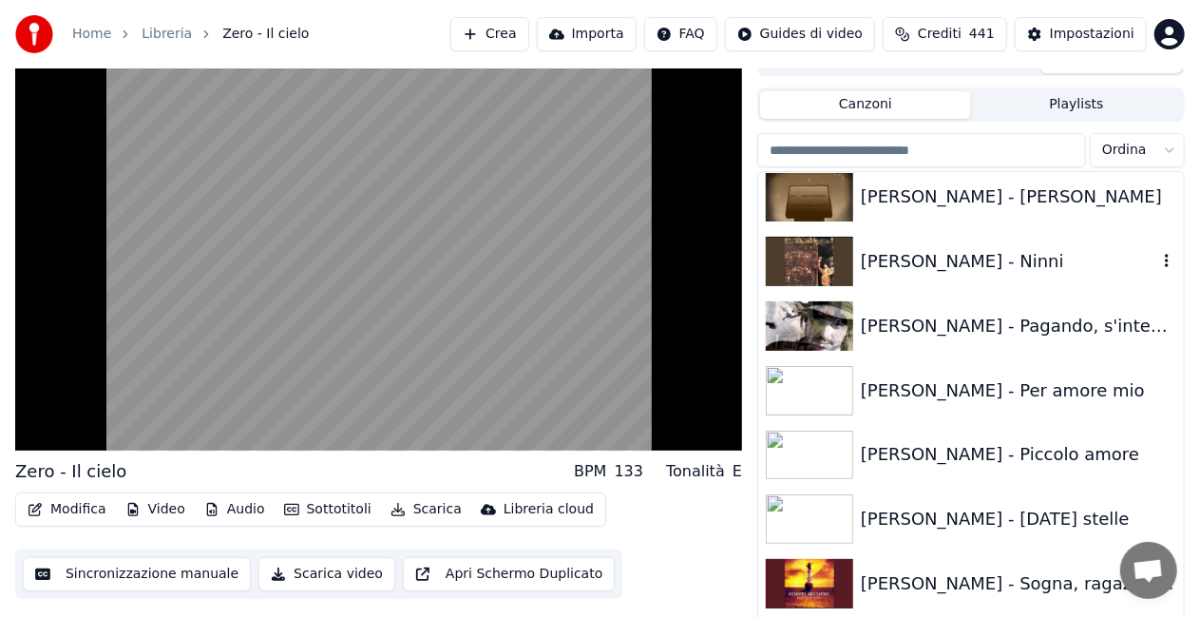
click at [999, 260] on div "[PERSON_NAME] - Ninni" at bounding box center [1009, 261] width 296 height 27
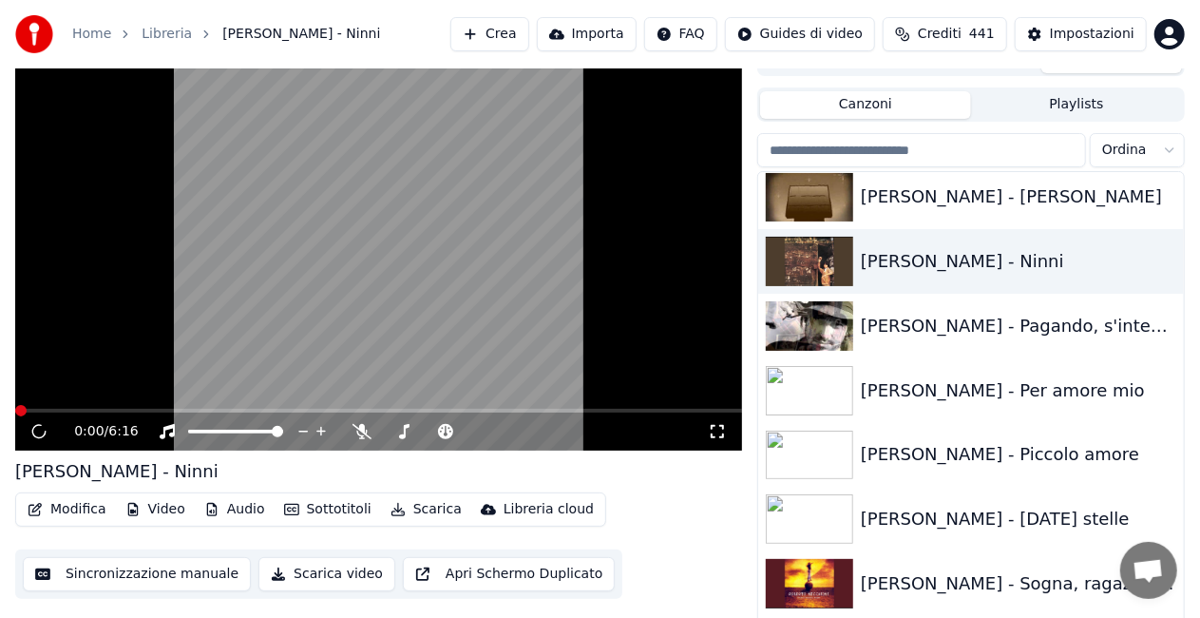
click at [720, 428] on icon at bounding box center [717, 431] width 19 height 15
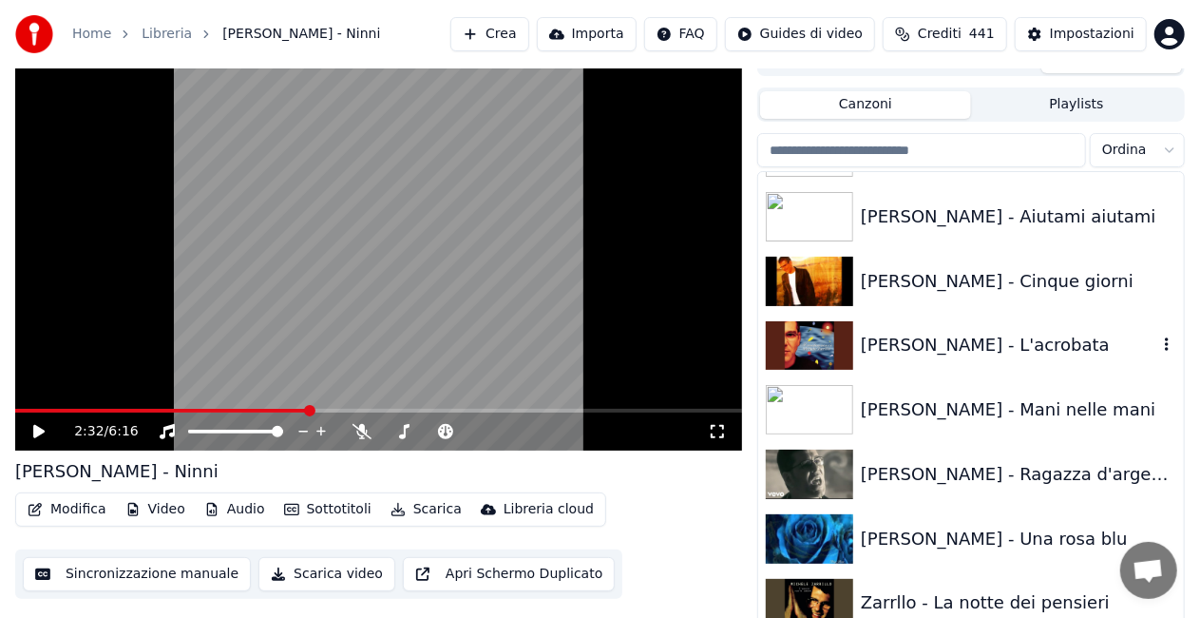
scroll to position [25867, 0]
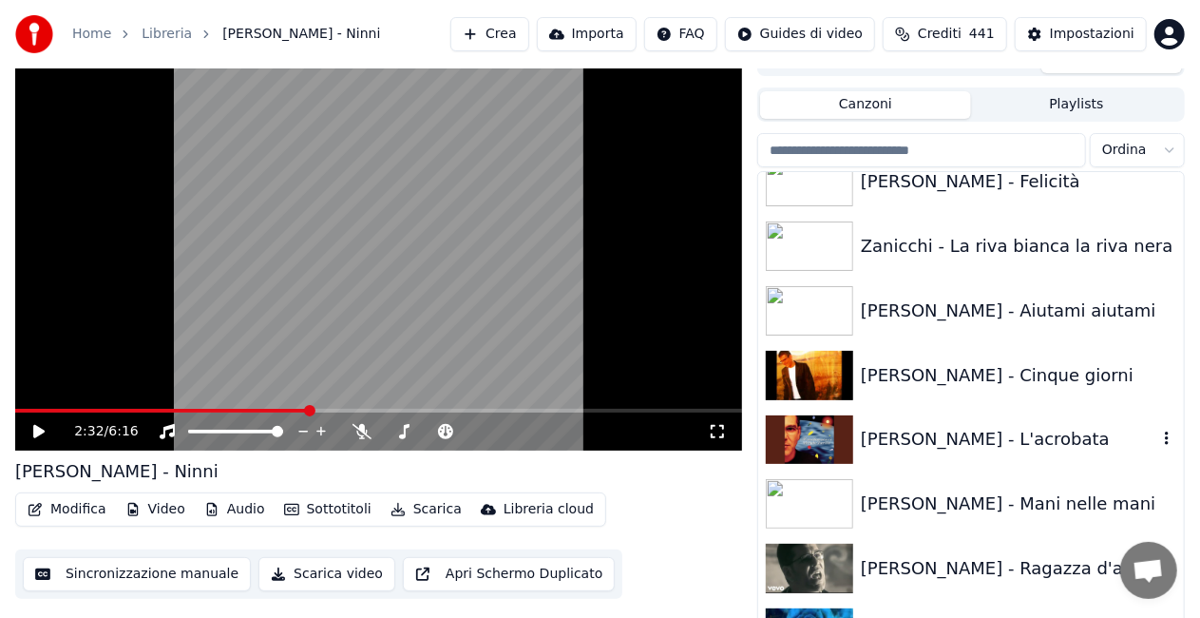
click at [979, 448] on div "[PERSON_NAME] - L'acrobata" at bounding box center [1009, 439] width 296 height 27
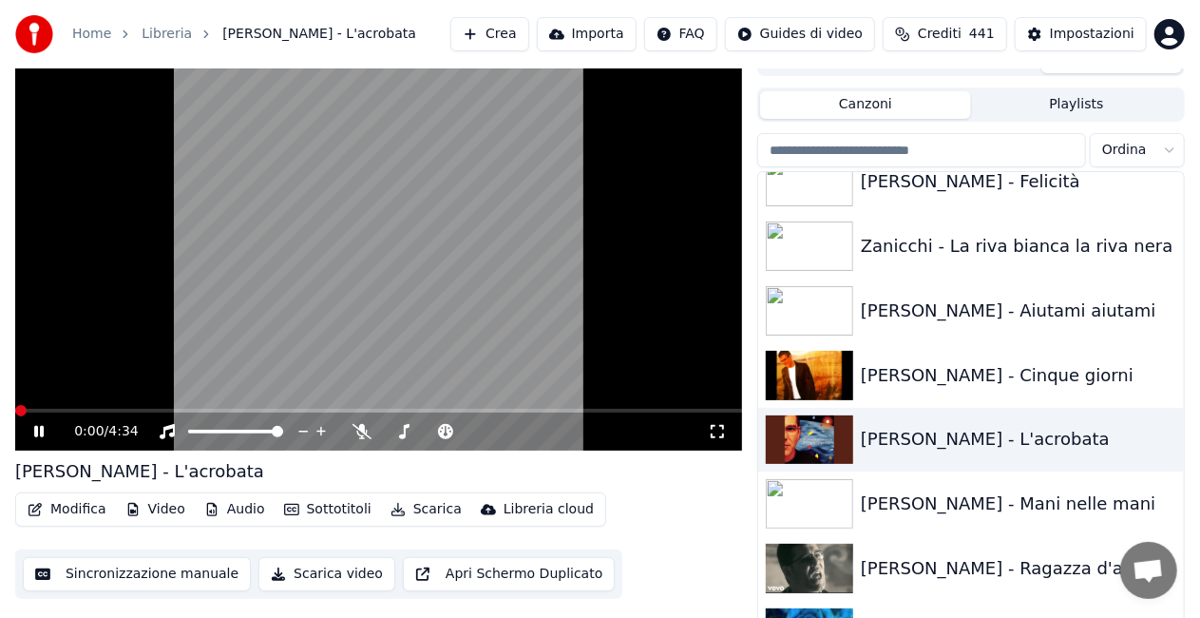
click at [721, 432] on icon at bounding box center [717, 431] width 19 height 15
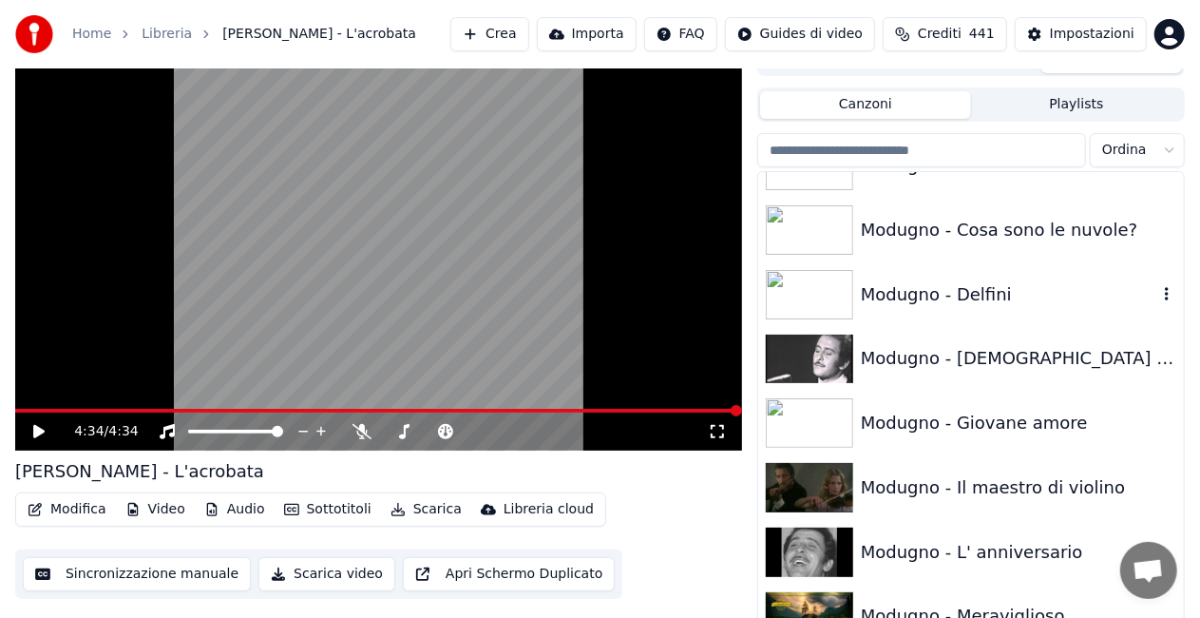
scroll to position [16304, 0]
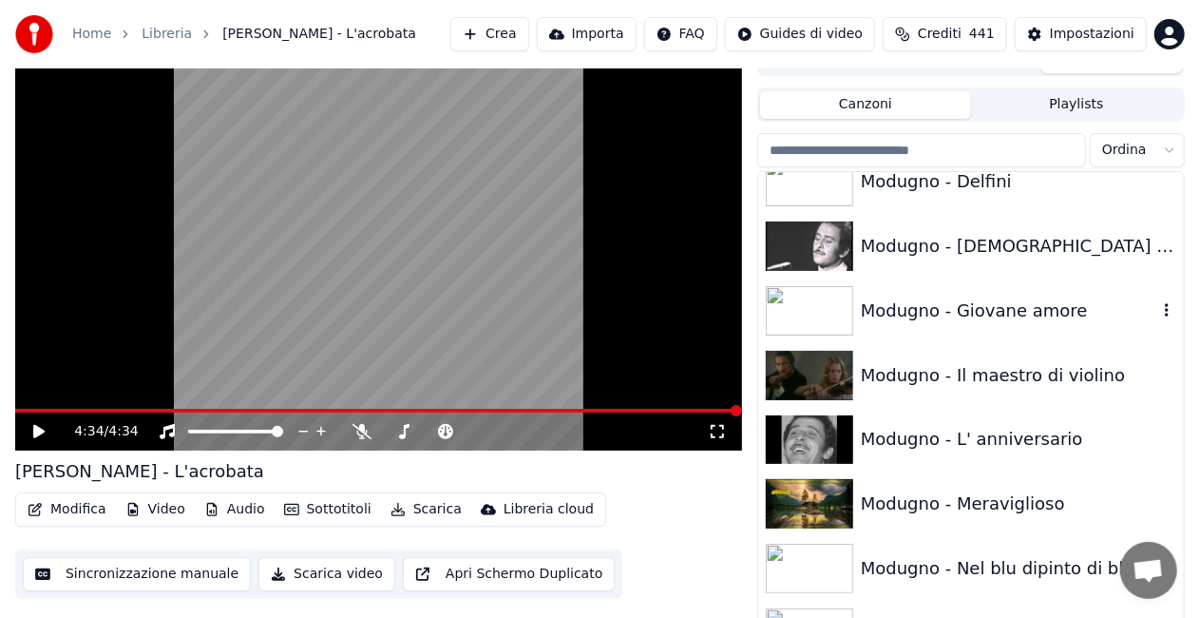
click at [1021, 319] on div "Modugno - Giovane amore" at bounding box center [1009, 310] width 296 height 27
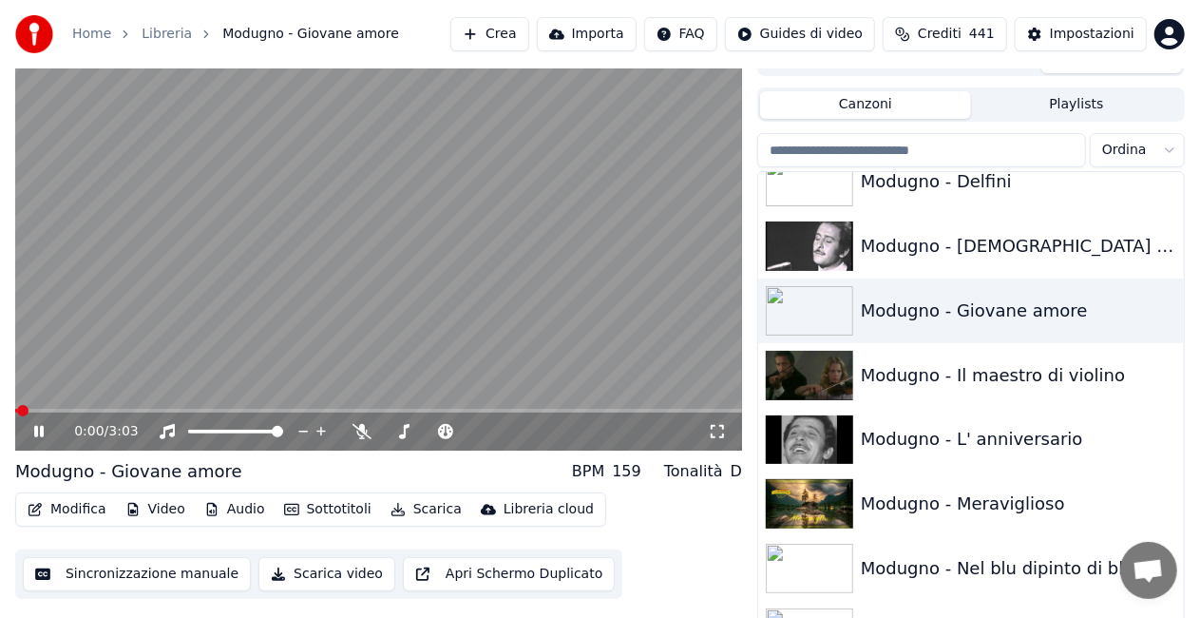
click at [715, 428] on icon at bounding box center [717, 431] width 19 height 15
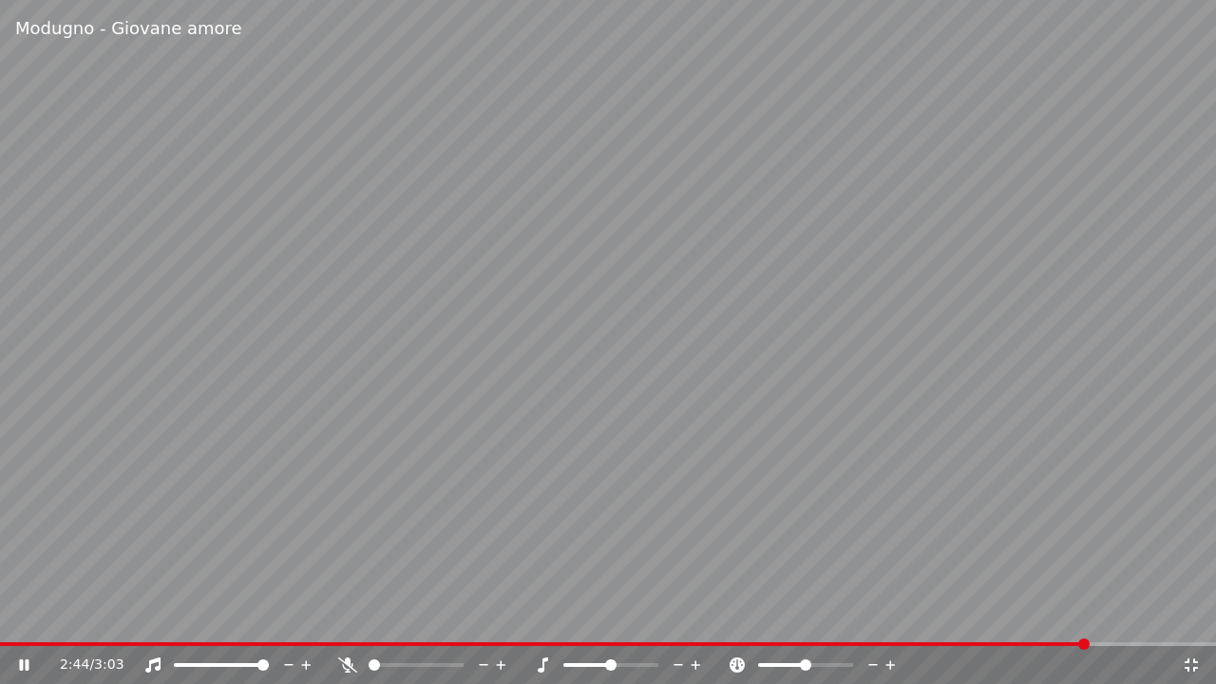
click at [348, 617] on icon at bounding box center [347, 665] width 19 height 15
click at [349, 617] on icon at bounding box center [347, 665] width 10 height 15
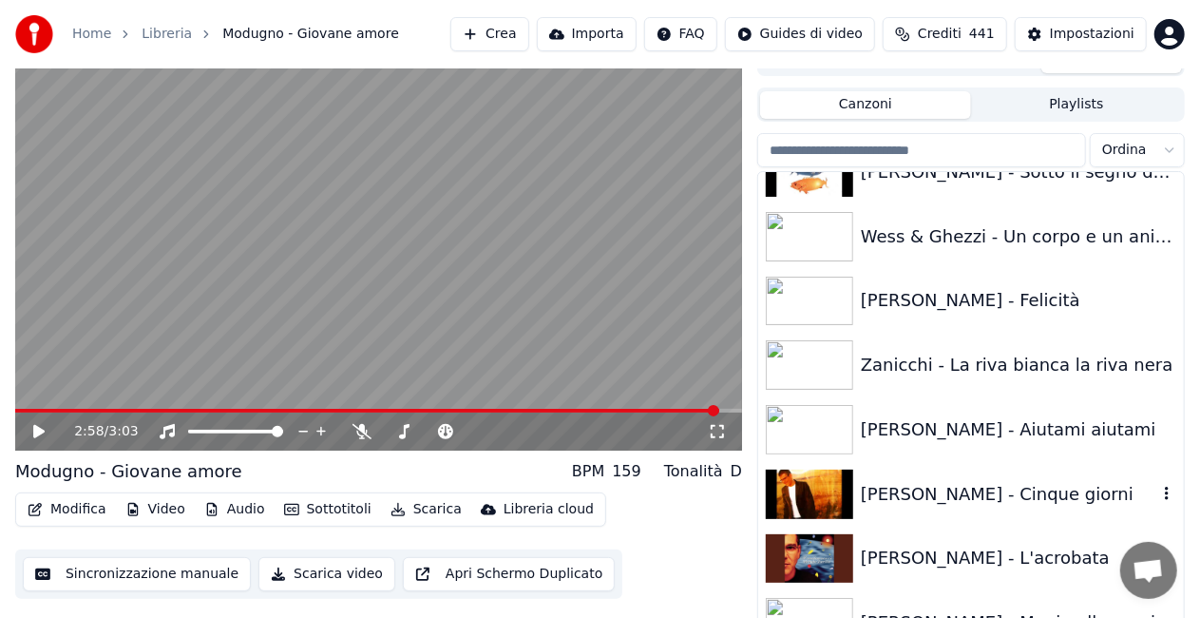
scroll to position [25776, 0]
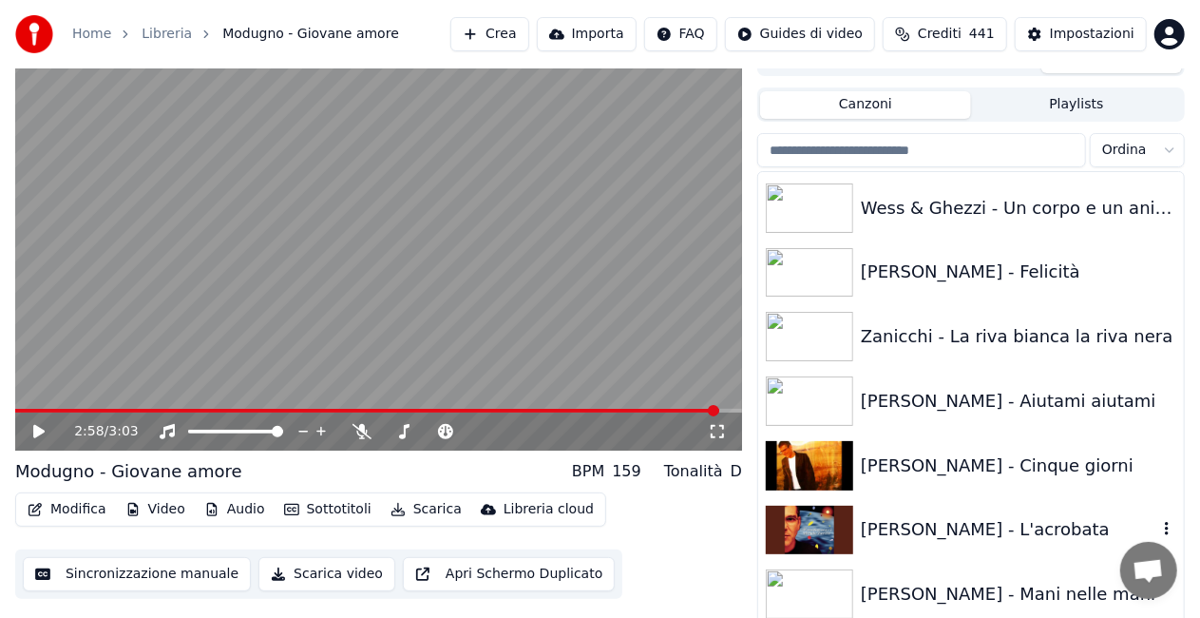
click at [964, 549] on div "[PERSON_NAME] - L'acrobata" at bounding box center [971, 530] width 426 height 65
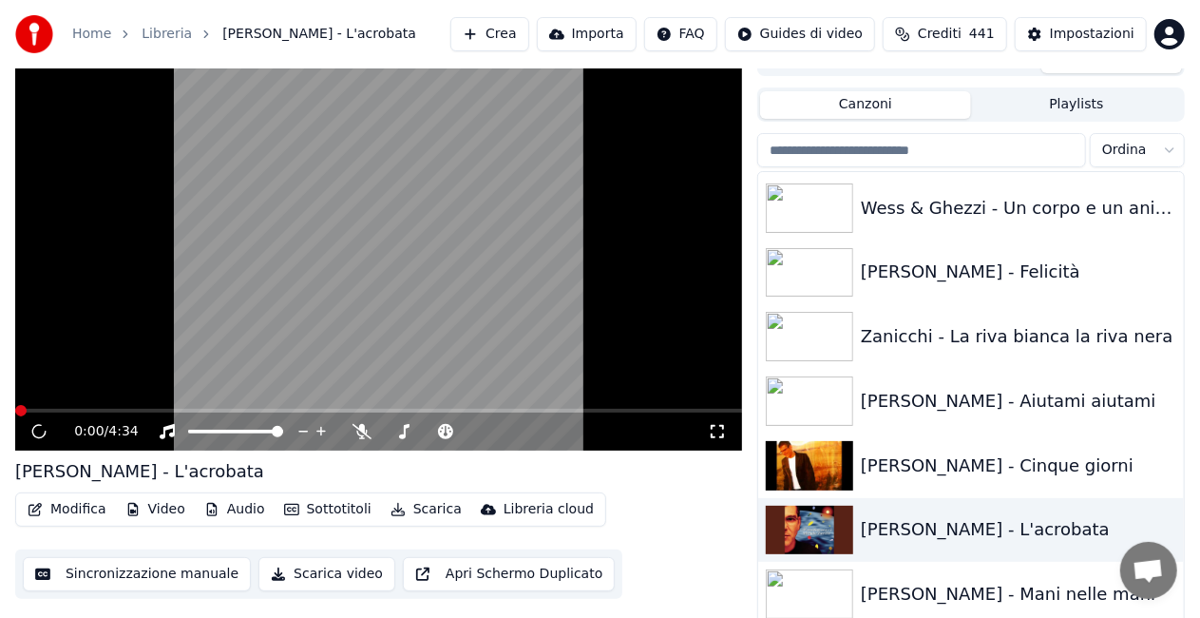
click at [724, 424] on icon at bounding box center [717, 431] width 19 height 15
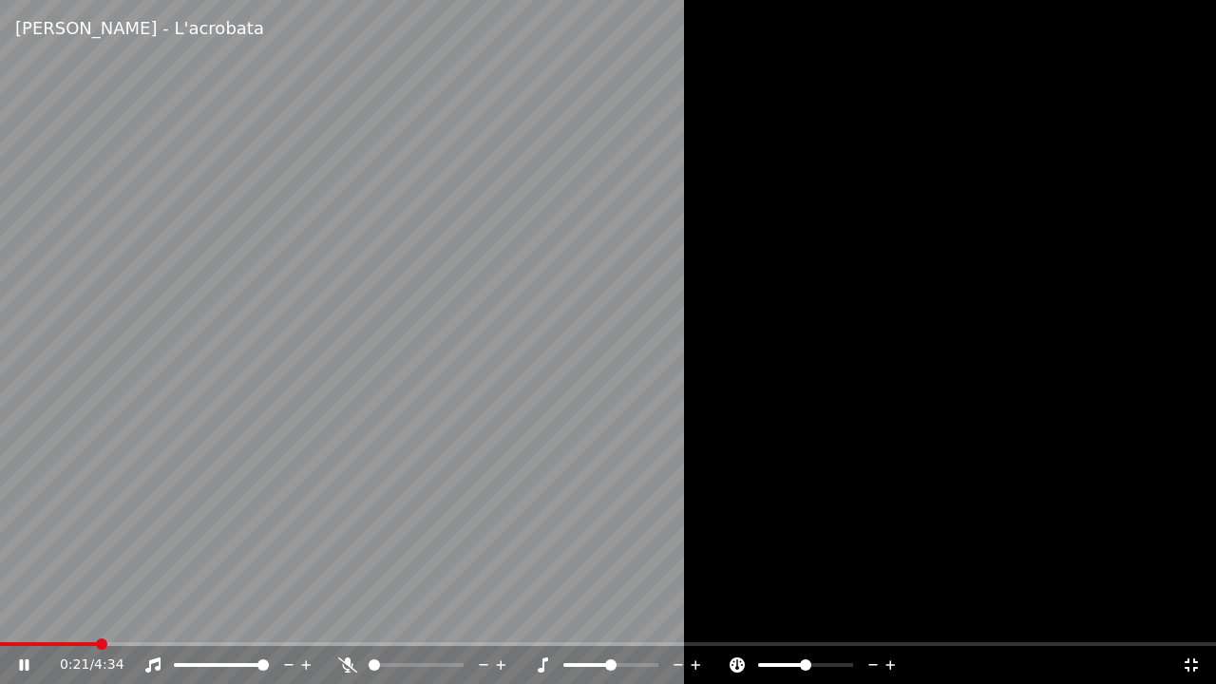
click at [151, 617] on icon at bounding box center [152, 665] width 15 height 15
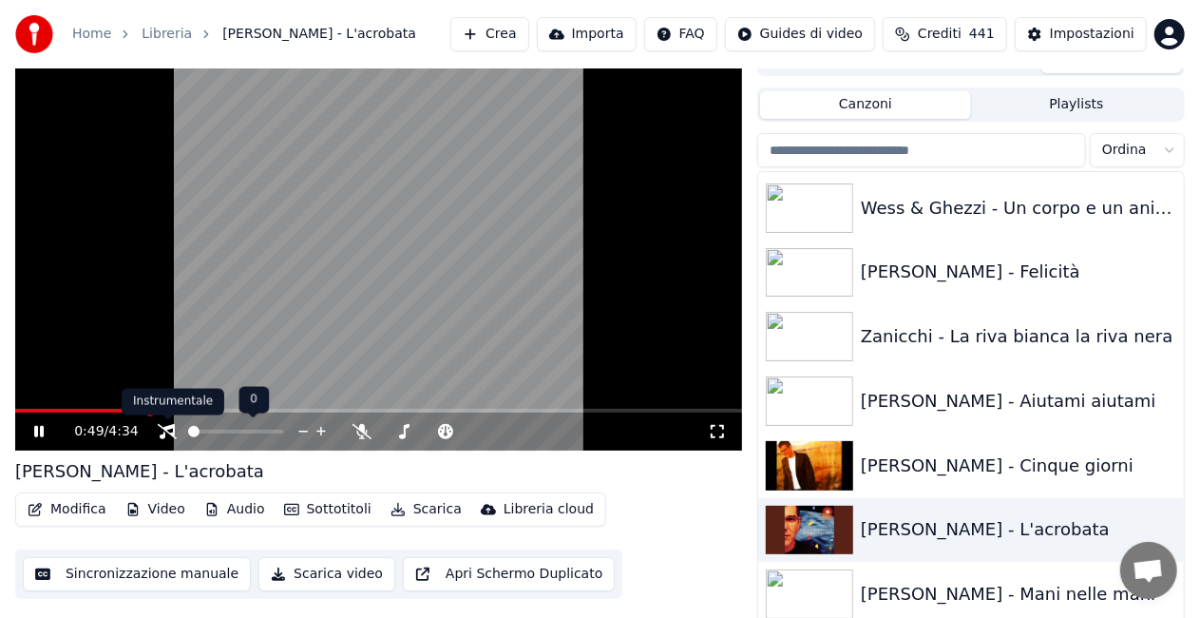
click at [170, 434] on icon at bounding box center [167, 431] width 19 height 15
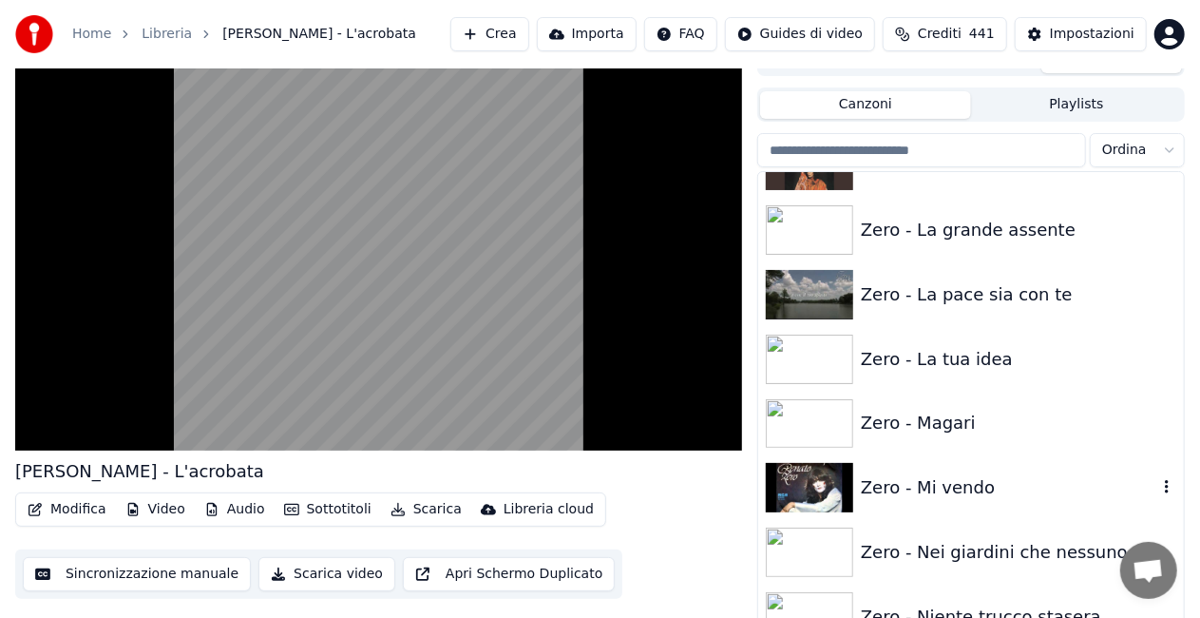
scroll to position [27107, 0]
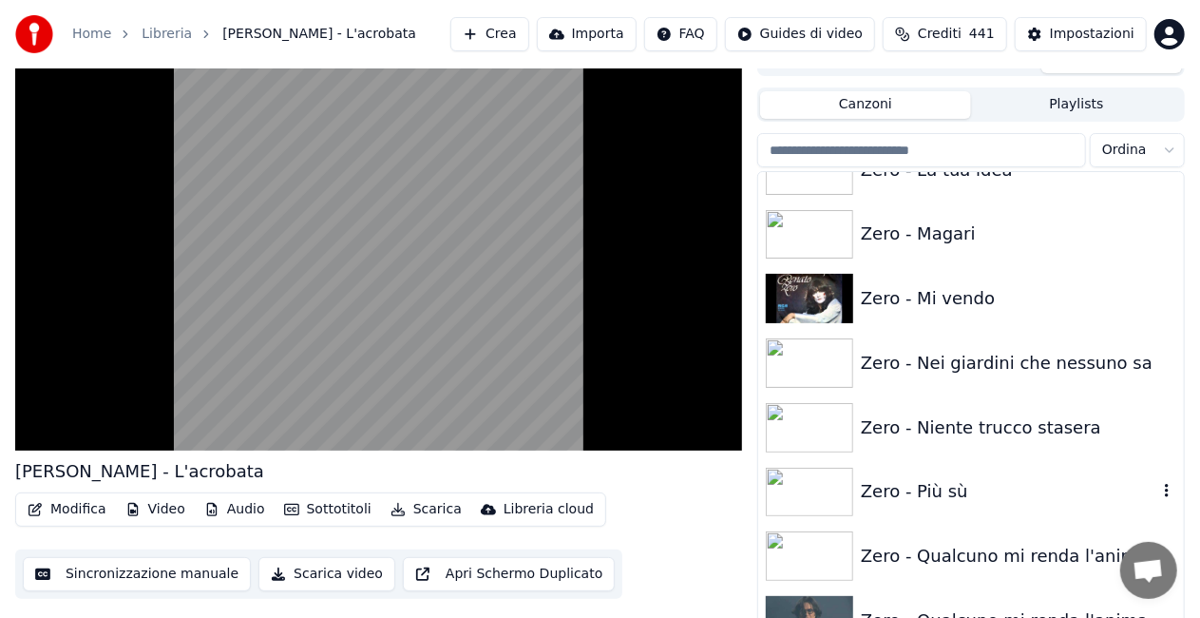
click at [991, 485] on div "Zero - Più sù" at bounding box center [1009, 491] width 296 height 27
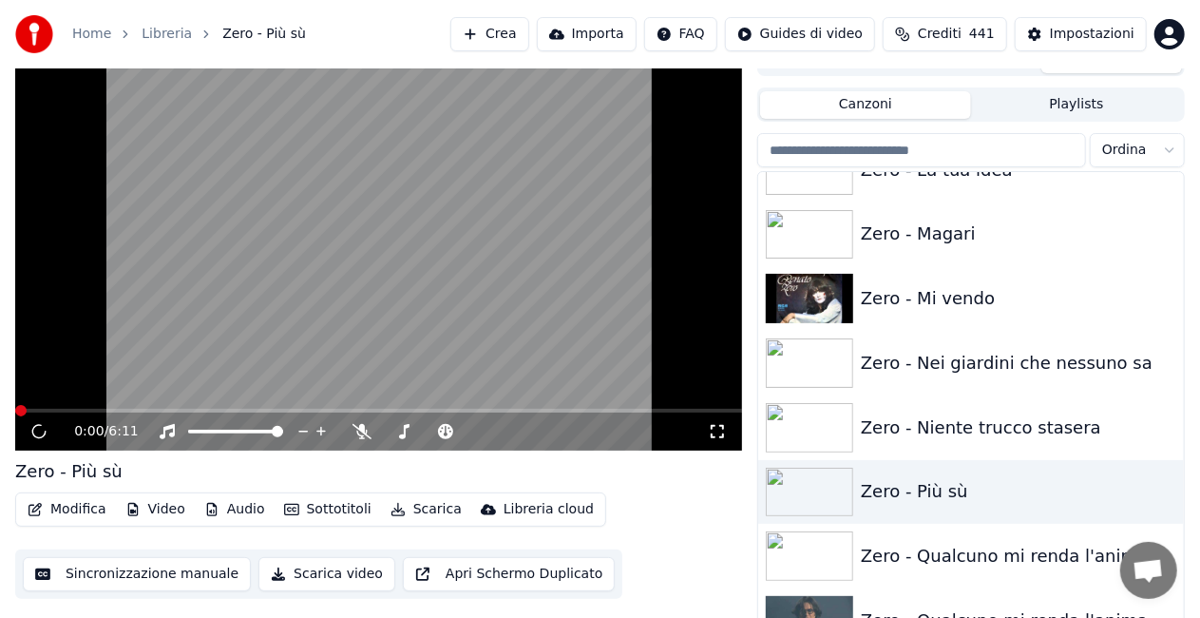
click at [717, 431] on icon at bounding box center [717, 431] width 19 height 15
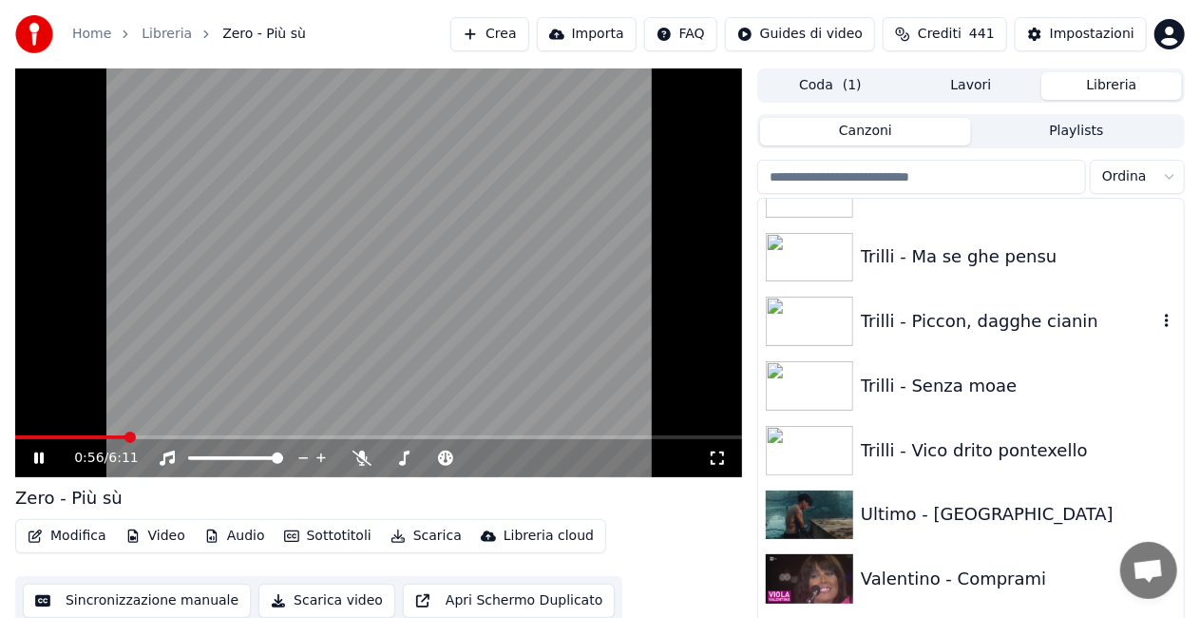
click at [944, 321] on div "Trilli - Piccon, dagghe cianin" at bounding box center [1009, 321] width 296 height 27
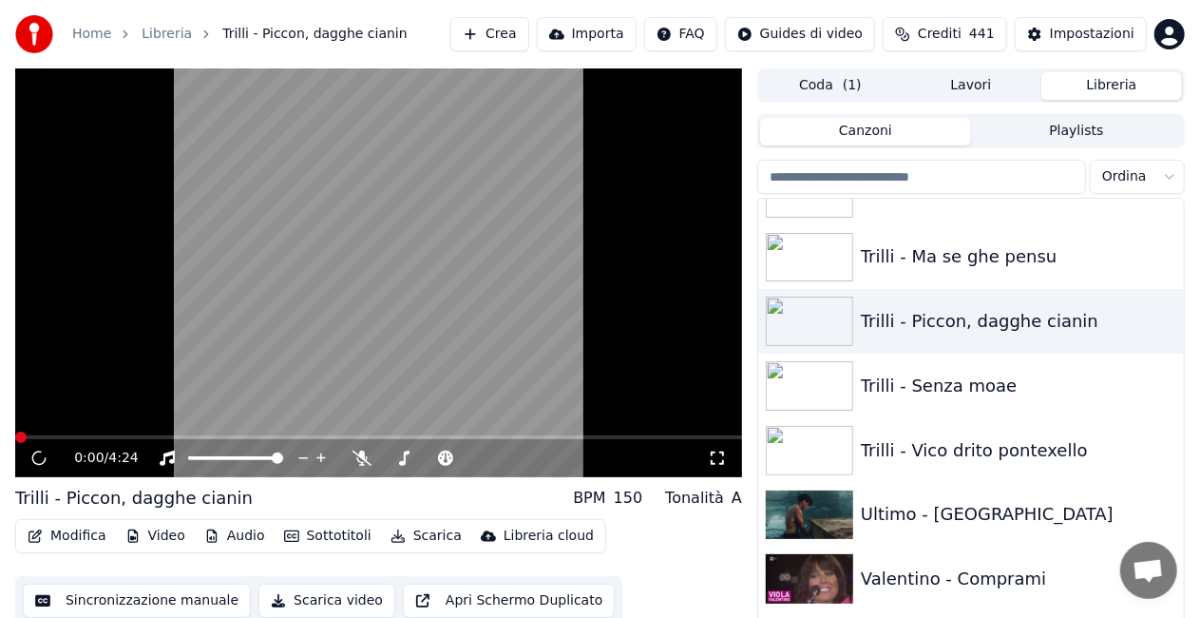
click at [724, 458] on icon at bounding box center [717, 457] width 19 height 15
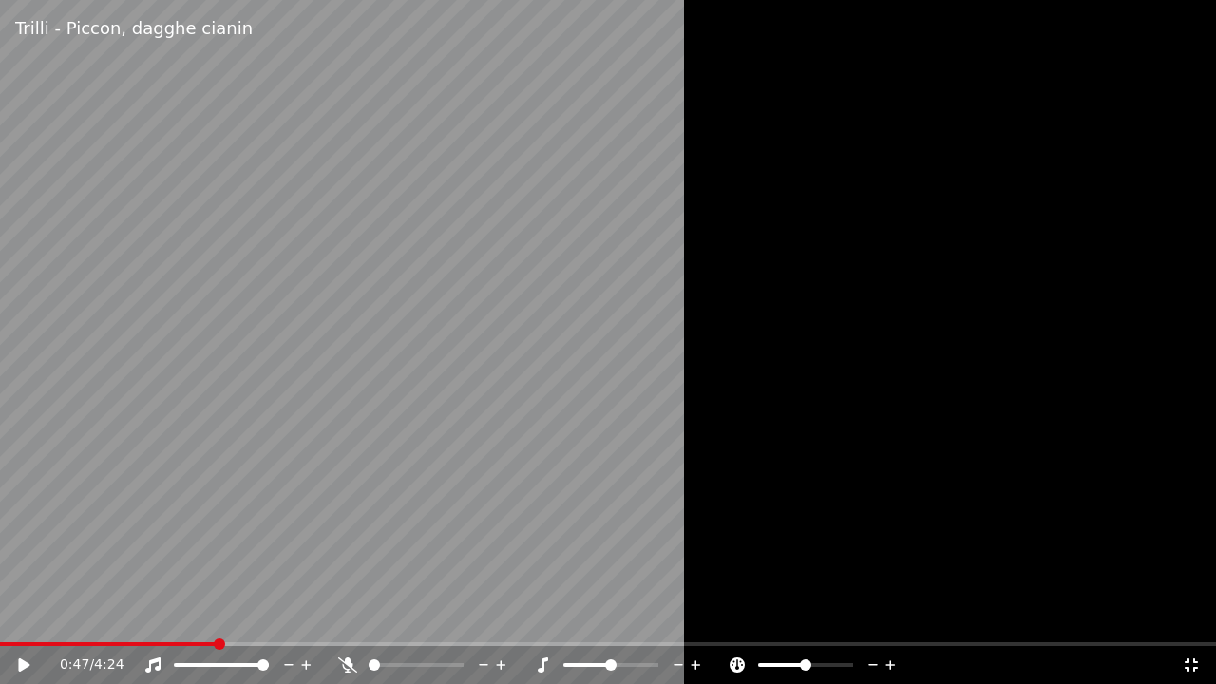
click at [217, 617] on span at bounding box center [108, 644] width 217 height 4
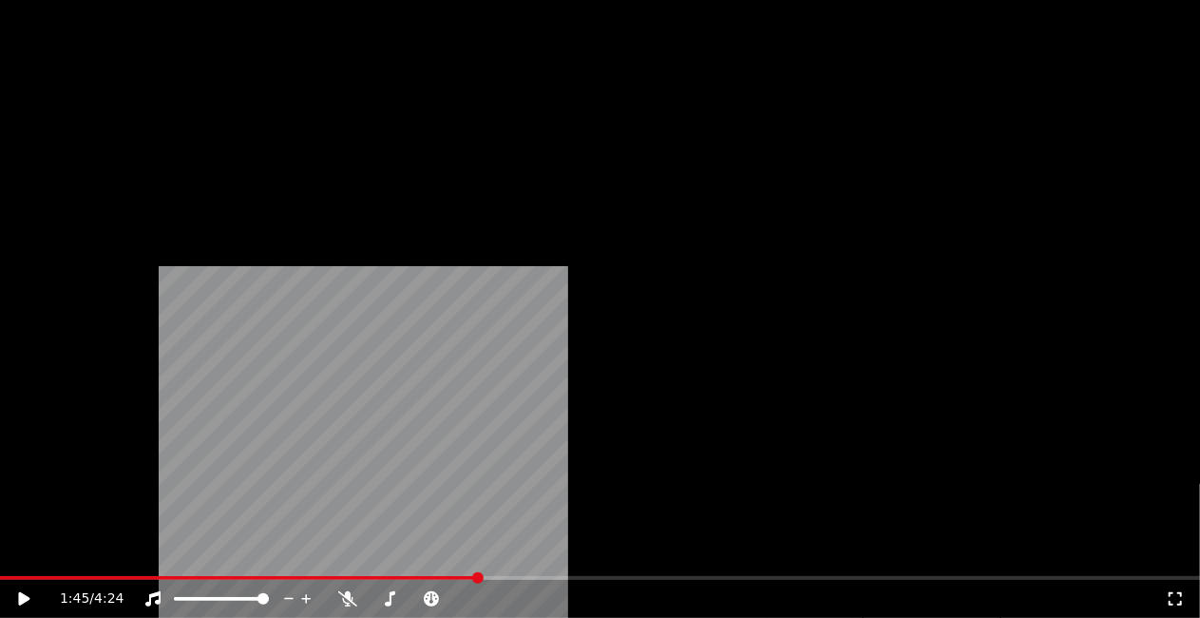
scroll to position [21691, 0]
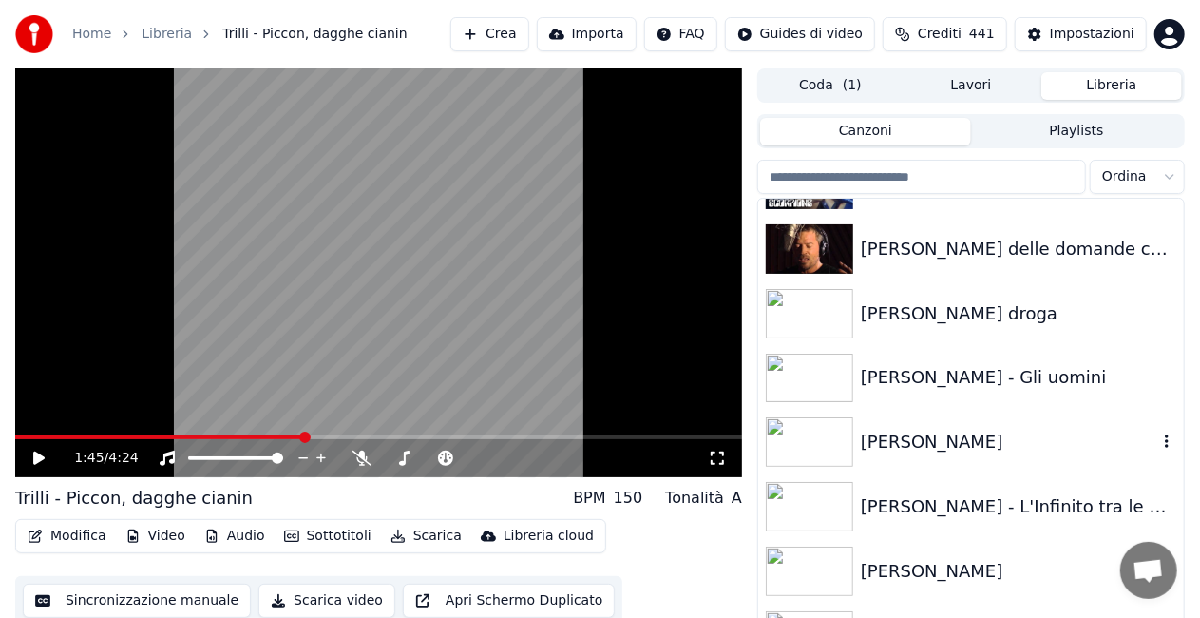
click at [972, 446] on div "[PERSON_NAME]" at bounding box center [1009, 442] width 296 height 27
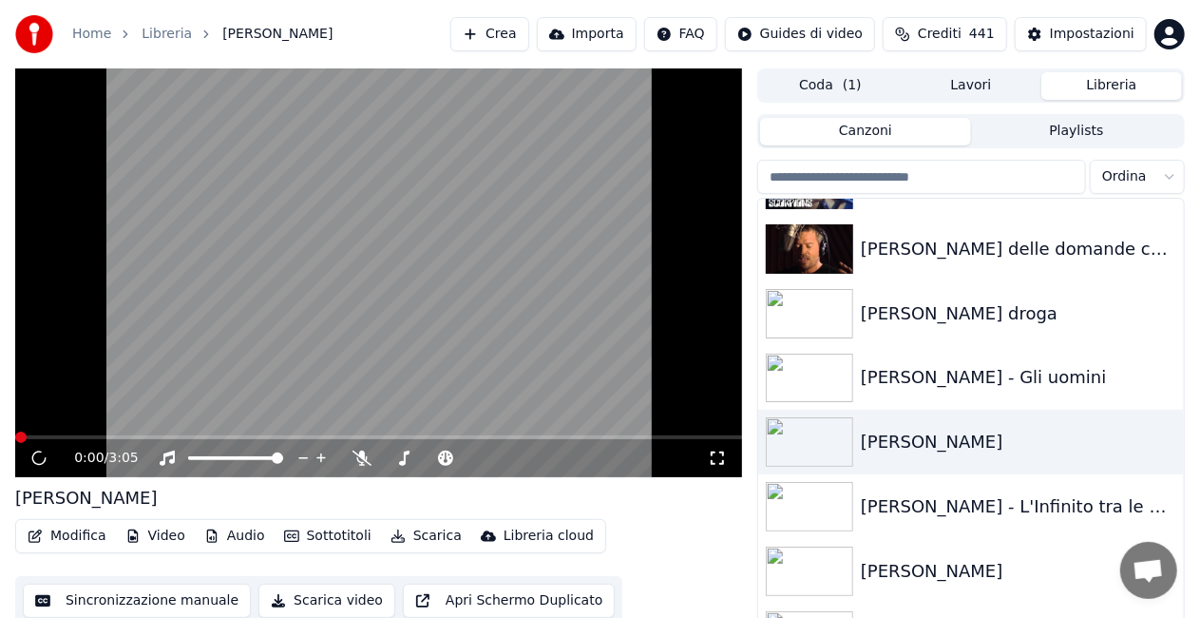
click at [718, 456] on icon at bounding box center [717, 457] width 19 height 15
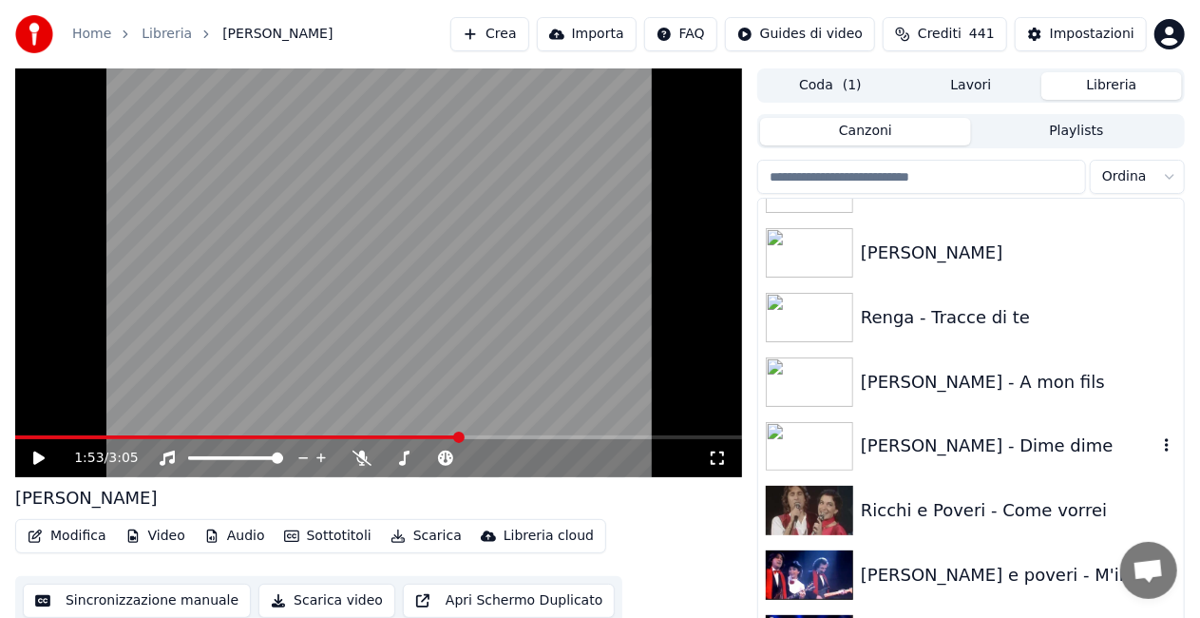
scroll to position [20170, 0]
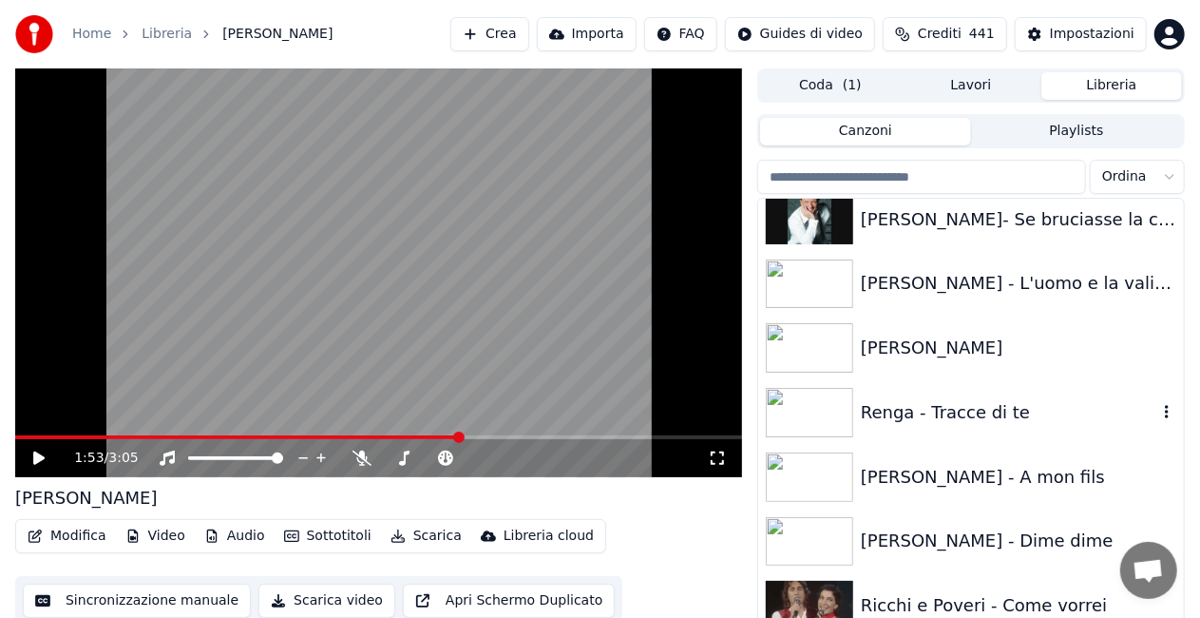
drag, startPoint x: 1007, startPoint y: 410, endPoint x: 801, endPoint y: 372, distance: 209.7
click at [1005, 409] on div "Renga - Tracce di te" at bounding box center [1009, 412] width 296 height 27
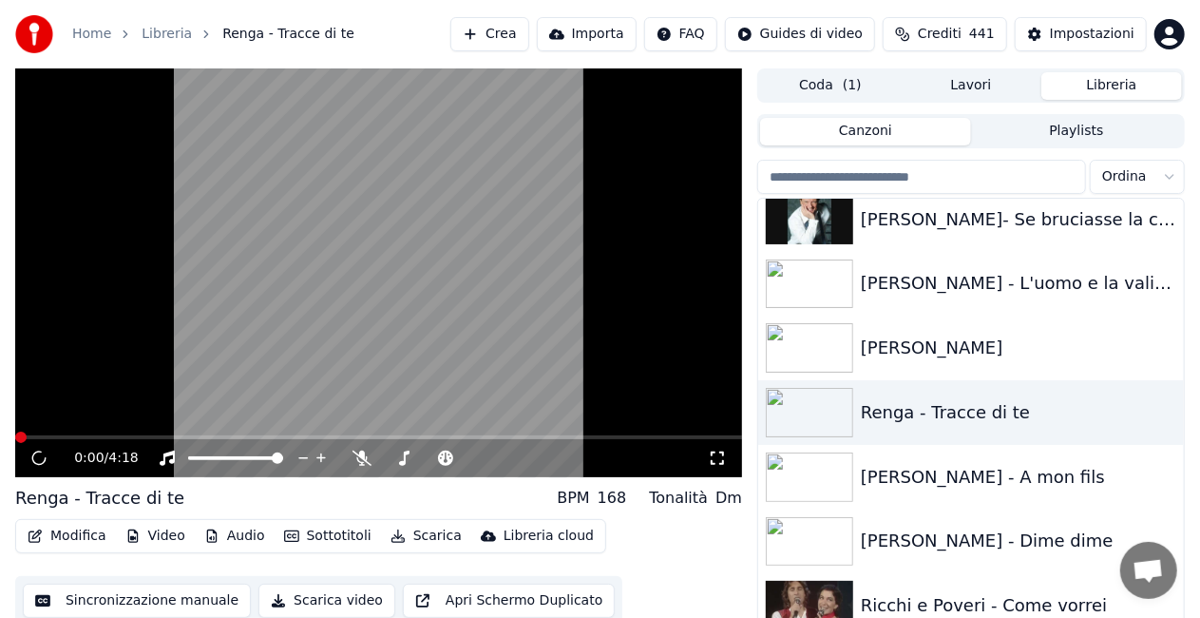
click at [710, 452] on icon at bounding box center [717, 457] width 19 height 15
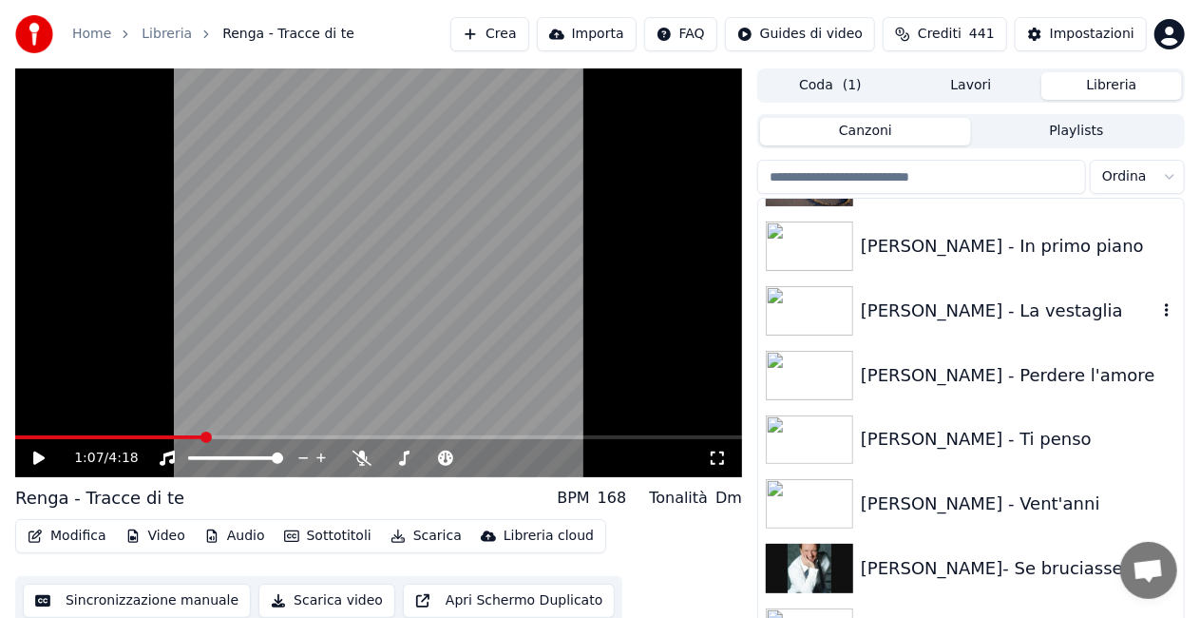
scroll to position [19790, 0]
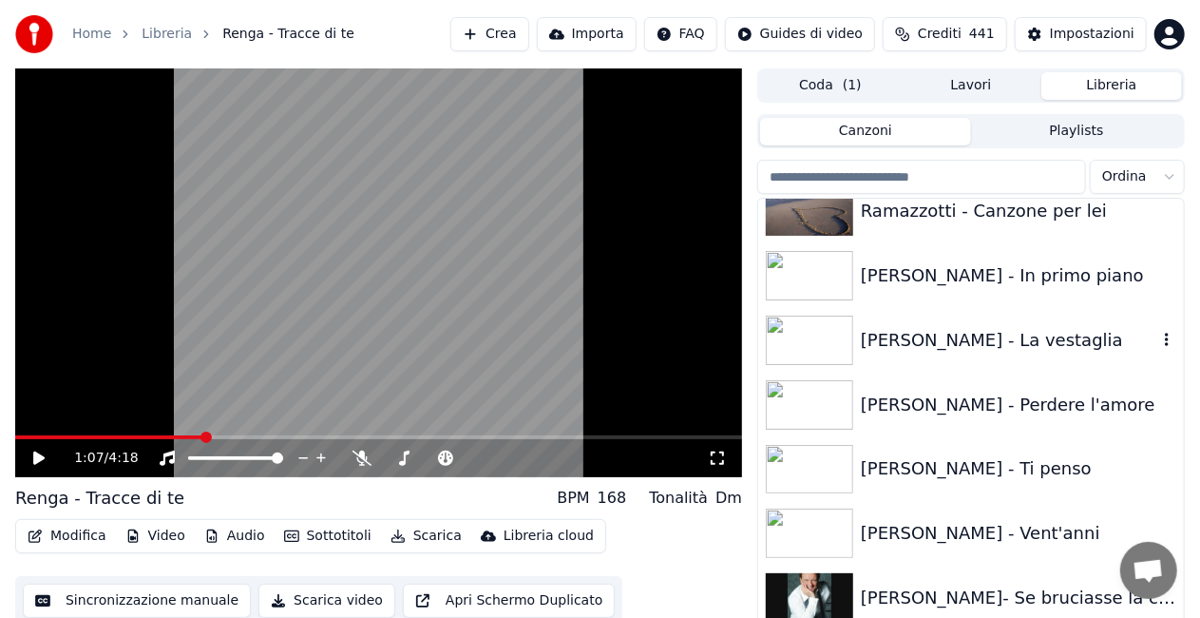
click at [988, 327] on div "[PERSON_NAME] - La vestaglia" at bounding box center [1009, 340] width 296 height 27
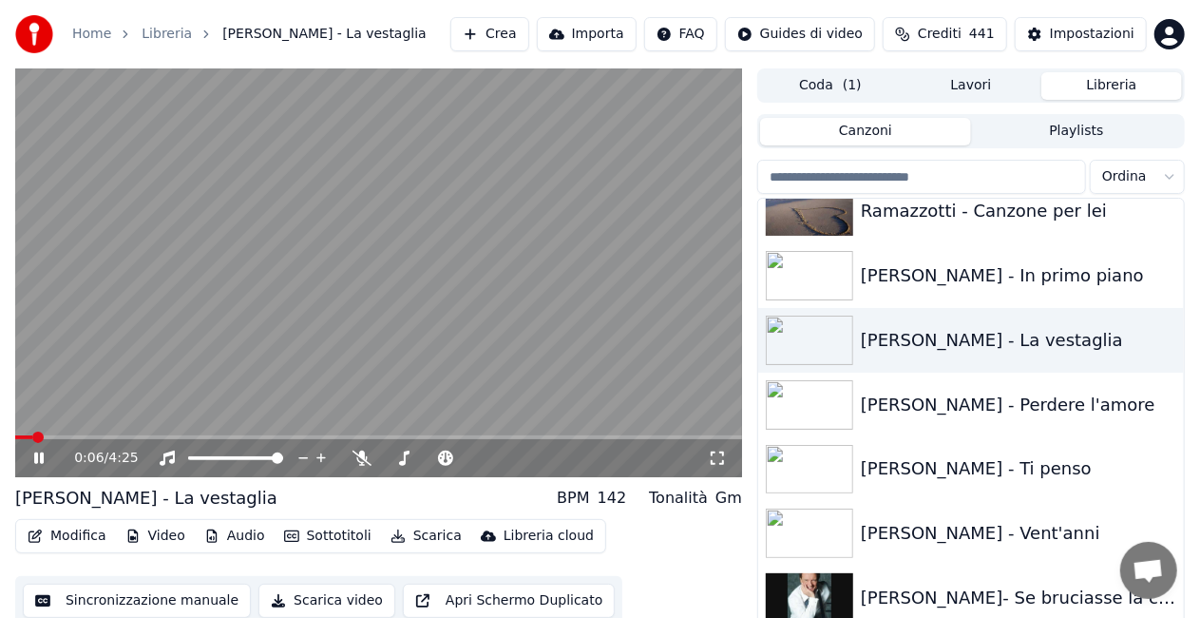
click at [716, 456] on icon at bounding box center [717, 457] width 19 height 15
